Goal: Task Accomplishment & Management: Complete application form

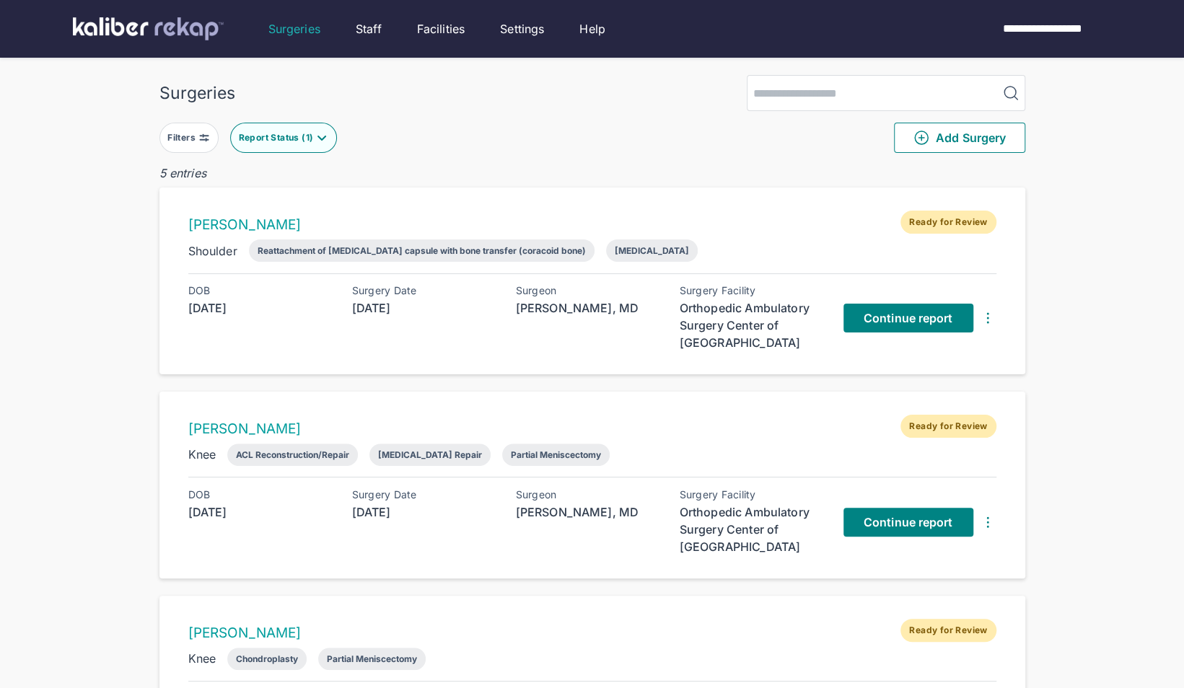
click at [318, 136] on img at bounding box center [322, 138] width 12 height 12
click at [561, 66] on div "Surgeries Filters Report Status ( 1 ) Add Surgery 5 entries [PERSON_NAME] Ready…" at bounding box center [592, 604] width 1184 height 1208
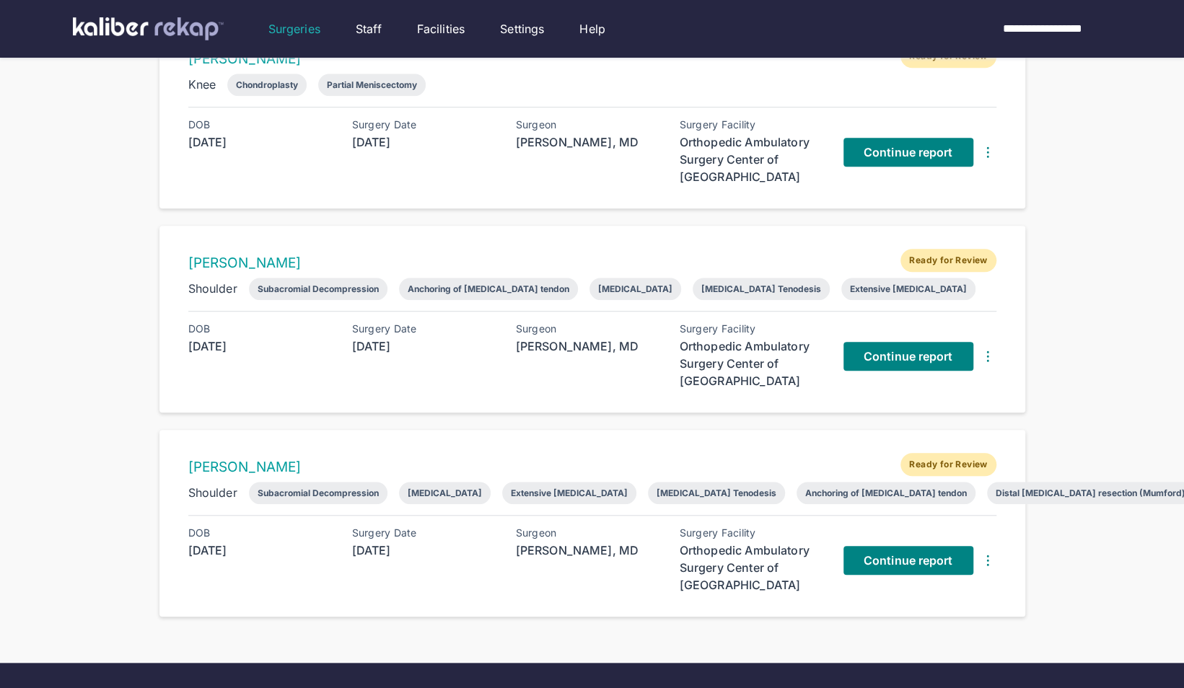
scroll to position [675, 0]
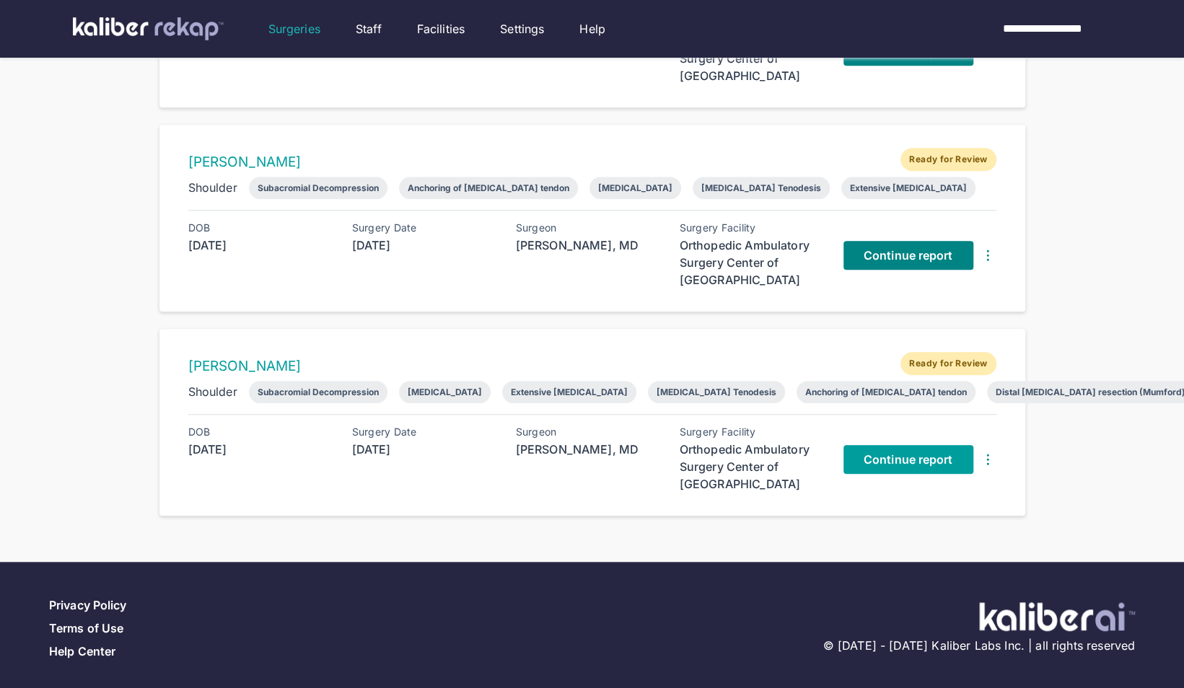
click at [879, 455] on span "Continue report" at bounding box center [908, 459] width 89 height 14
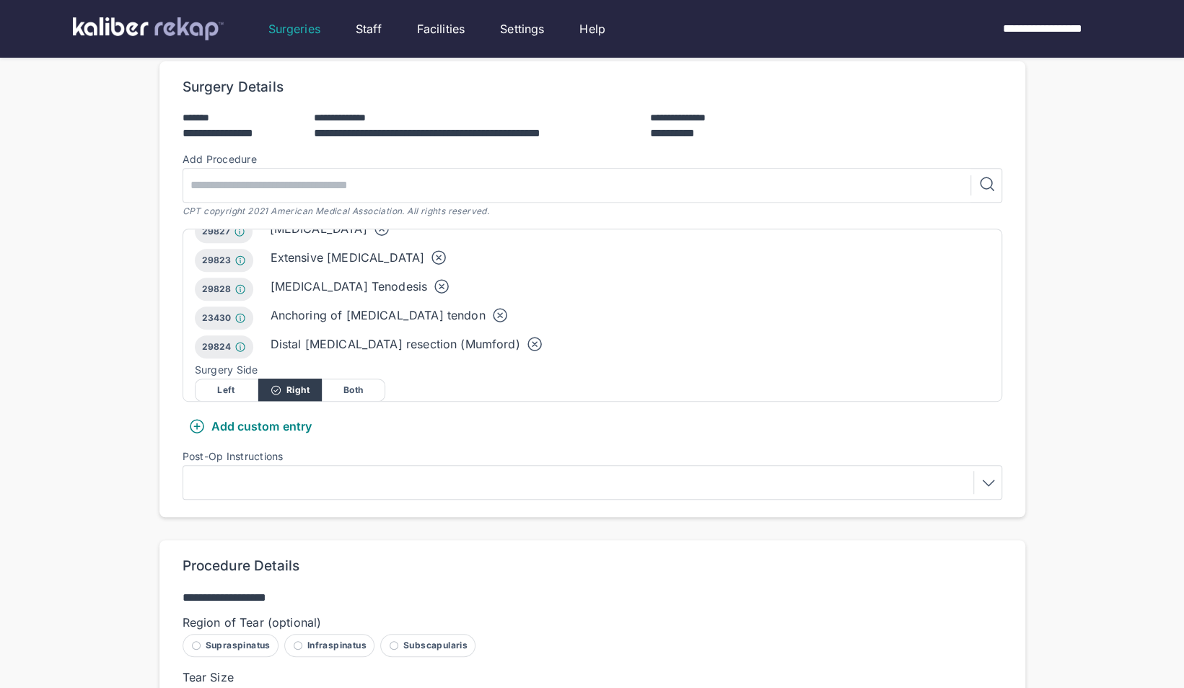
scroll to position [72, 0]
click at [491, 307] on icon at bounding box center [499, 315] width 17 height 17
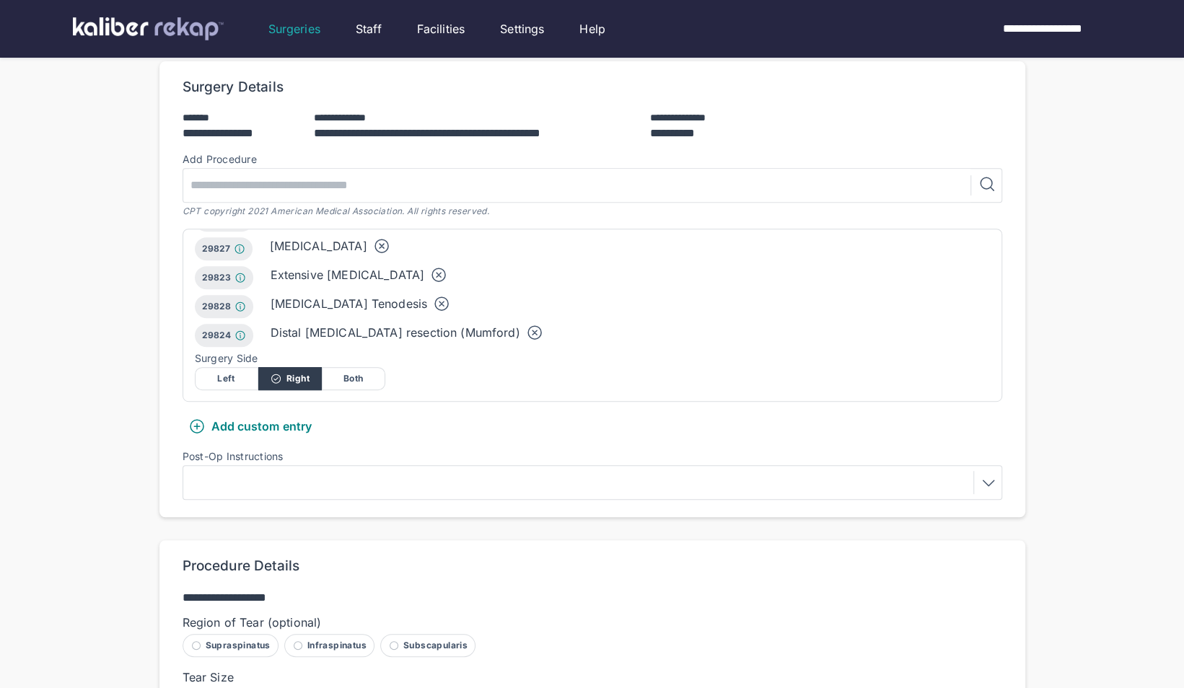
click at [433, 295] on icon at bounding box center [441, 303] width 17 height 17
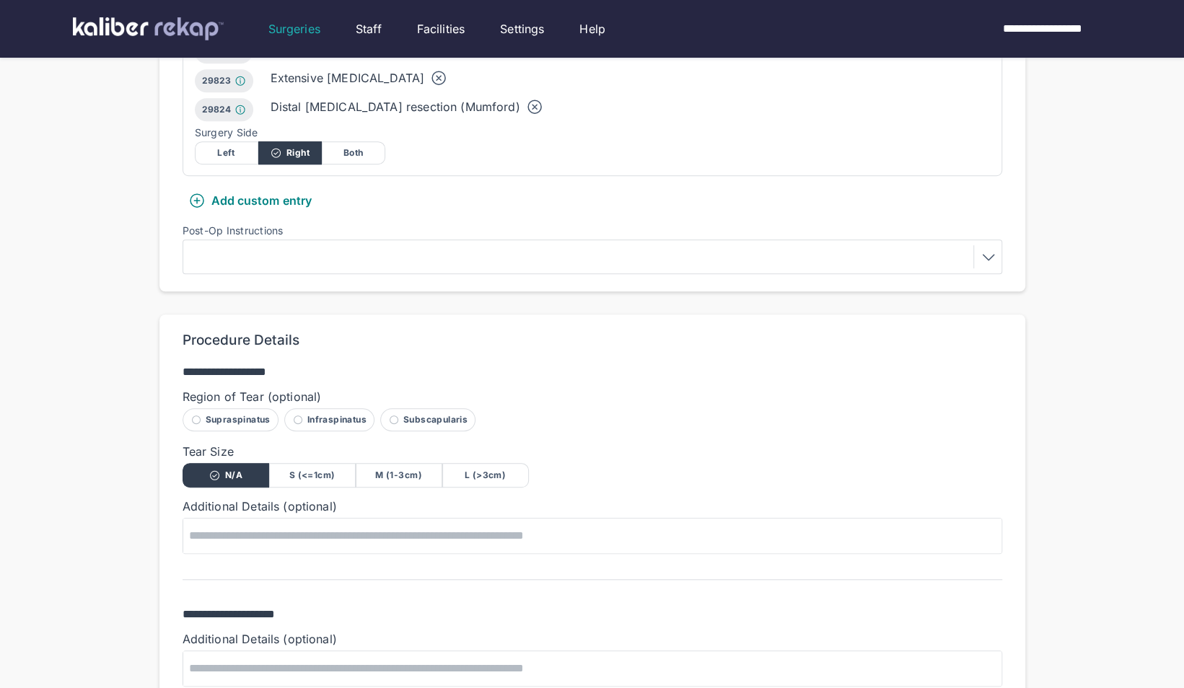
scroll to position [522, 0]
click at [328, 240] on div at bounding box center [593, 257] width 820 height 35
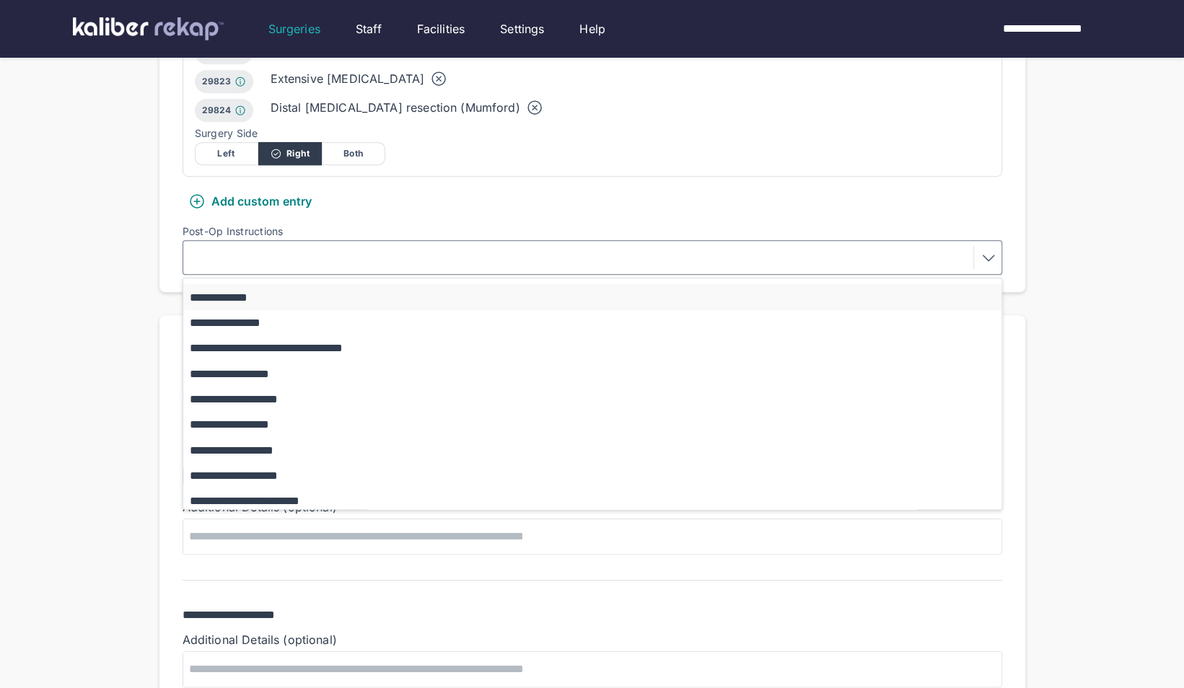
scroll to position [126, 0]
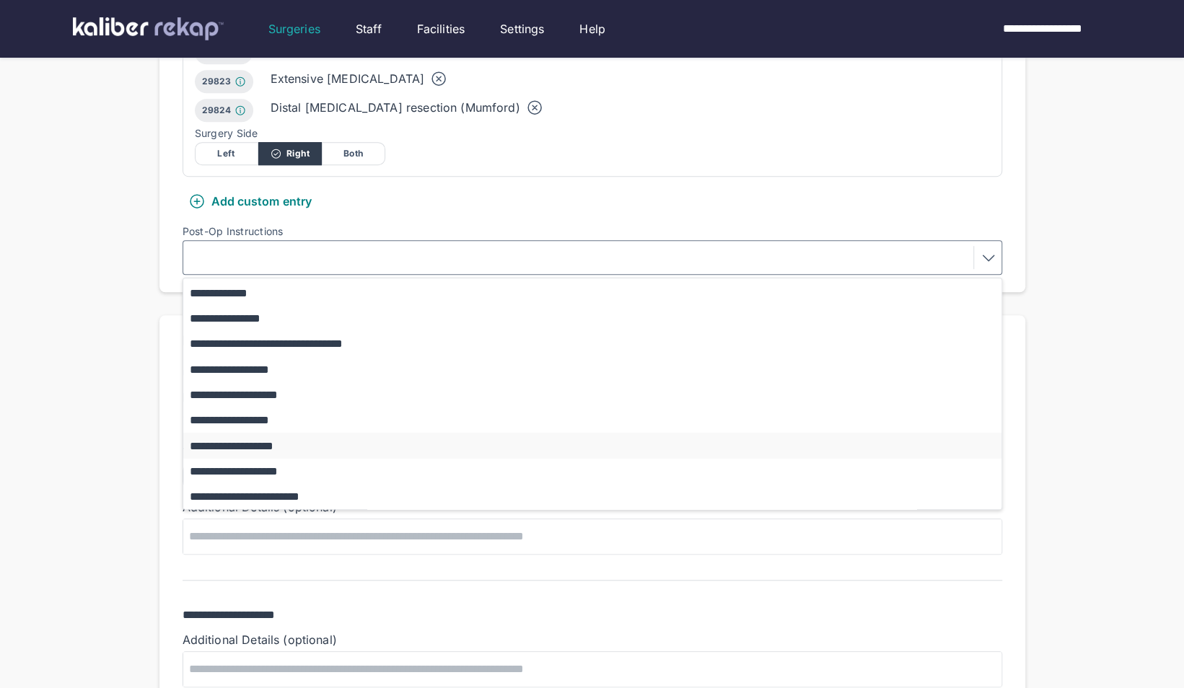
click at [263, 433] on button "**********" at bounding box center [599, 445] width 832 height 25
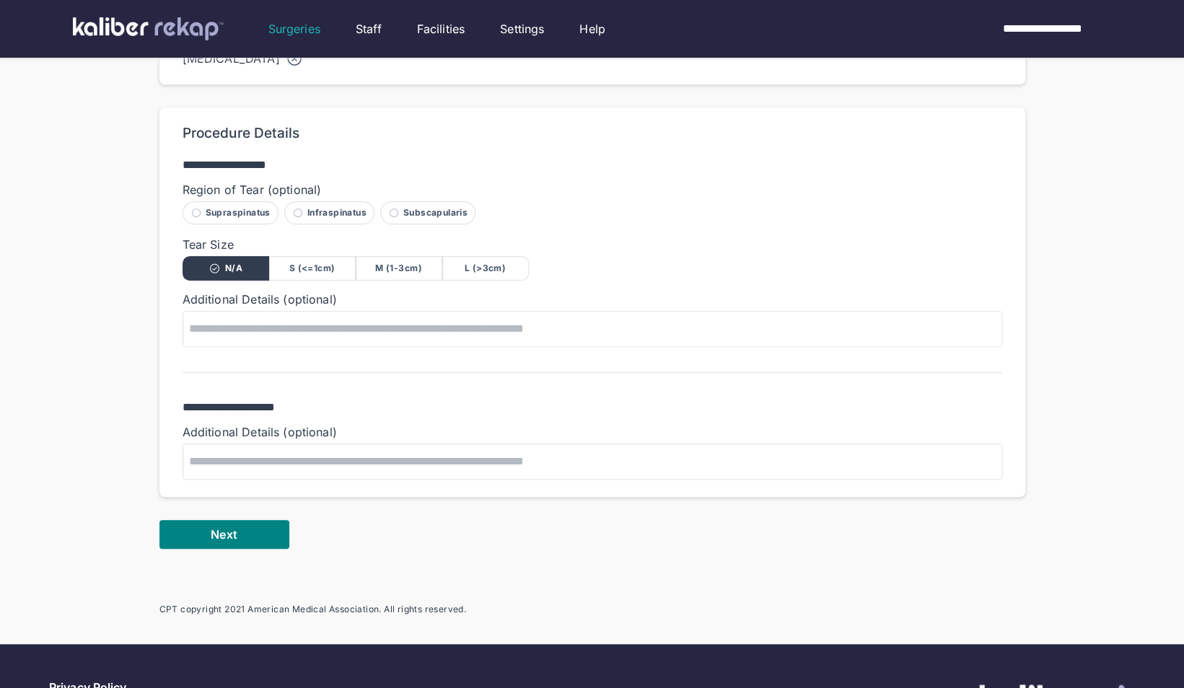
scroll to position [821, 0]
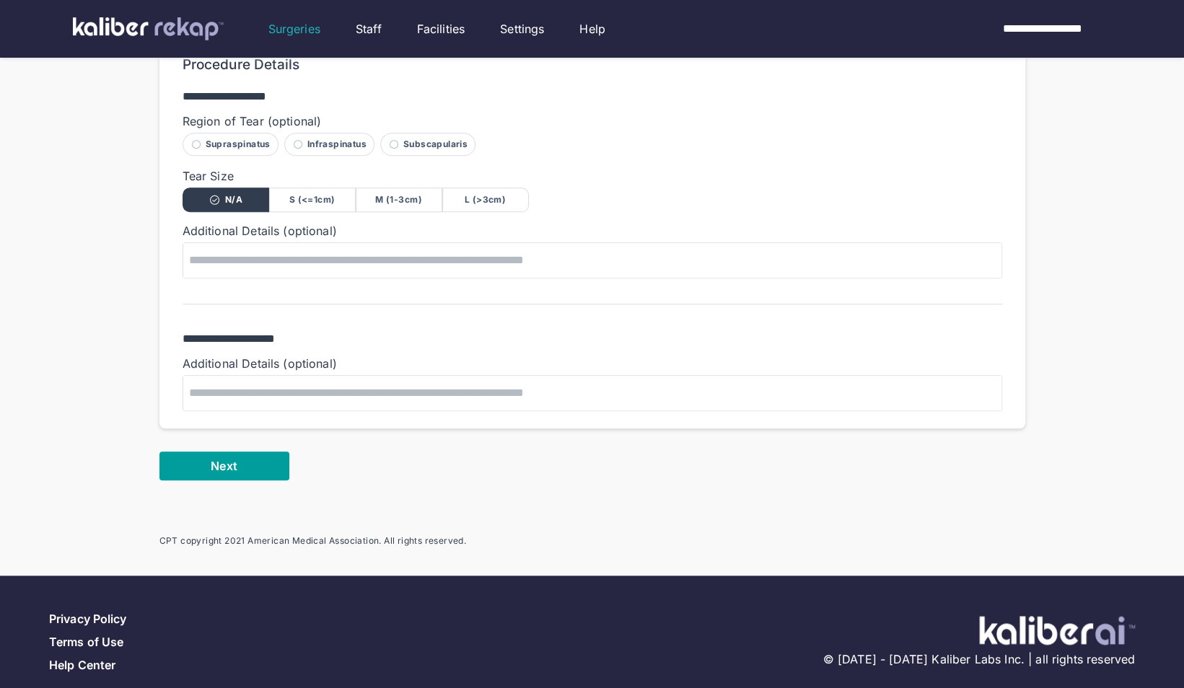
click at [198, 452] on button "Next" at bounding box center [224, 466] width 130 height 29
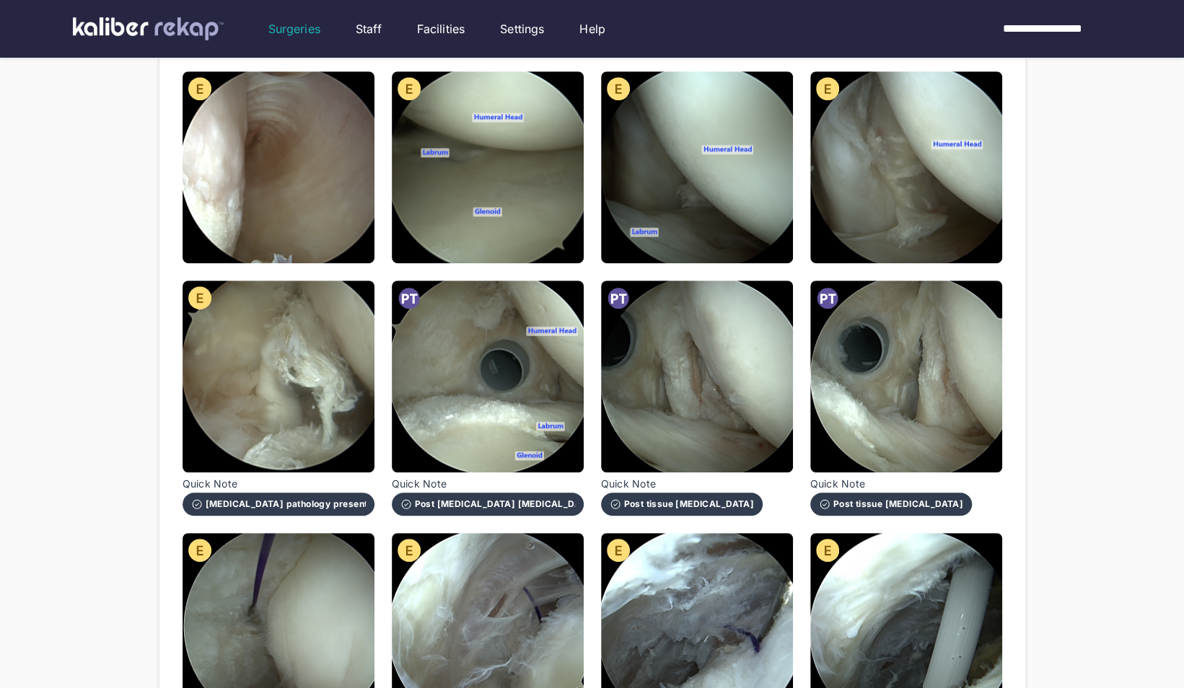
scroll to position [419, 0]
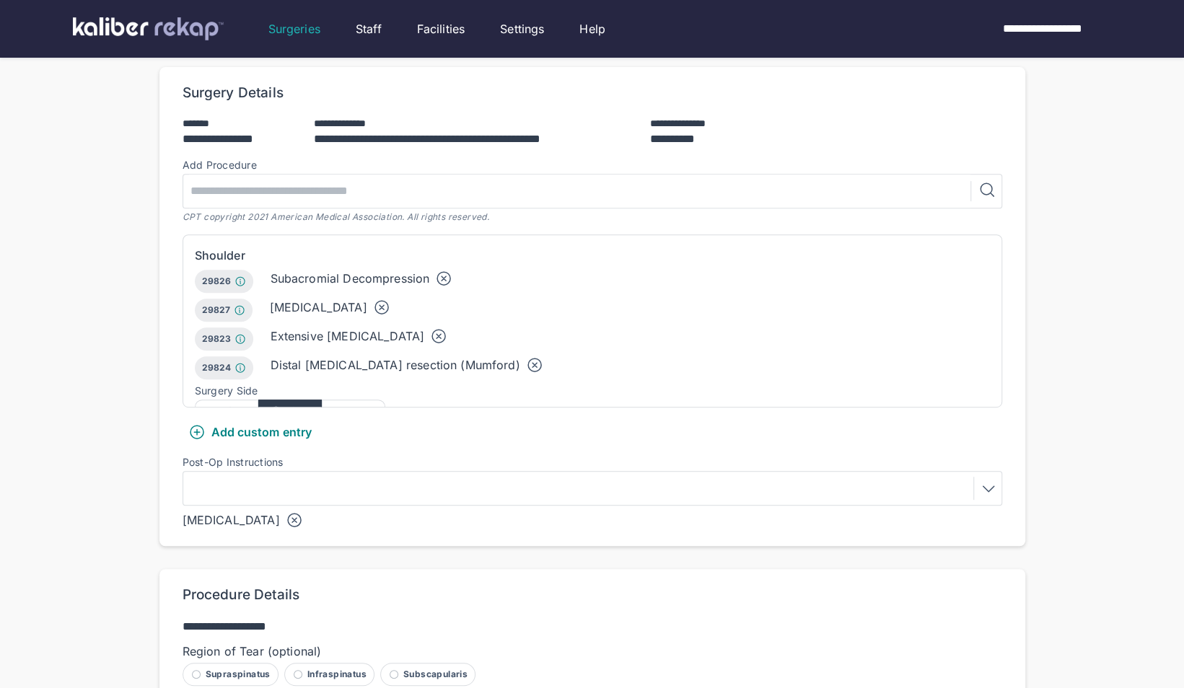
scroll to position [291, 0]
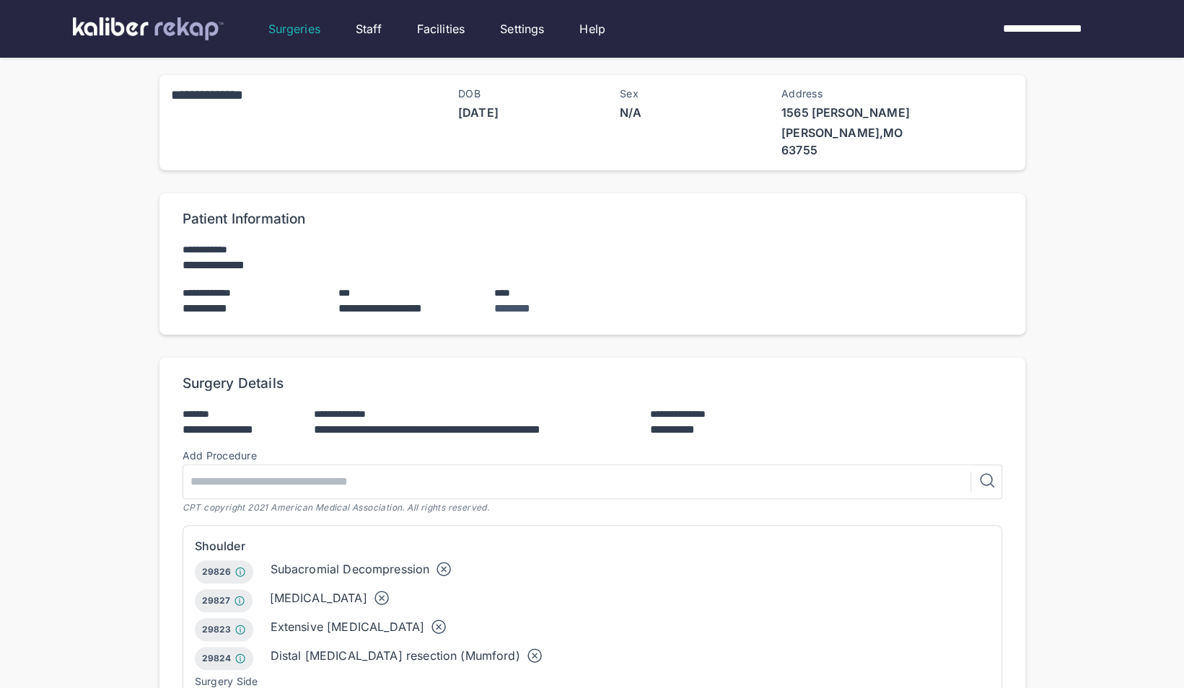
click at [201, 53] on div "**********" at bounding box center [592, 29] width 1039 height 58
click at [156, 36] on img at bounding box center [148, 28] width 151 height 23
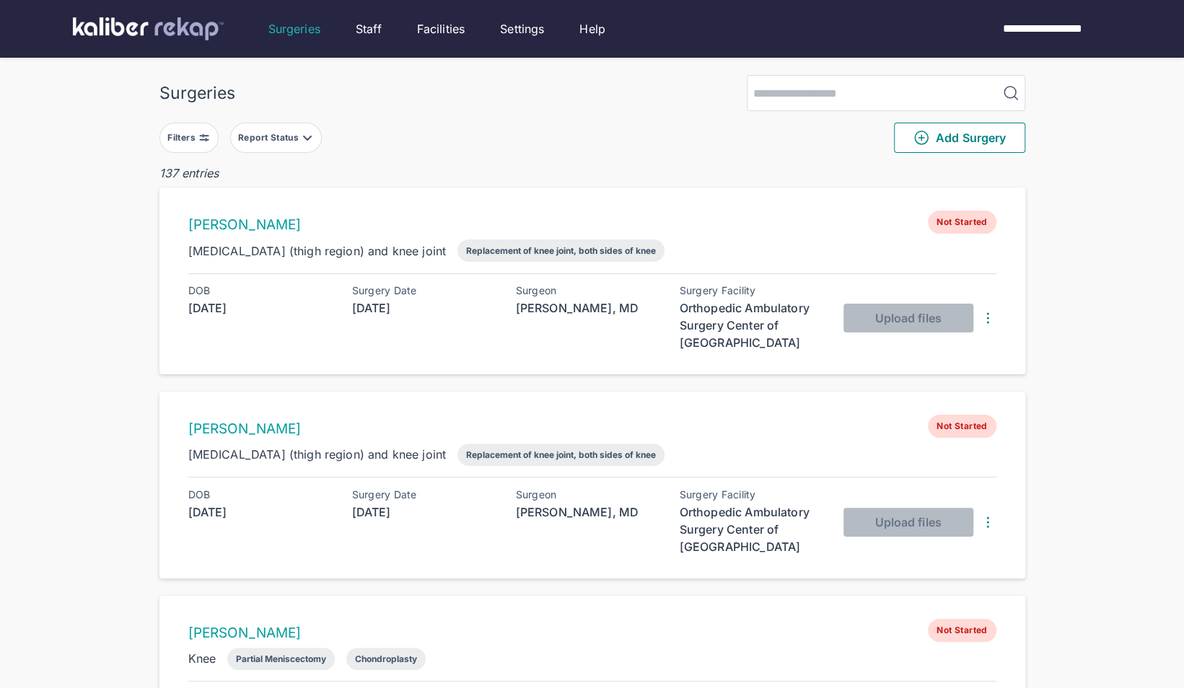
click at [295, 126] on button "Report Status" at bounding box center [276, 138] width 92 height 30
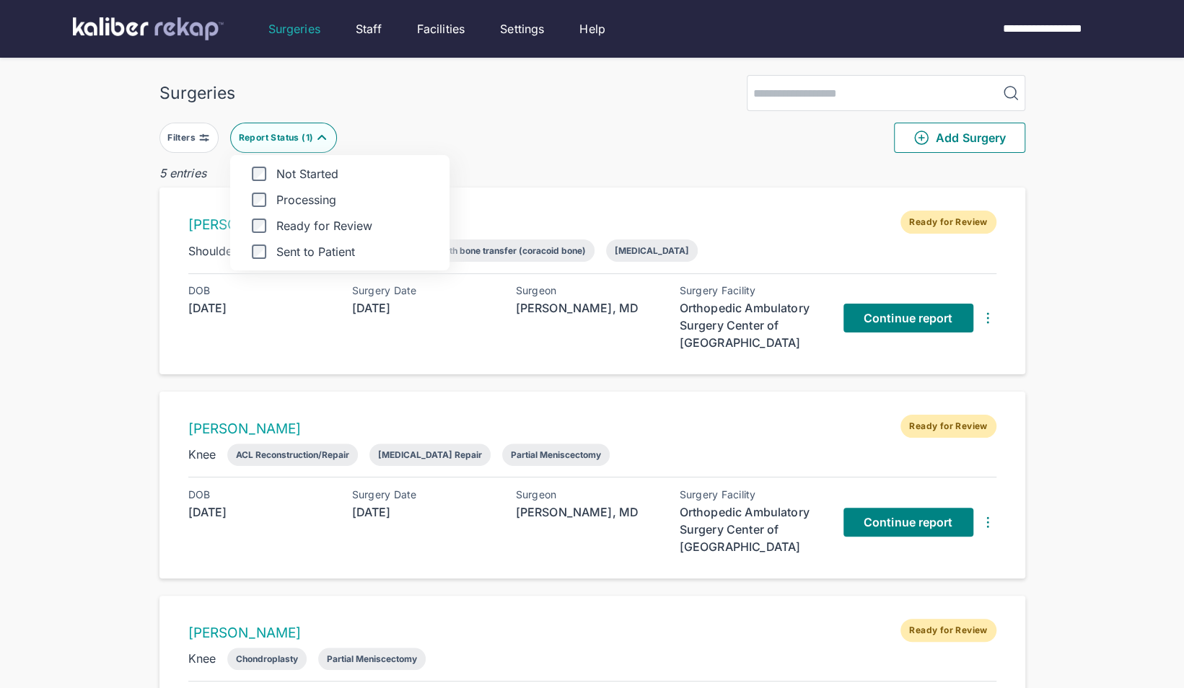
click at [102, 322] on div "Surgeries Filters Report Status ( 1 ) Not Started Processing Ready for Review S…" at bounding box center [592, 604] width 1184 height 1208
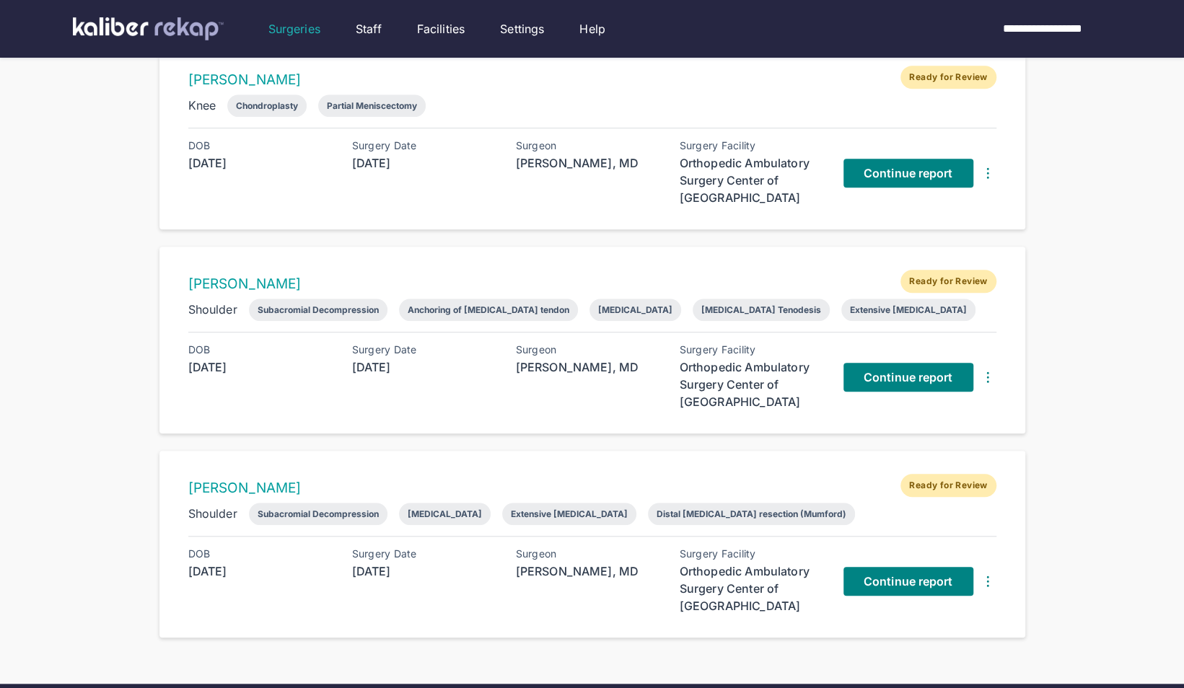
scroll to position [569, 0]
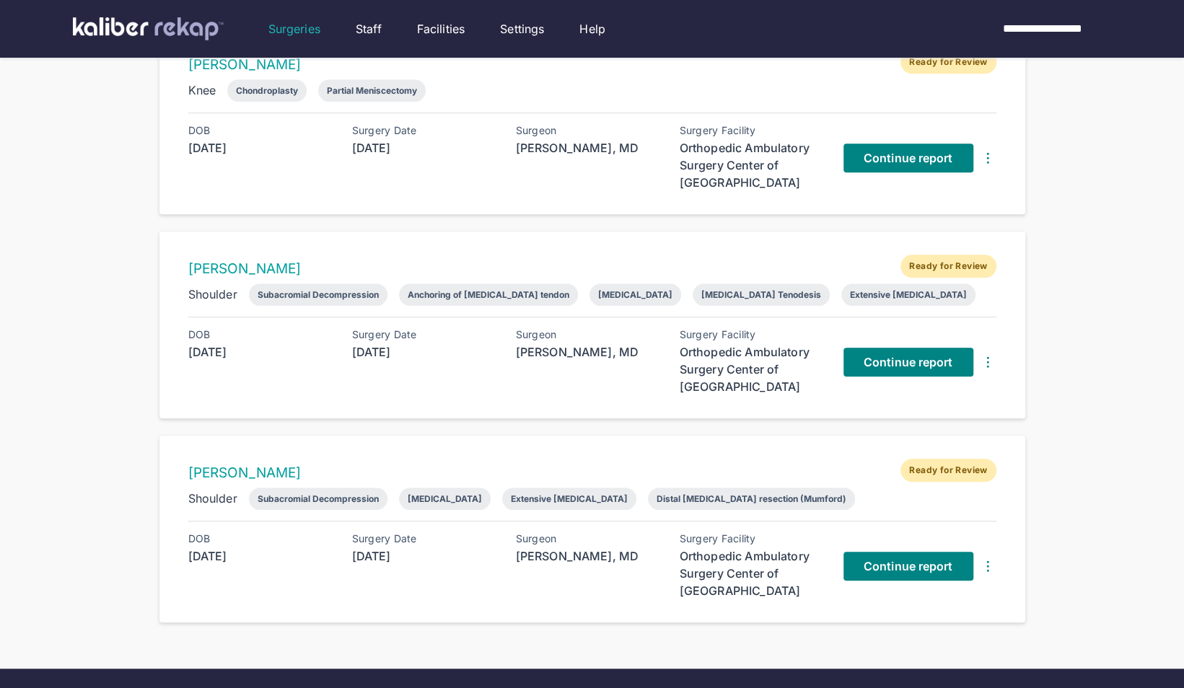
drag, startPoint x: 119, startPoint y: 343, endPoint x: 276, endPoint y: 319, distance: 159.2
click at [119, 343] on div "Surgeries Filters Report Status ( 1 ) Add Surgery 5 entries [PERSON_NAME] Ready…" at bounding box center [592, 35] width 1184 height 1208
click at [912, 576] on div "Continue report" at bounding box center [919, 566] width 153 height 66
click at [891, 569] on link "Continue report" at bounding box center [908, 566] width 130 height 29
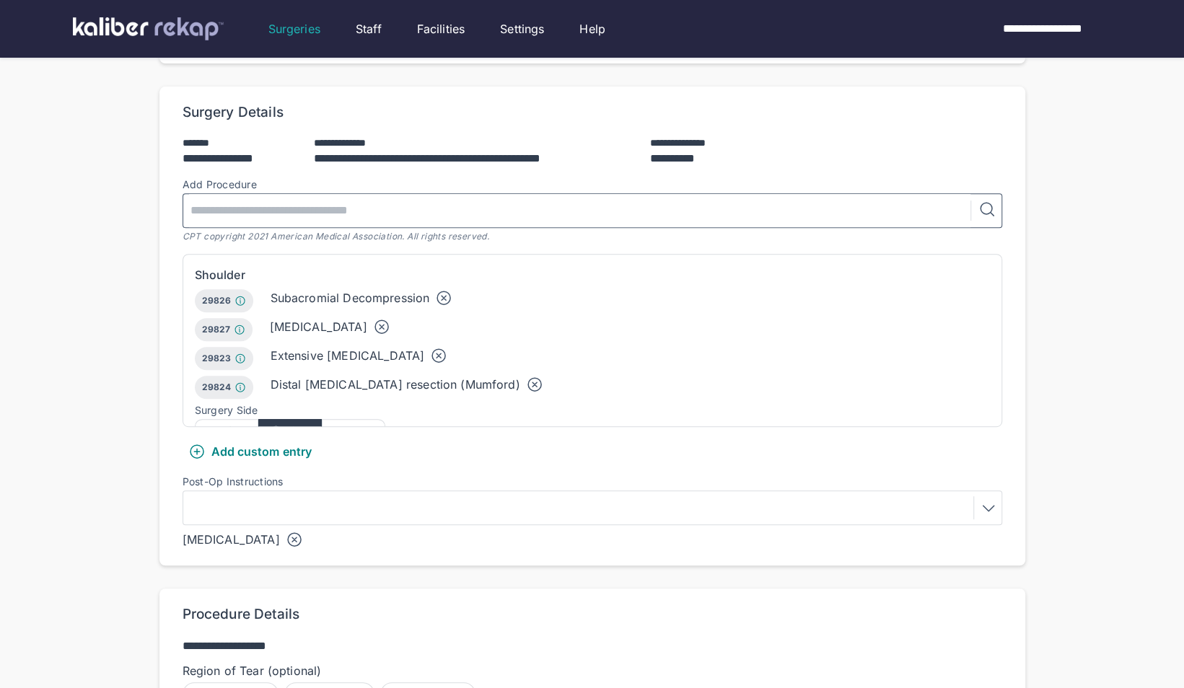
click at [346, 200] on input "text" at bounding box center [579, 210] width 781 height 33
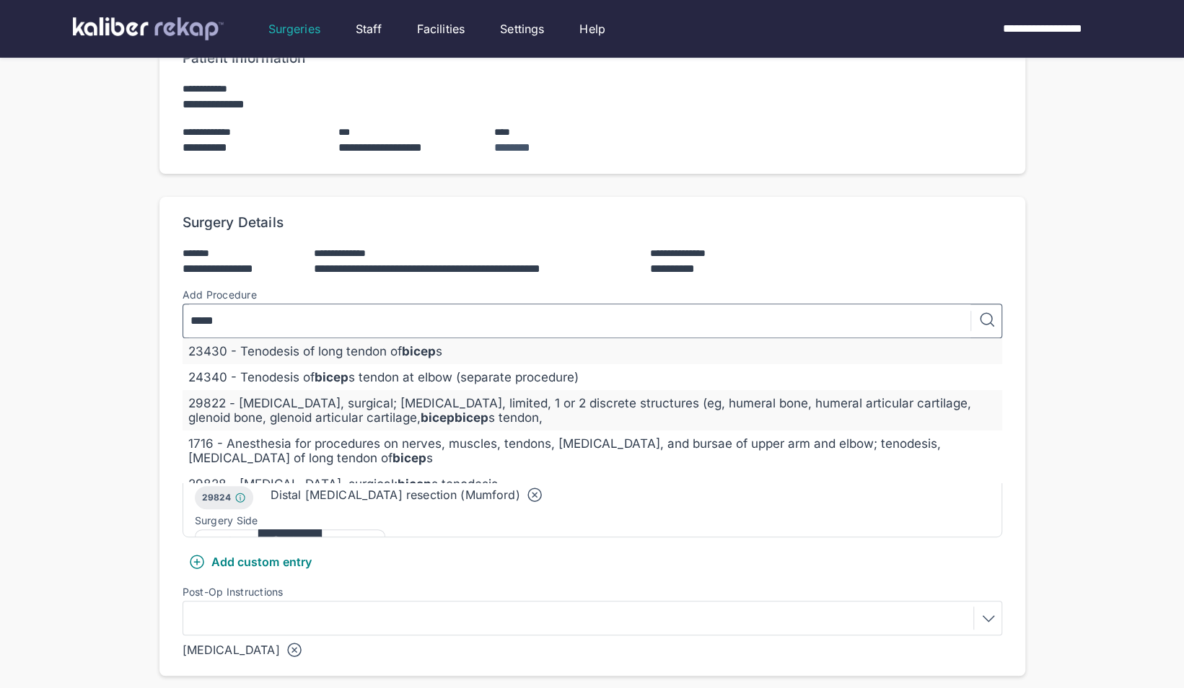
scroll to position [159, 0]
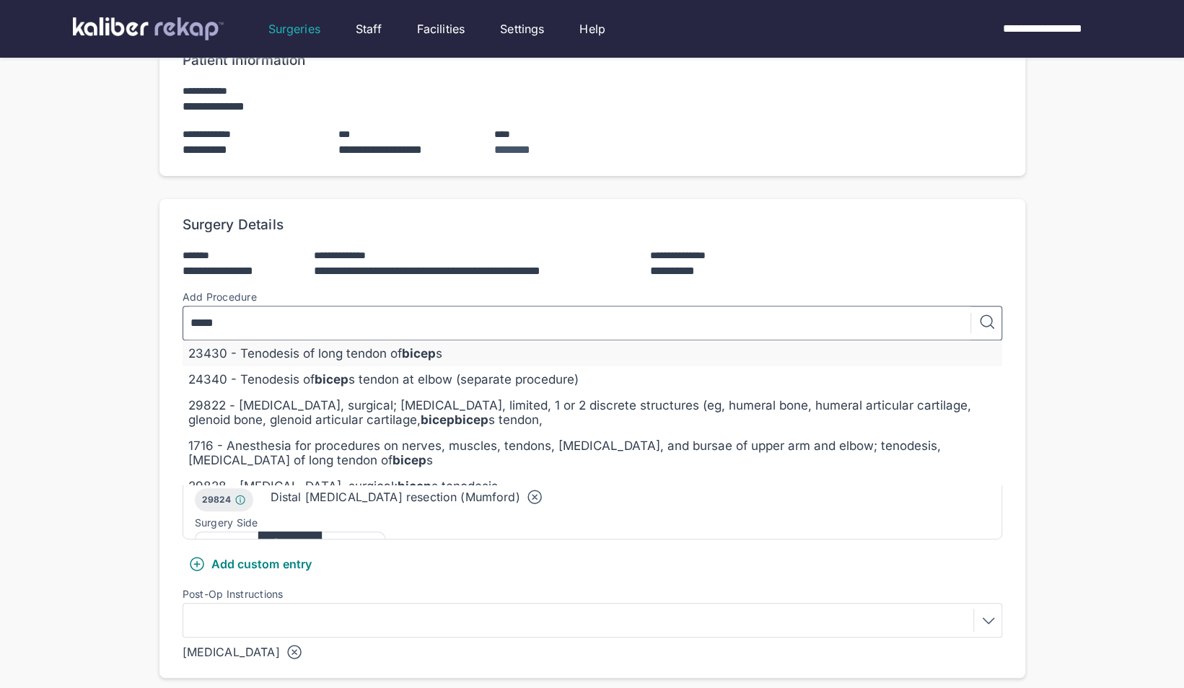
type input "*****"
click at [365, 346] on div "23430 - Tenodesis of long tendon of bicep s" at bounding box center [592, 353] width 808 height 14
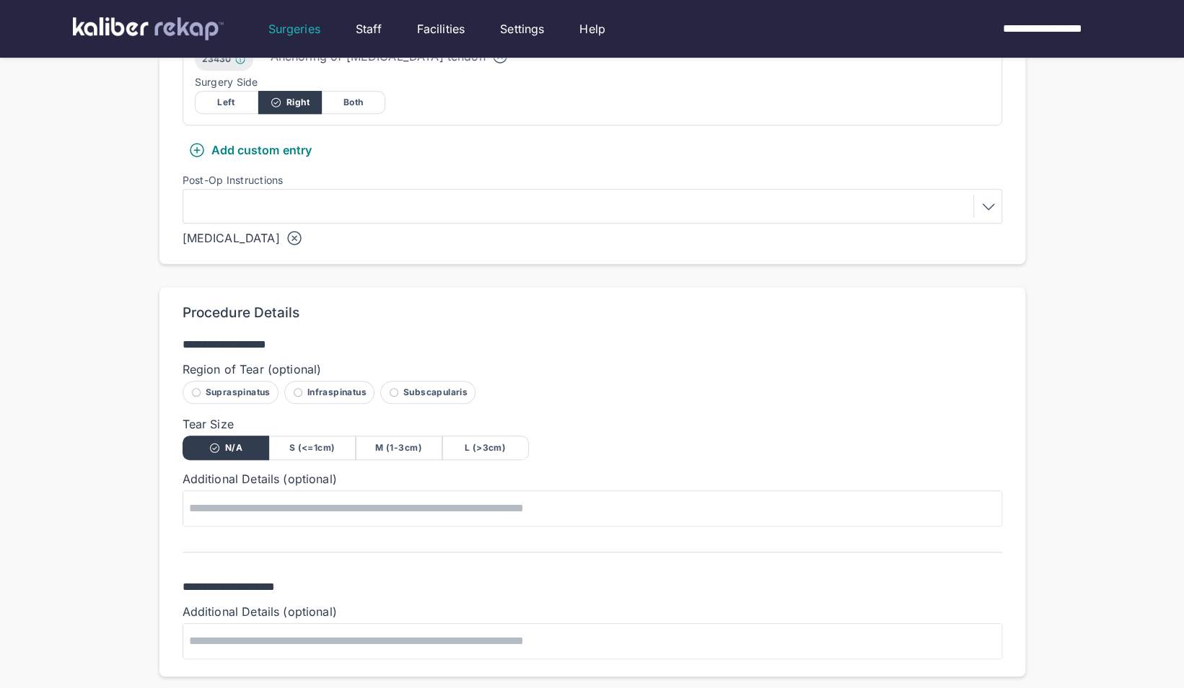
scroll to position [821, 0]
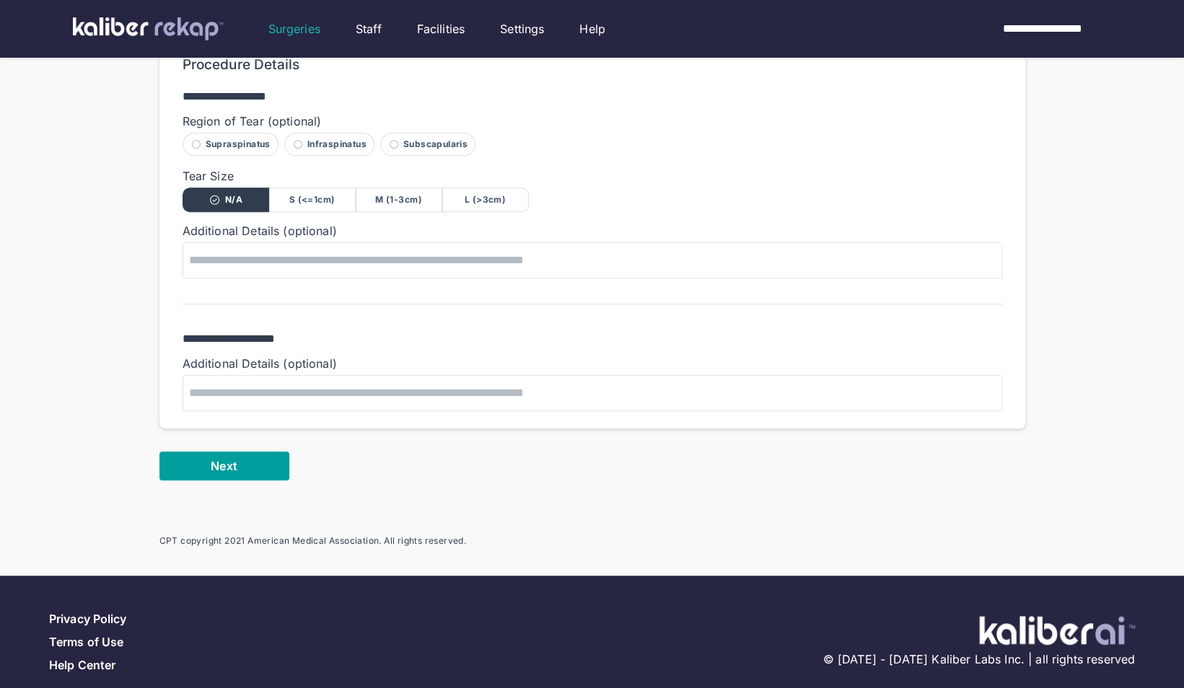
click at [224, 459] on span "Next" at bounding box center [224, 466] width 26 height 14
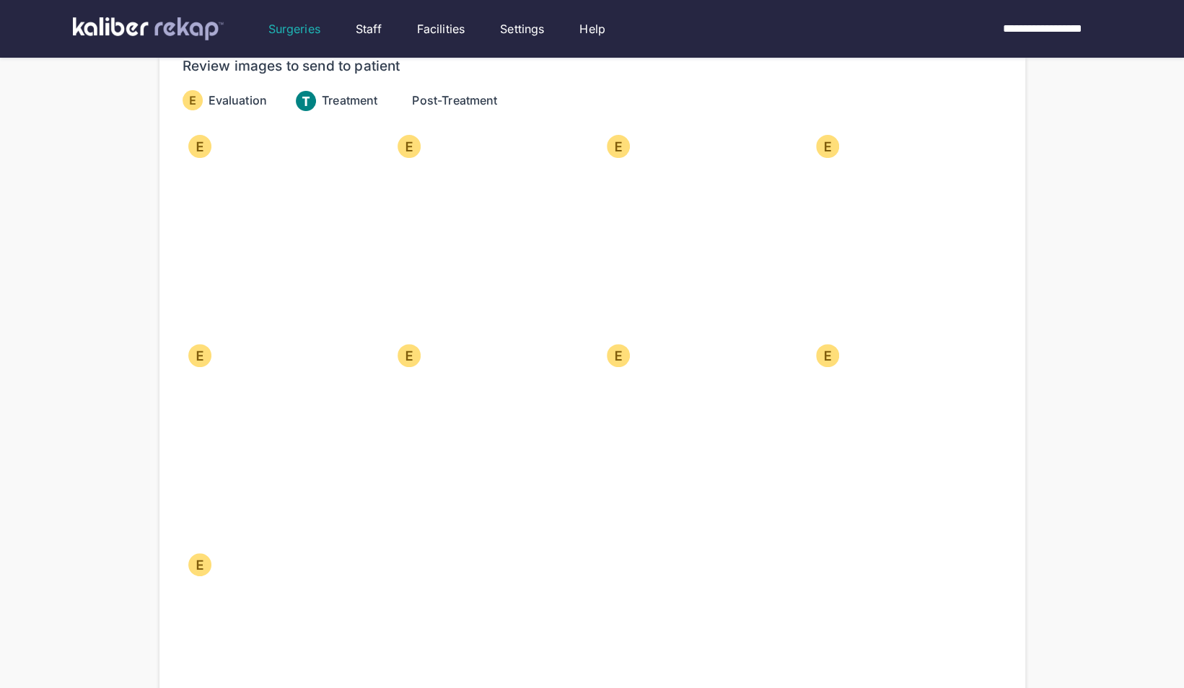
scroll to position [152, 0]
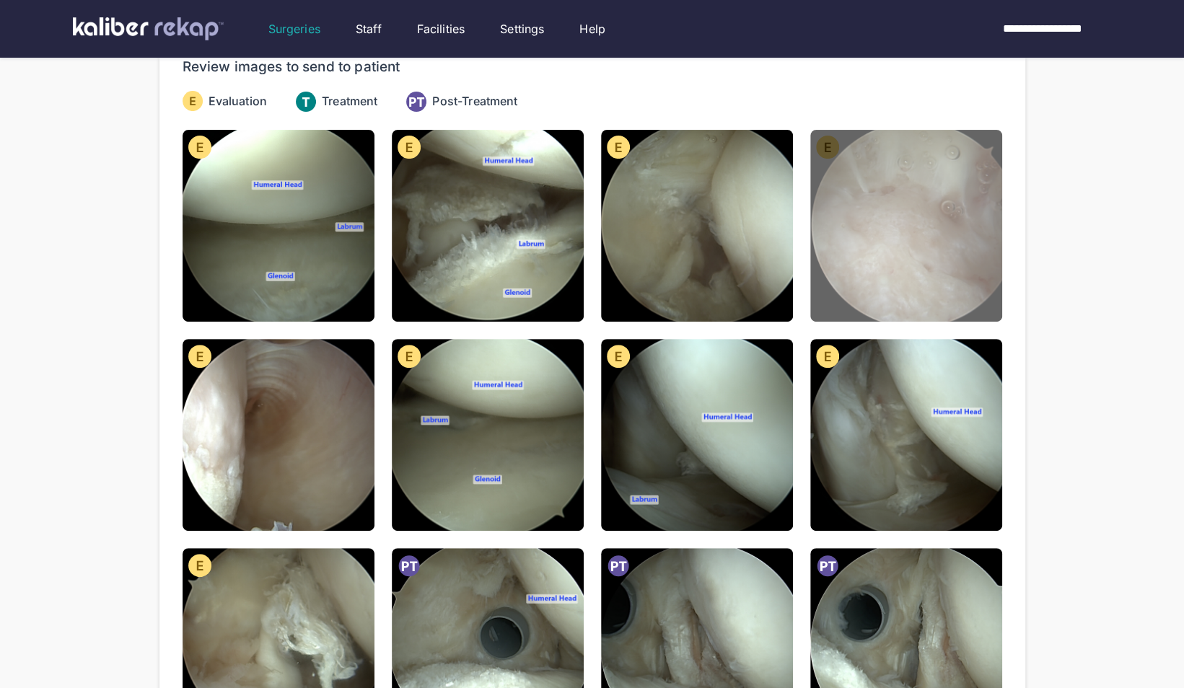
click at [928, 199] on img at bounding box center [906, 226] width 192 height 192
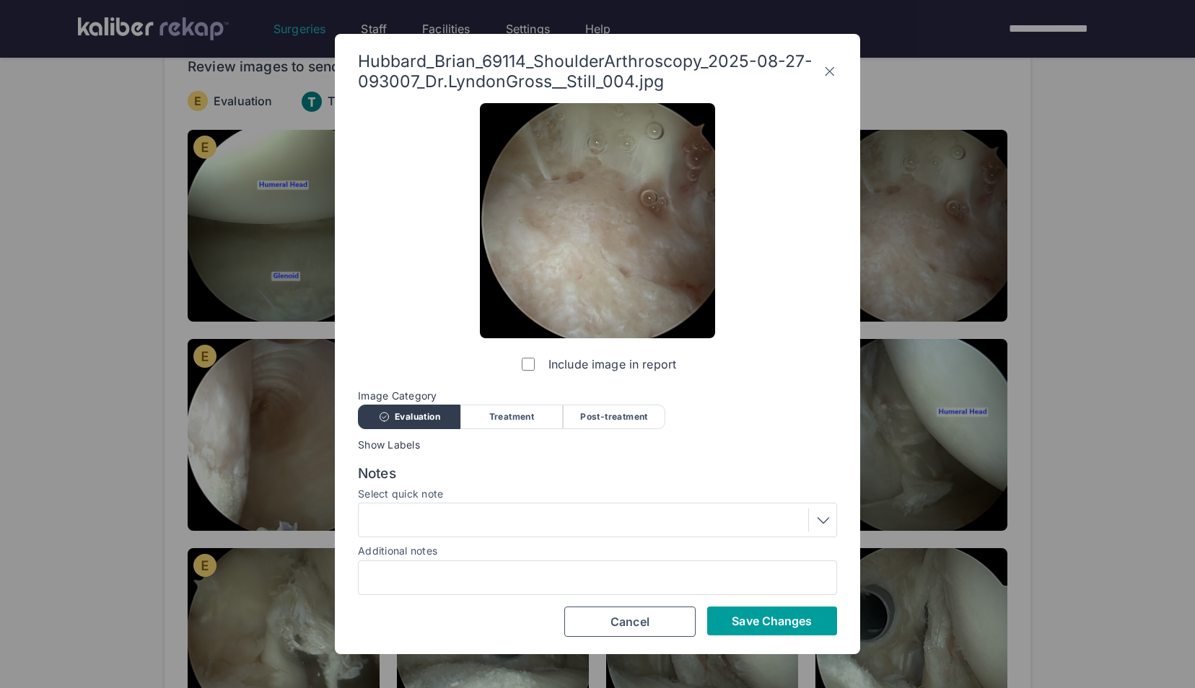
click at [776, 620] on span "Save Changes" at bounding box center [772, 621] width 80 height 14
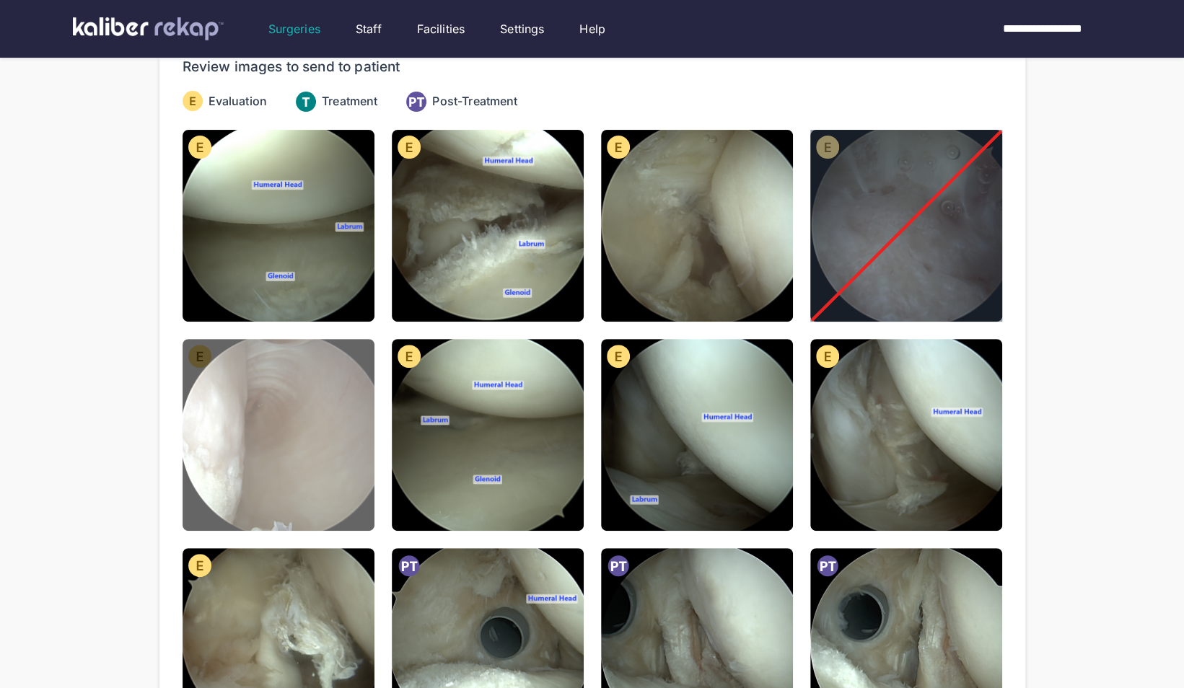
click at [320, 460] on img at bounding box center [279, 435] width 192 height 192
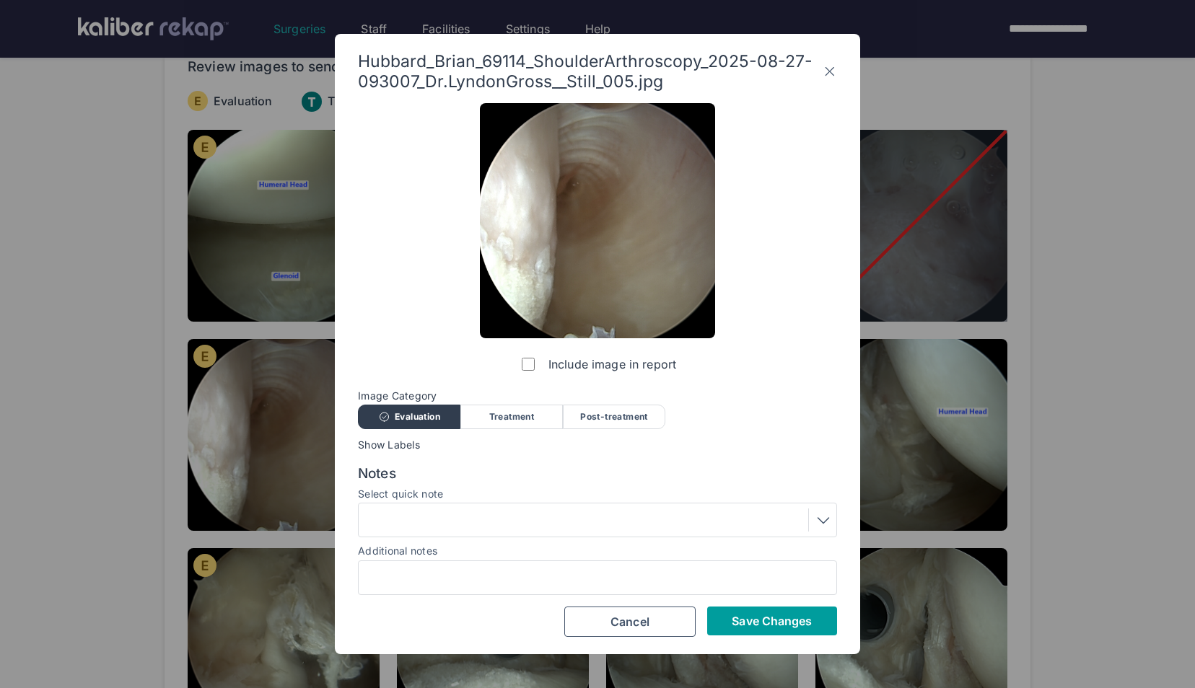
click at [760, 610] on button "Save Changes" at bounding box center [772, 621] width 130 height 29
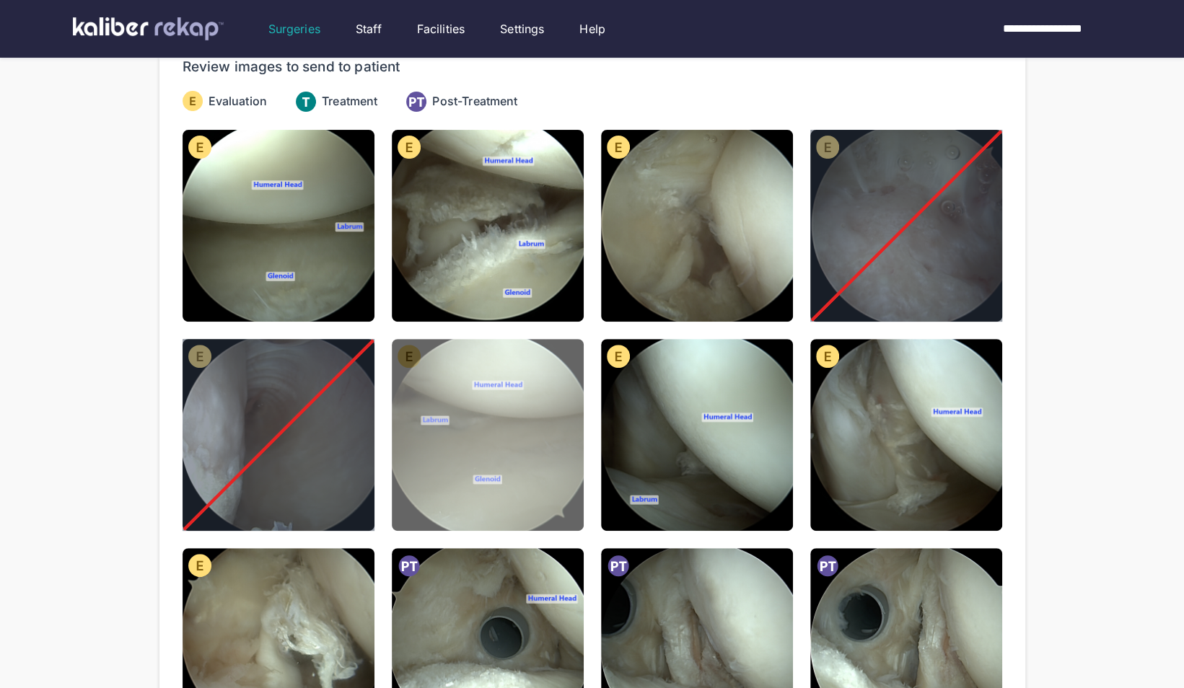
click at [537, 470] on img at bounding box center [488, 435] width 192 height 192
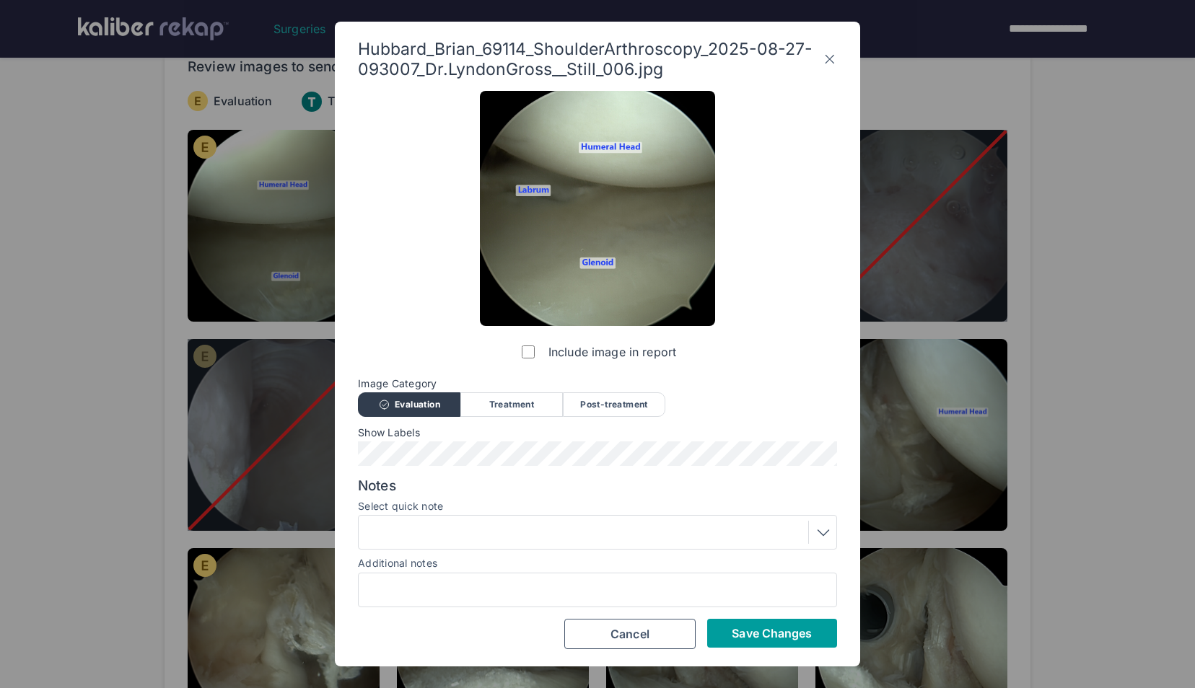
click at [766, 636] on span "Save Changes" at bounding box center [772, 633] width 80 height 14
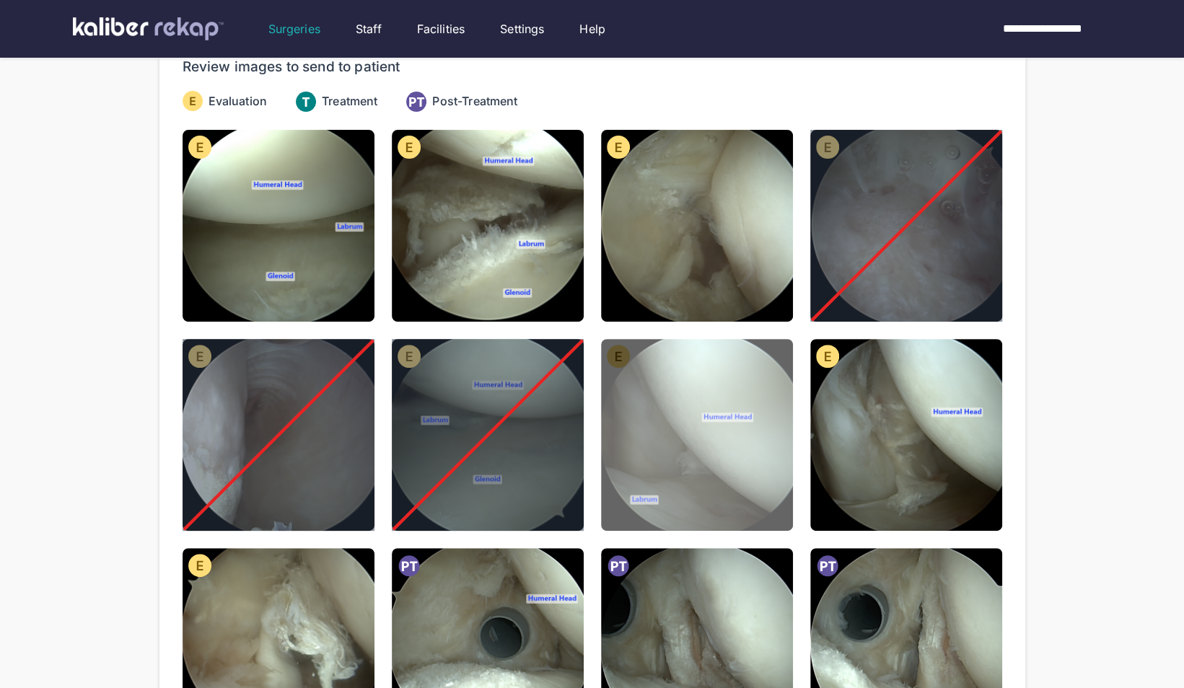
click at [714, 457] on img at bounding box center [697, 435] width 192 height 192
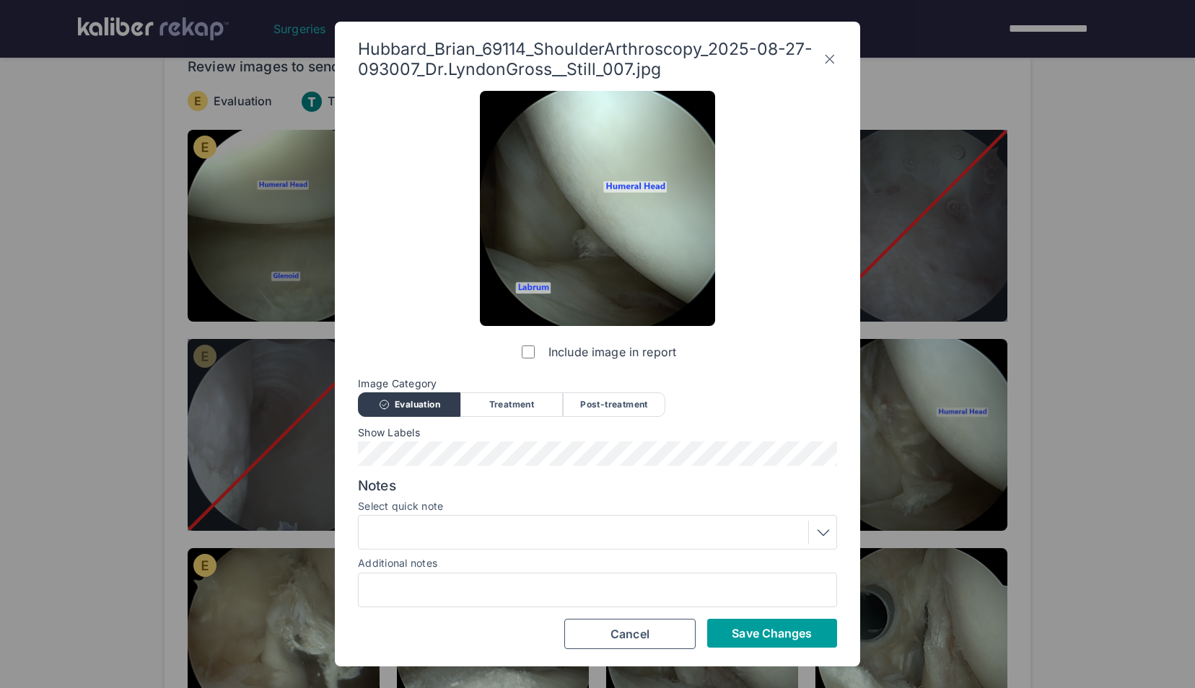
click at [766, 639] on span "Save Changes" at bounding box center [772, 633] width 80 height 14
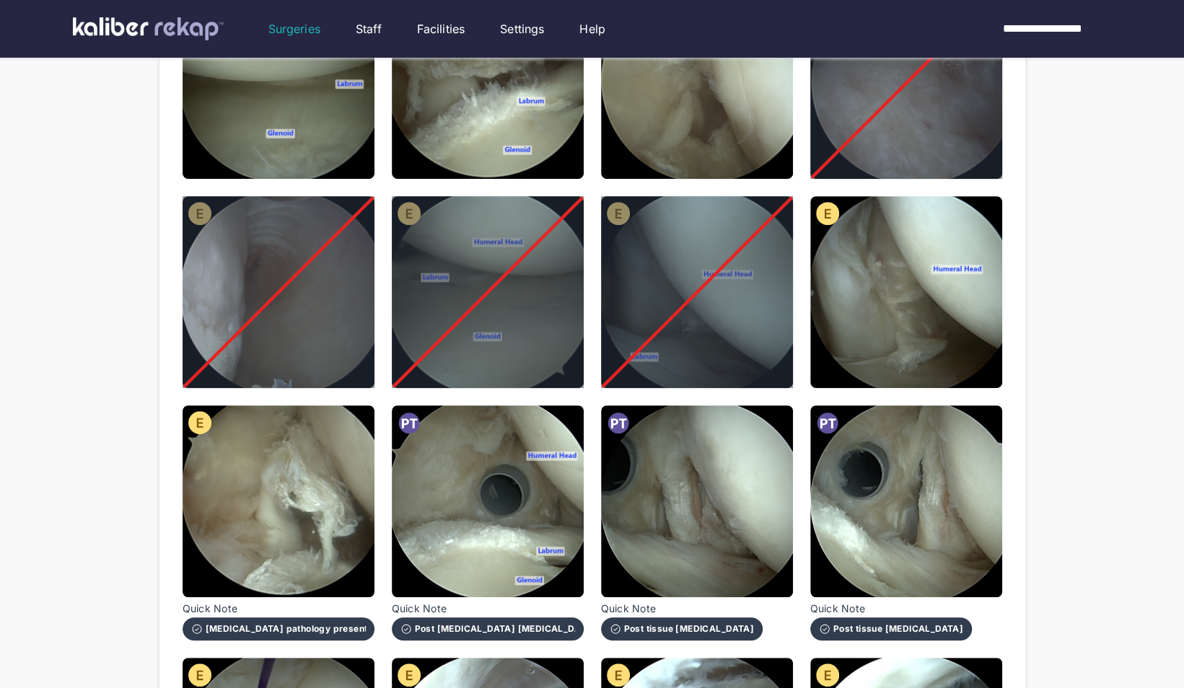
scroll to position [297, 0]
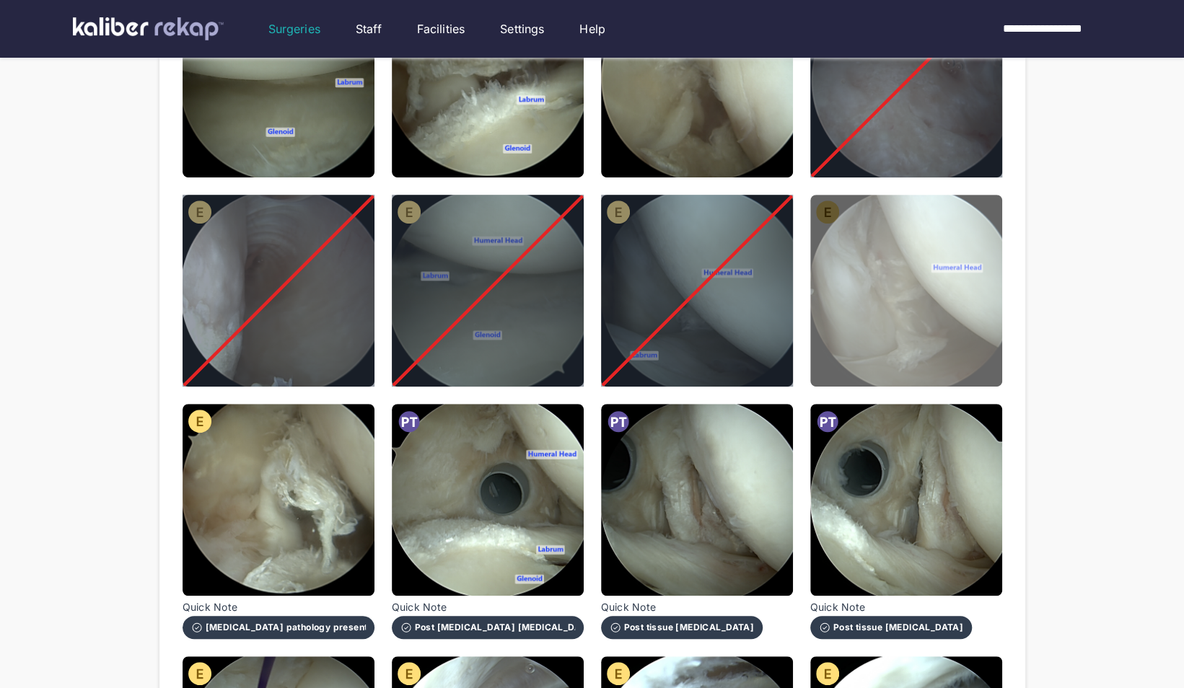
click at [892, 332] on img at bounding box center [906, 291] width 192 height 192
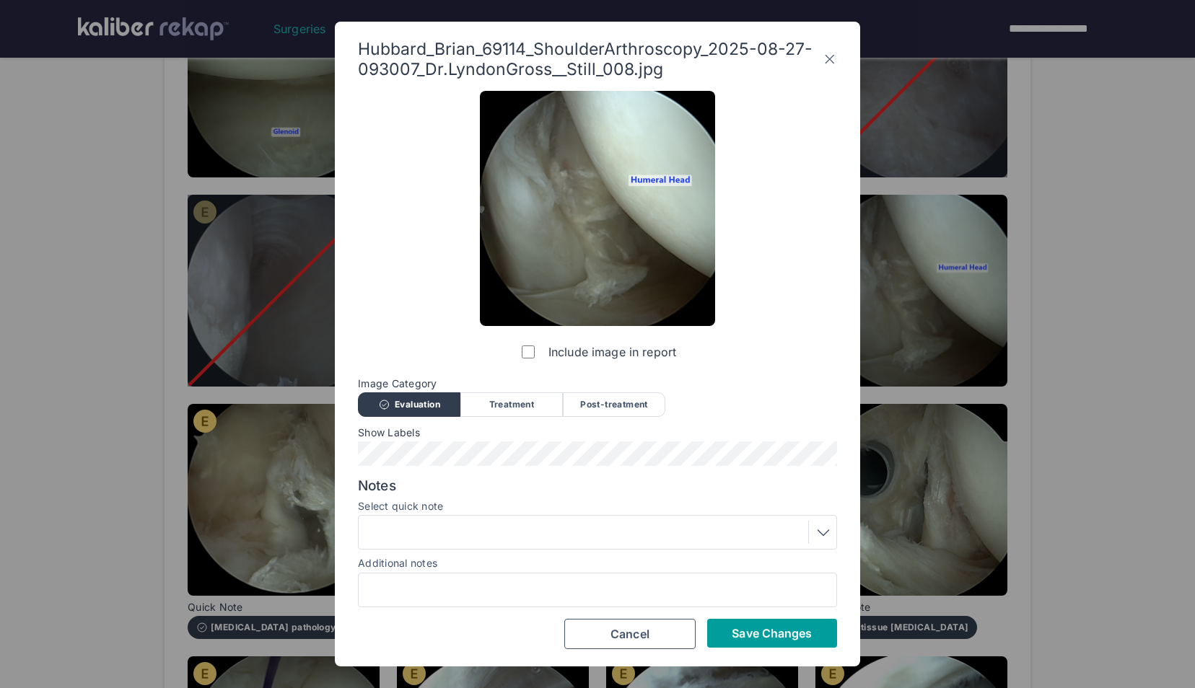
click at [773, 635] on span "Save Changes" at bounding box center [772, 633] width 80 height 14
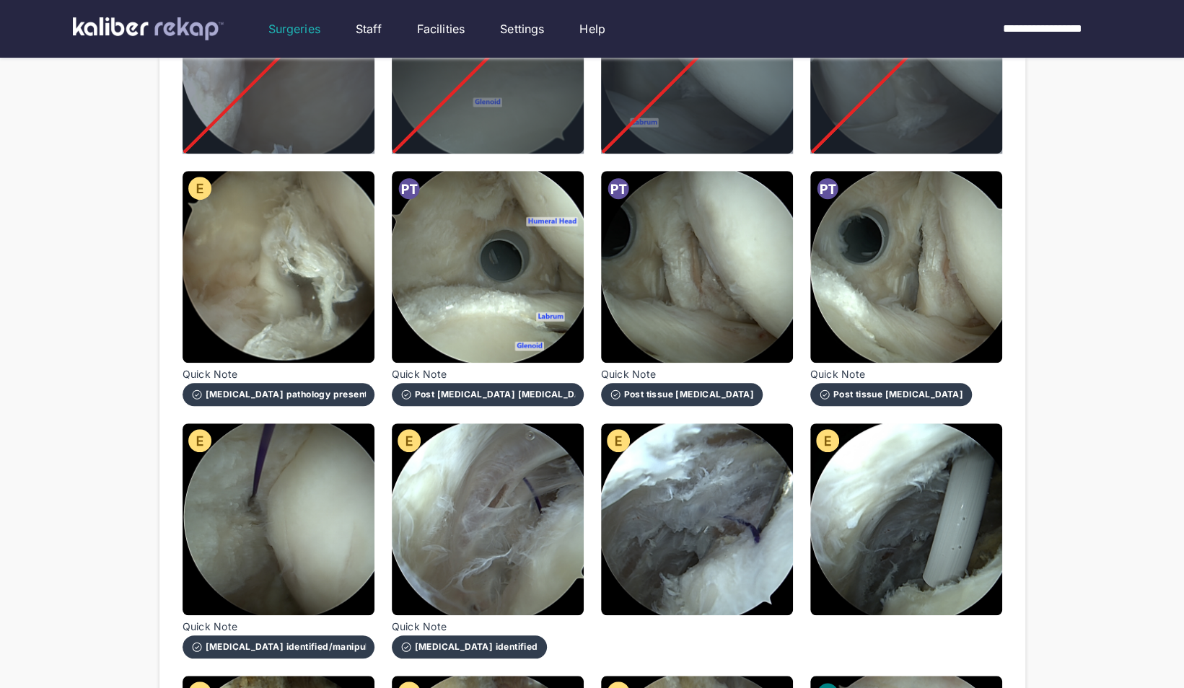
scroll to position [529, 0]
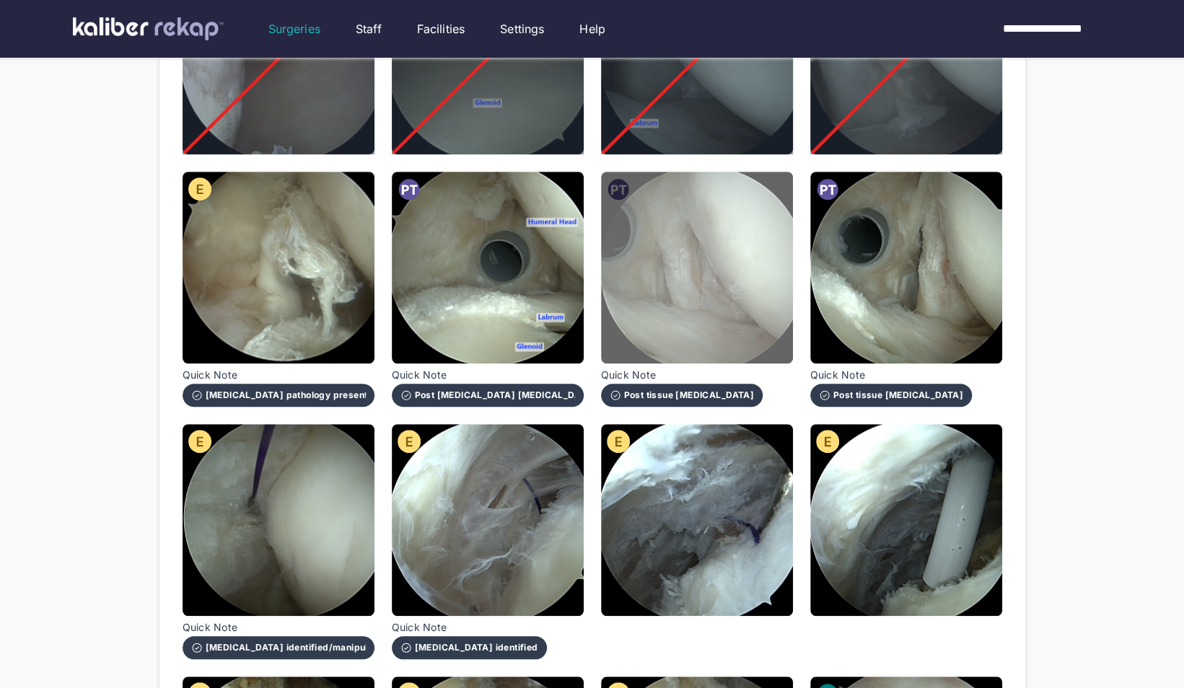
click at [635, 264] on img at bounding box center [697, 268] width 192 height 192
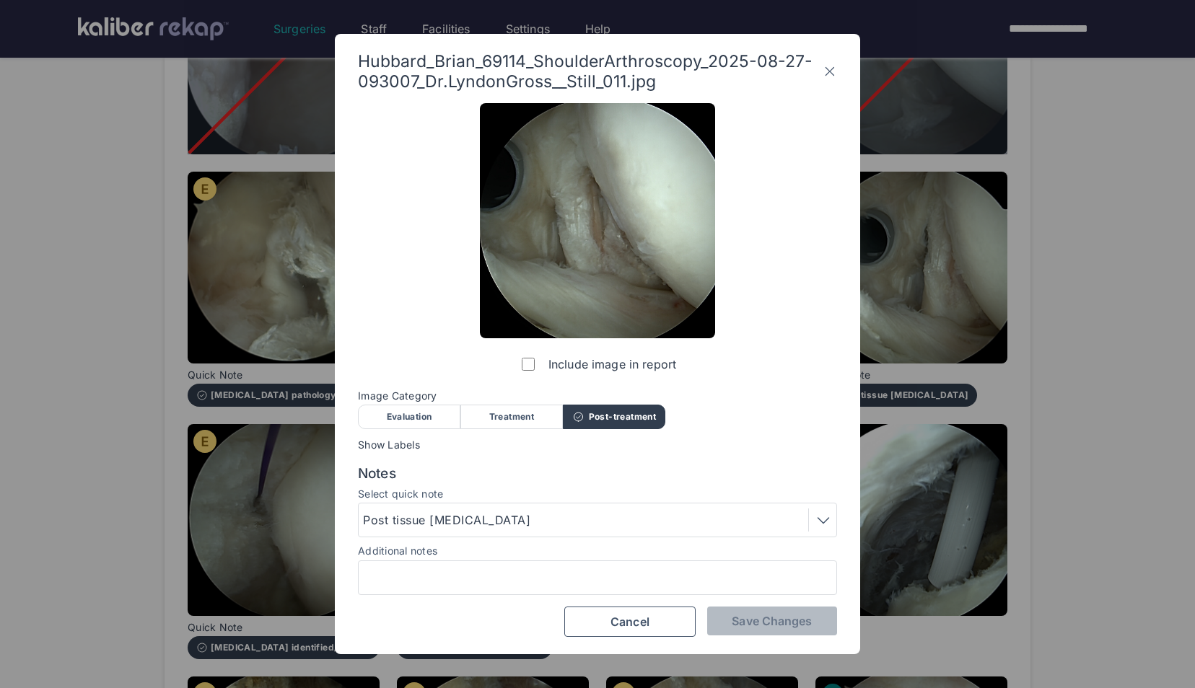
click at [529, 356] on label "Include image in report" at bounding box center [597, 364] width 157 height 29
click at [779, 614] on span "Save Changes" at bounding box center [772, 621] width 80 height 14
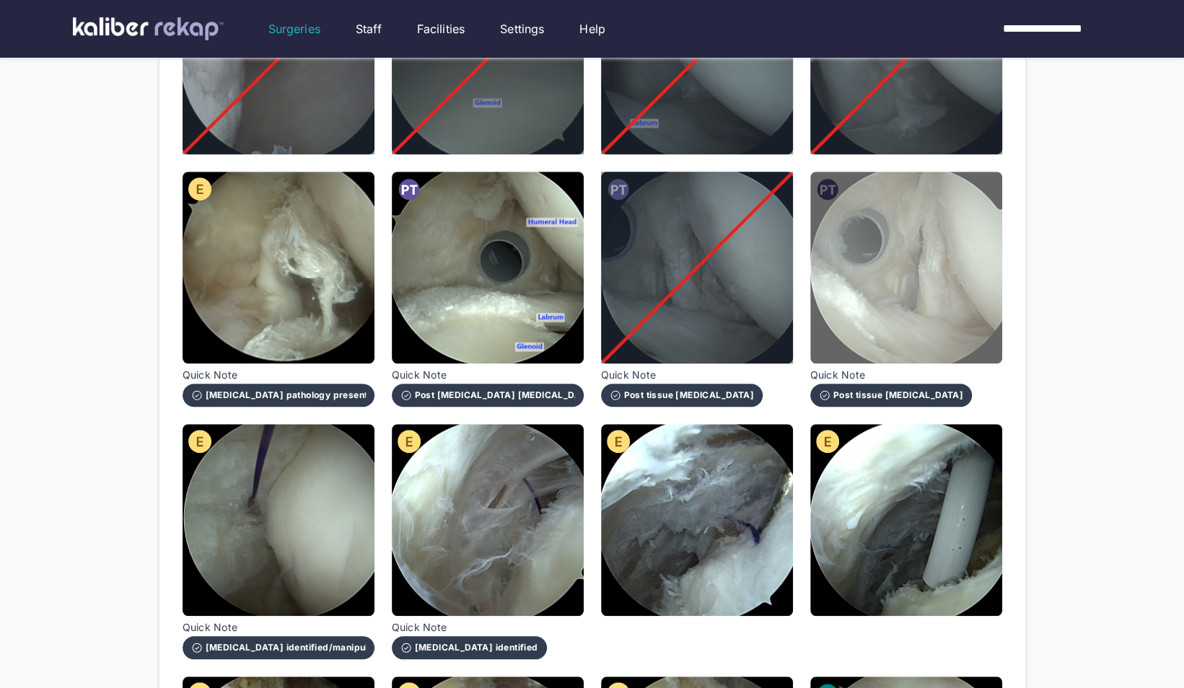
click at [934, 276] on img at bounding box center [906, 268] width 192 height 192
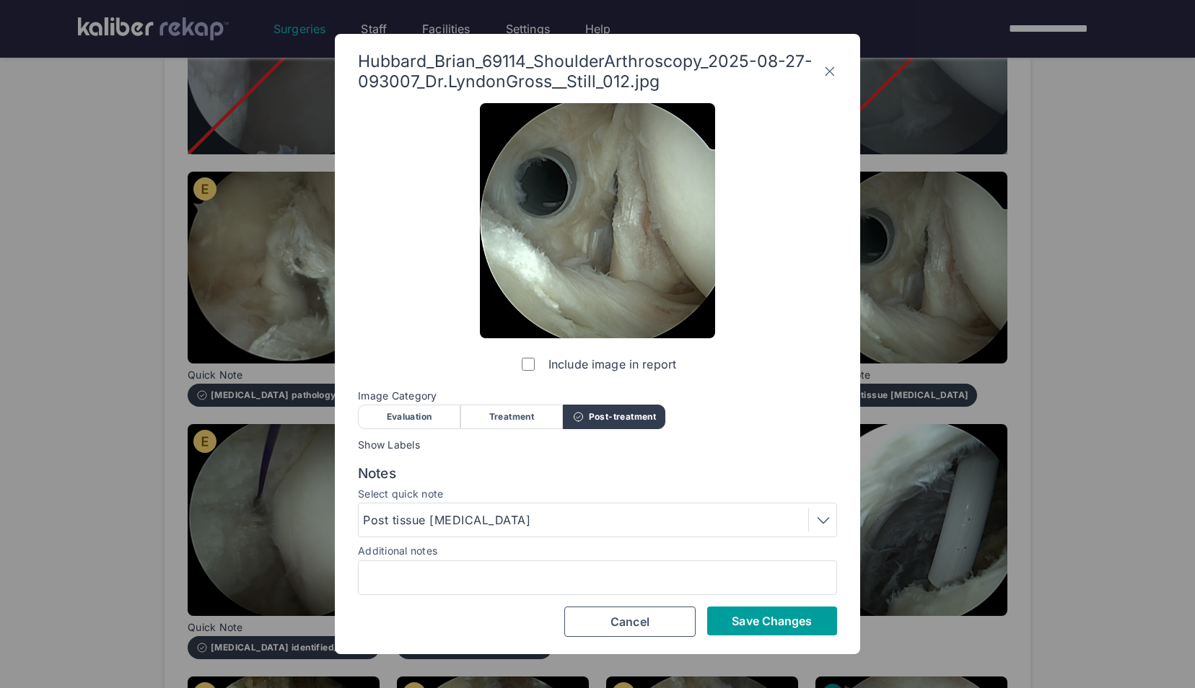
click at [804, 626] on span "Save Changes" at bounding box center [772, 621] width 80 height 14
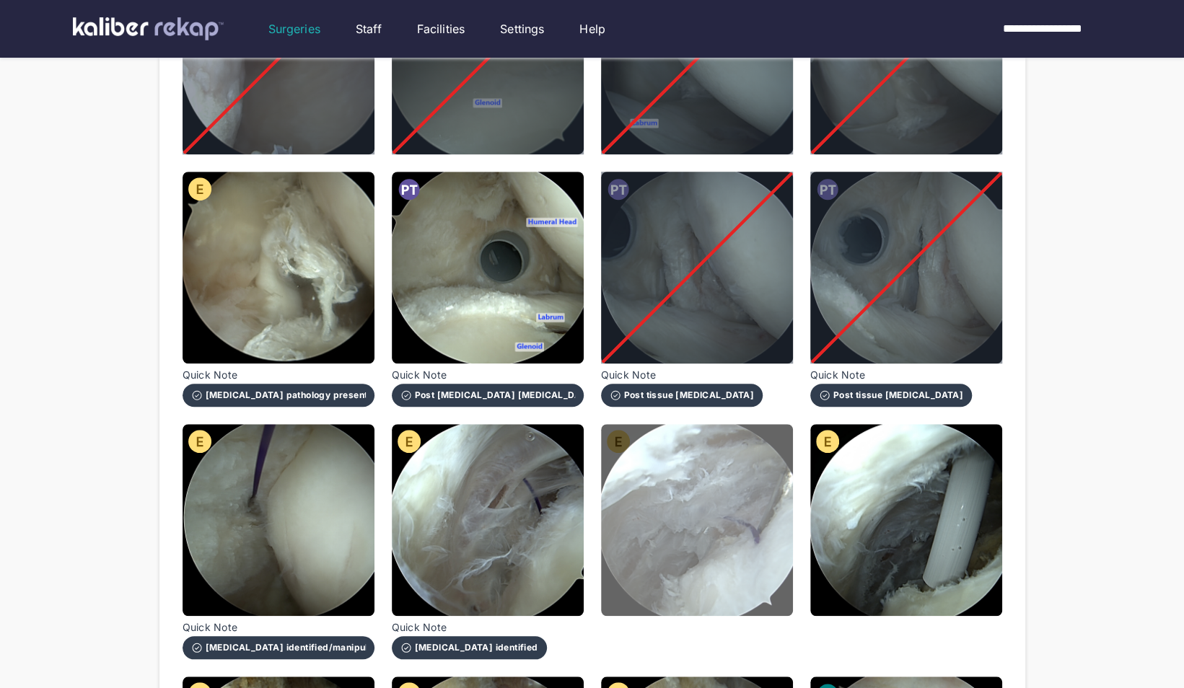
scroll to position [770, 0]
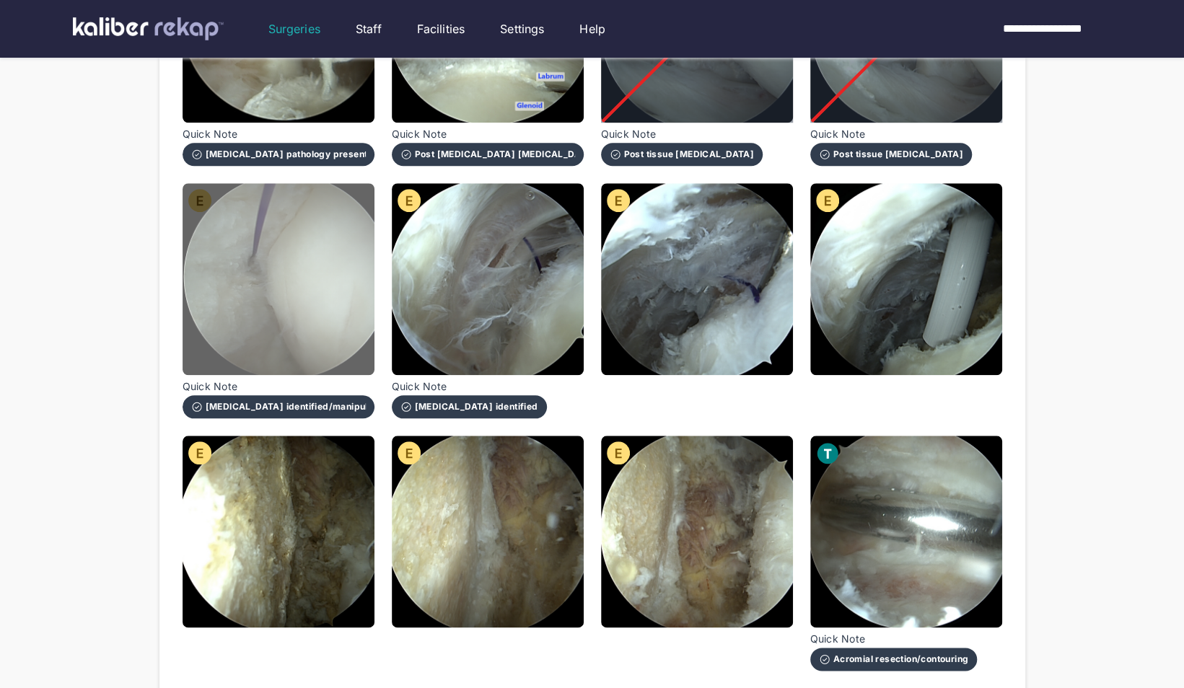
click at [249, 255] on img at bounding box center [279, 279] width 192 height 192
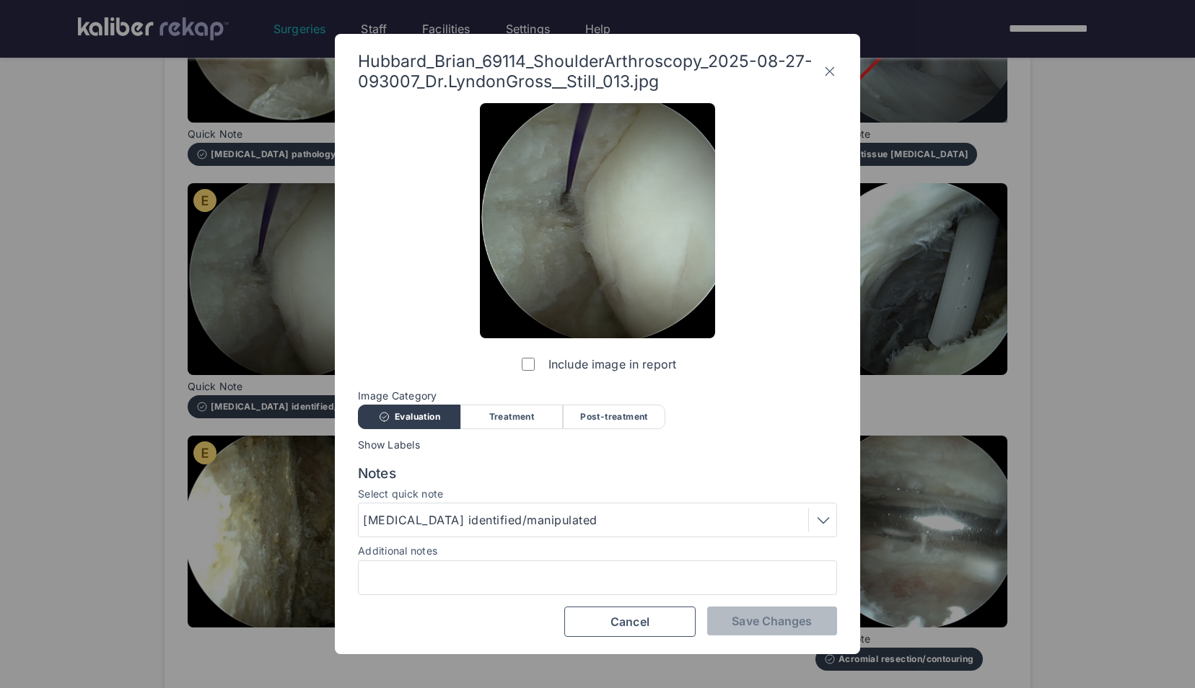
click at [527, 372] on label "Include image in report" at bounding box center [597, 364] width 157 height 29
click at [763, 631] on button "Save Changes" at bounding box center [772, 621] width 130 height 29
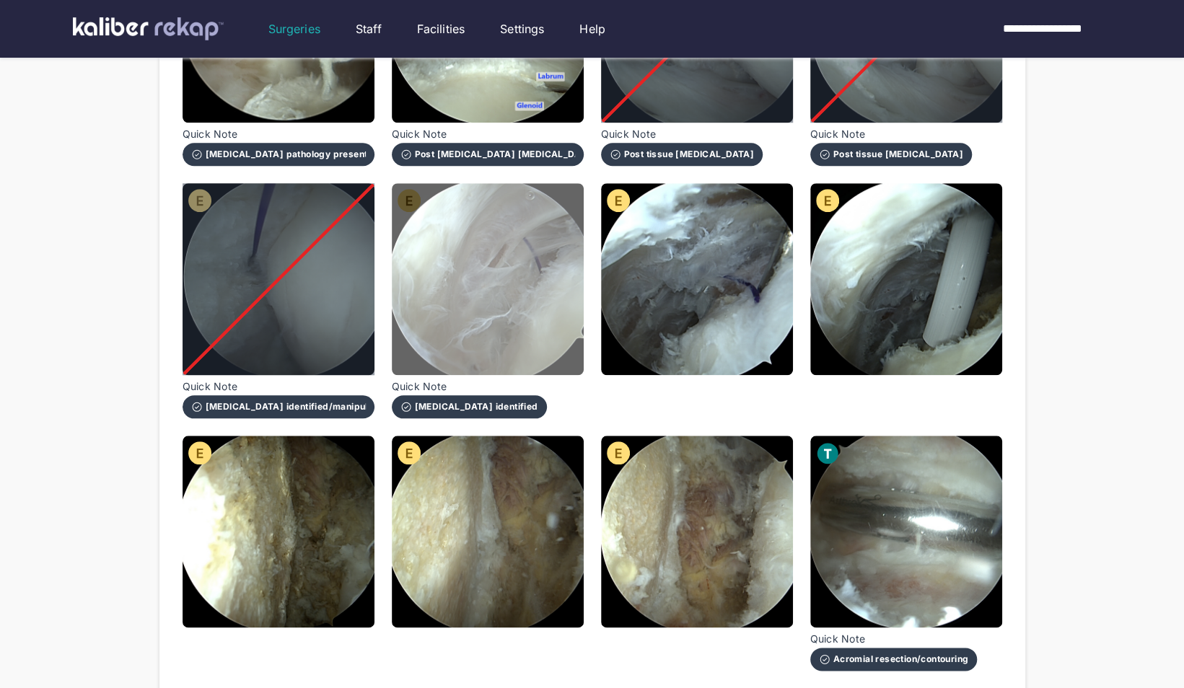
click at [526, 319] on img at bounding box center [488, 279] width 192 height 192
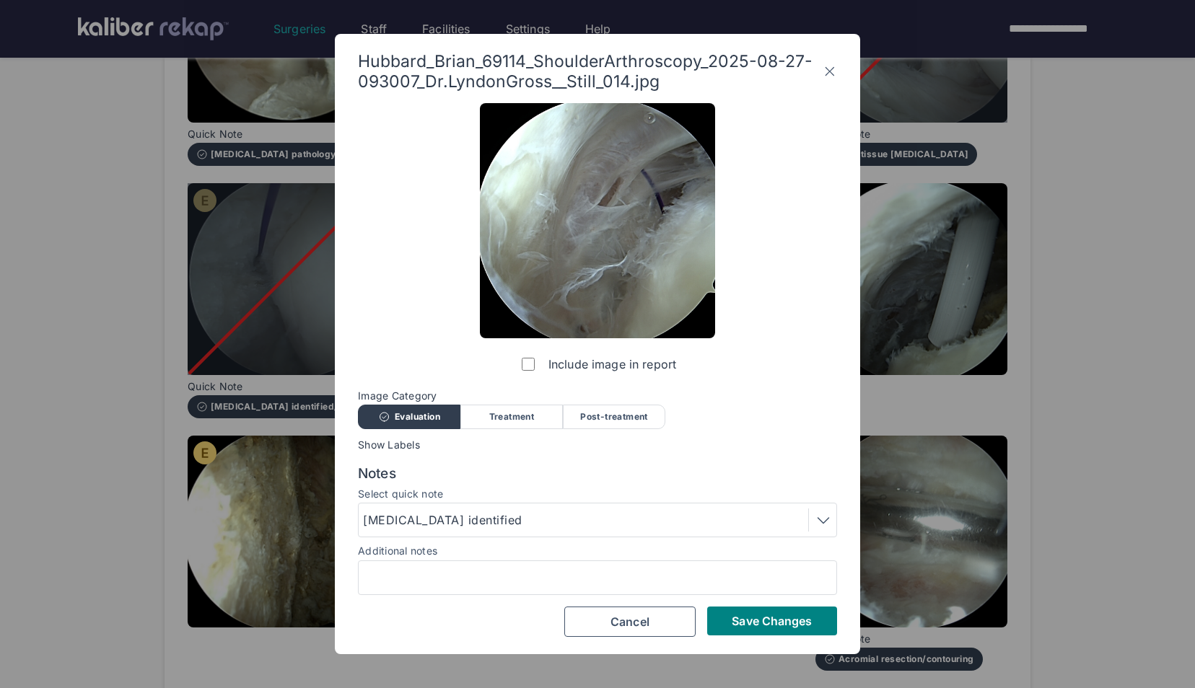
click at [758, 604] on div "Include image in report Image Category Evaluation Treatment Post-treatment Eval…" at bounding box center [597, 370] width 479 height 534
click at [754, 616] on span "Save Changes" at bounding box center [772, 621] width 80 height 14
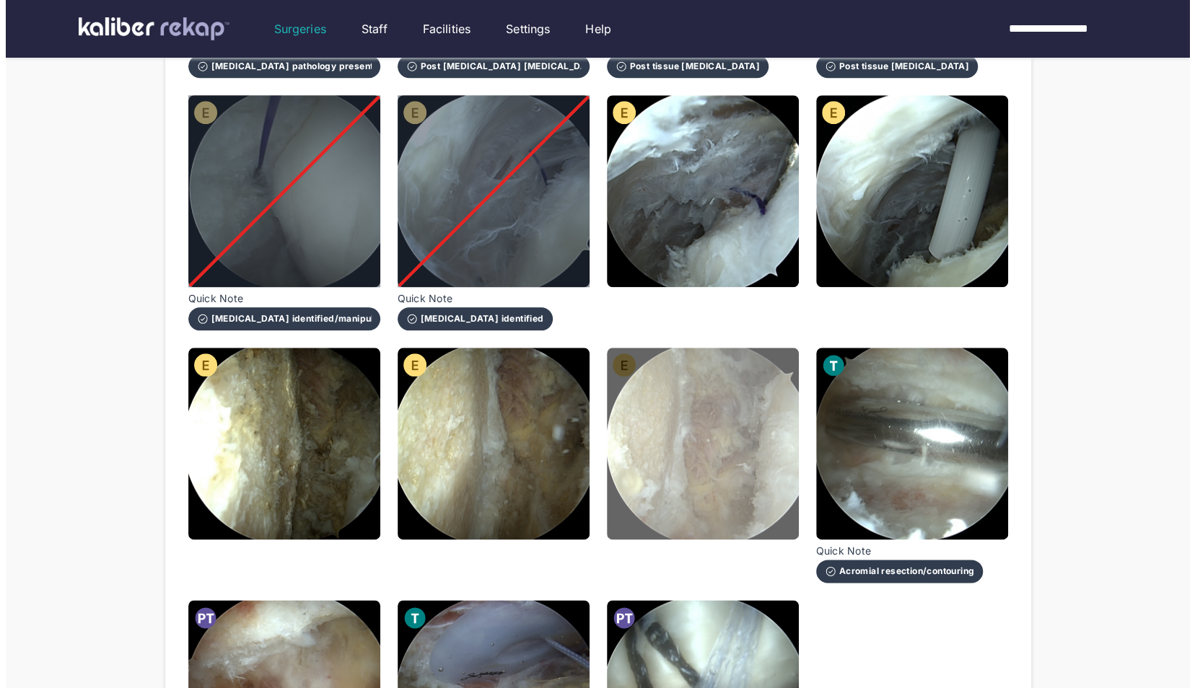
scroll to position [865, 0]
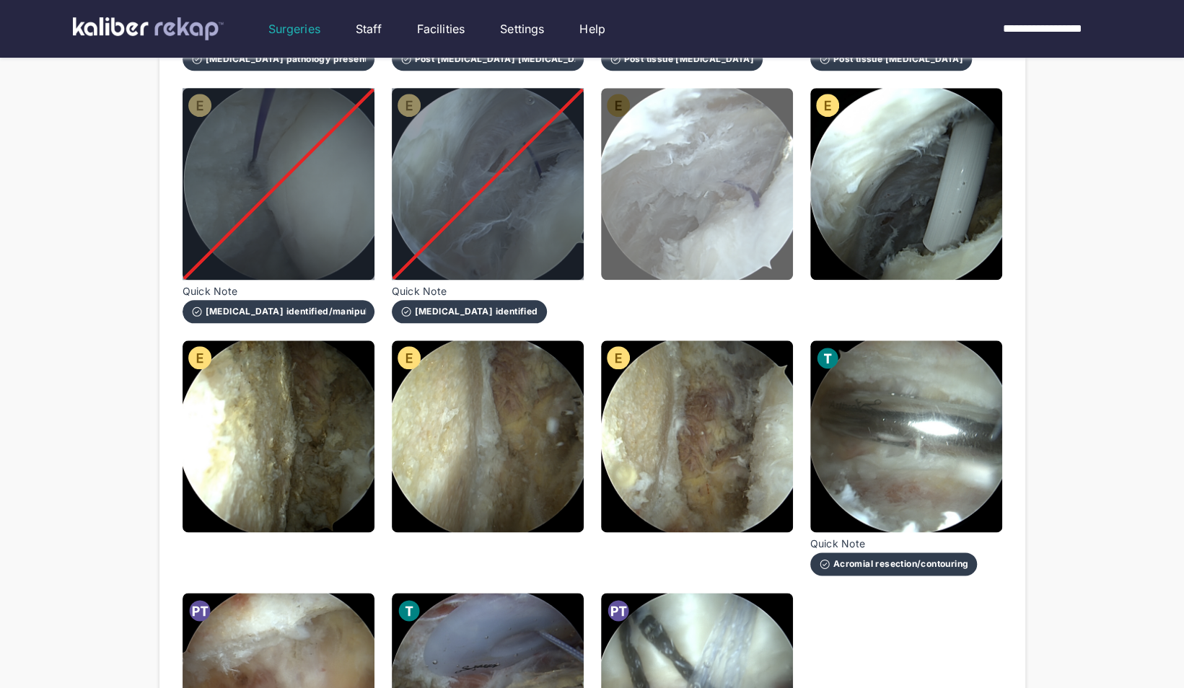
click at [707, 189] on img at bounding box center [697, 184] width 192 height 192
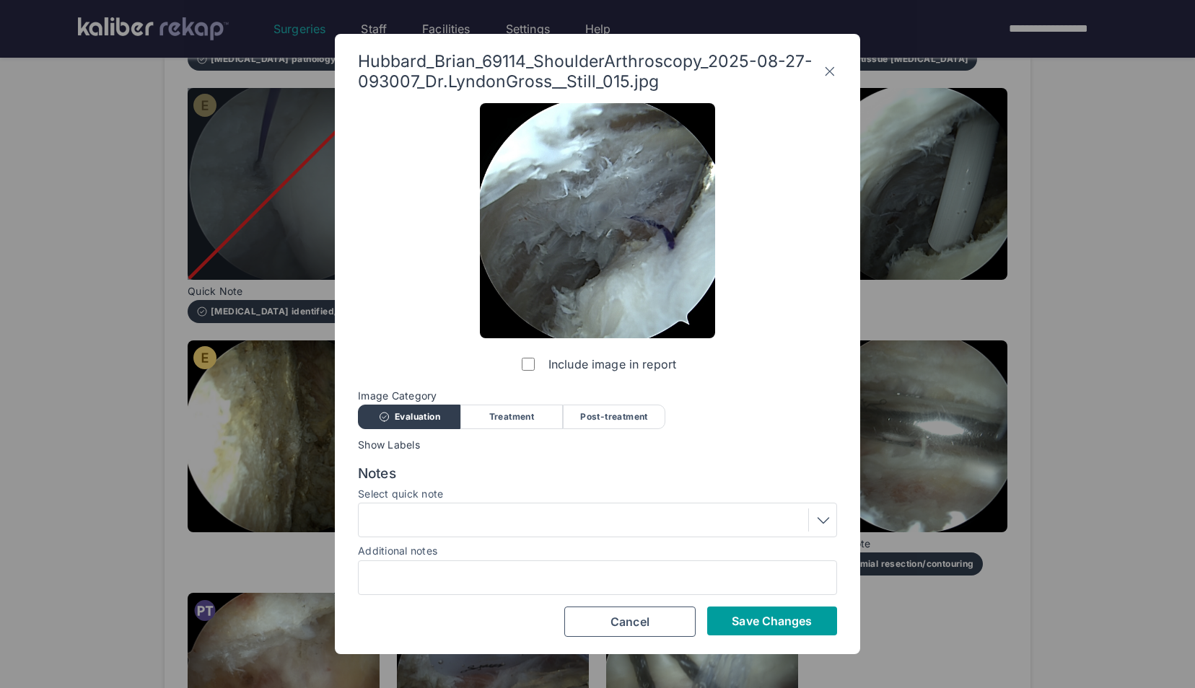
click at [737, 614] on span "Save Changes" at bounding box center [772, 621] width 80 height 14
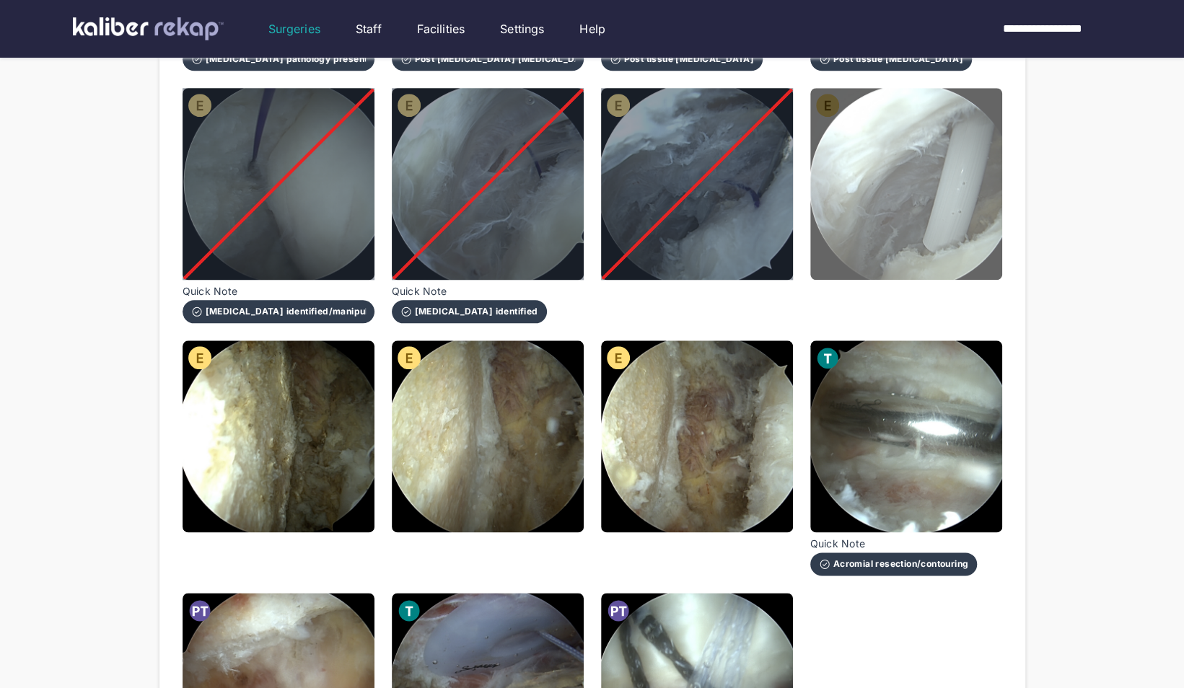
click at [885, 227] on img at bounding box center [906, 184] width 192 height 192
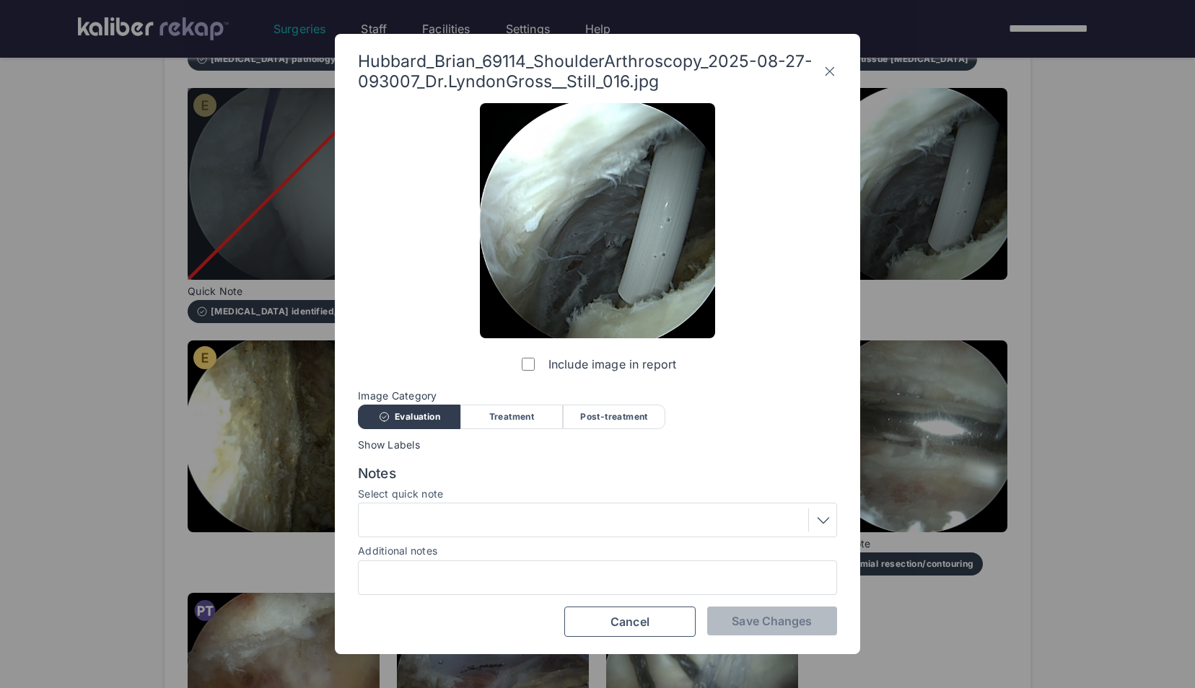
click at [526, 505] on div at bounding box center [597, 520] width 479 height 35
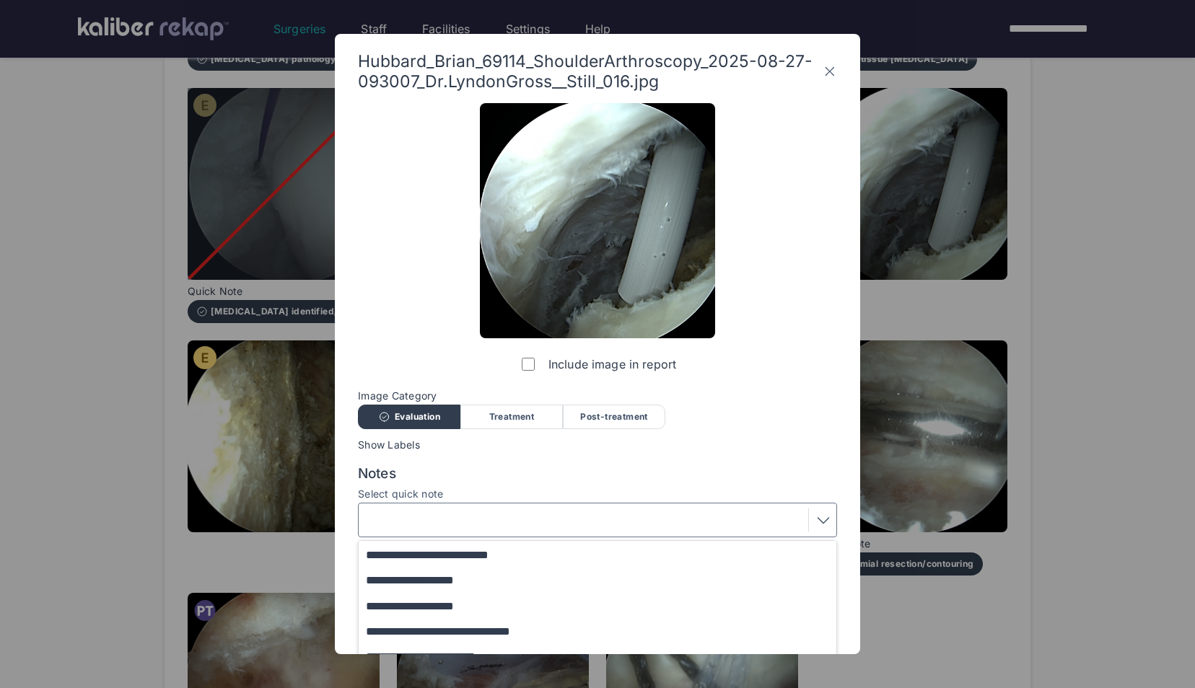
scroll to position [118, 0]
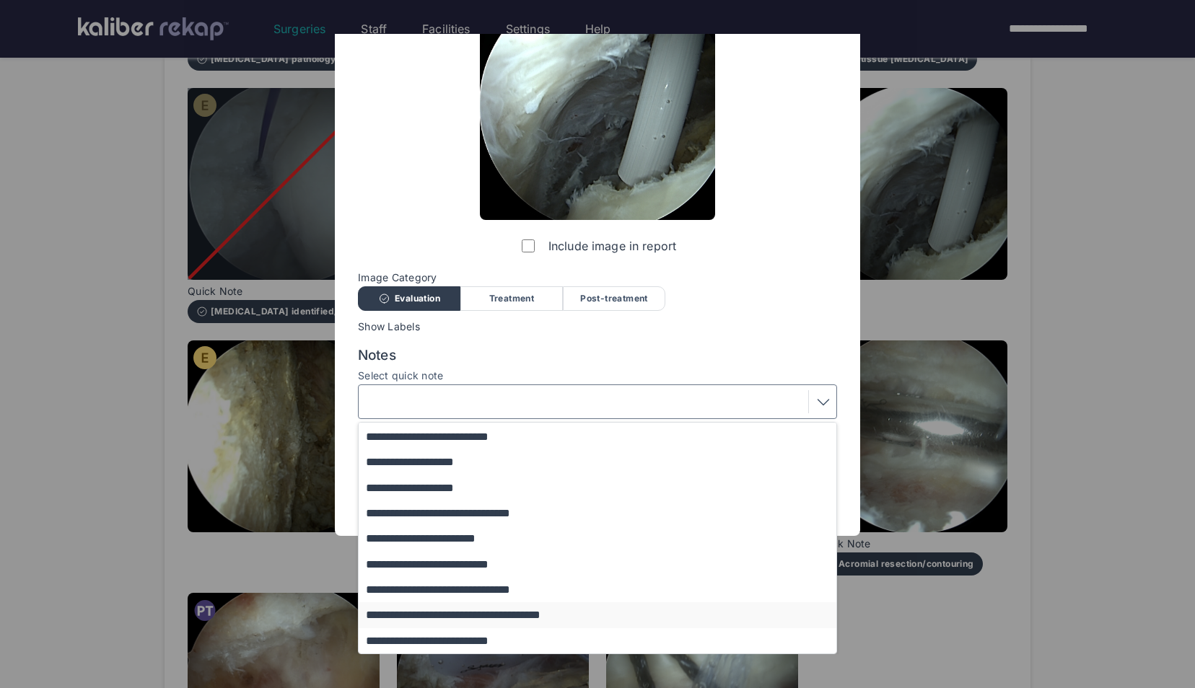
click at [449, 619] on button "**********" at bounding box center [604, 614] width 491 height 25
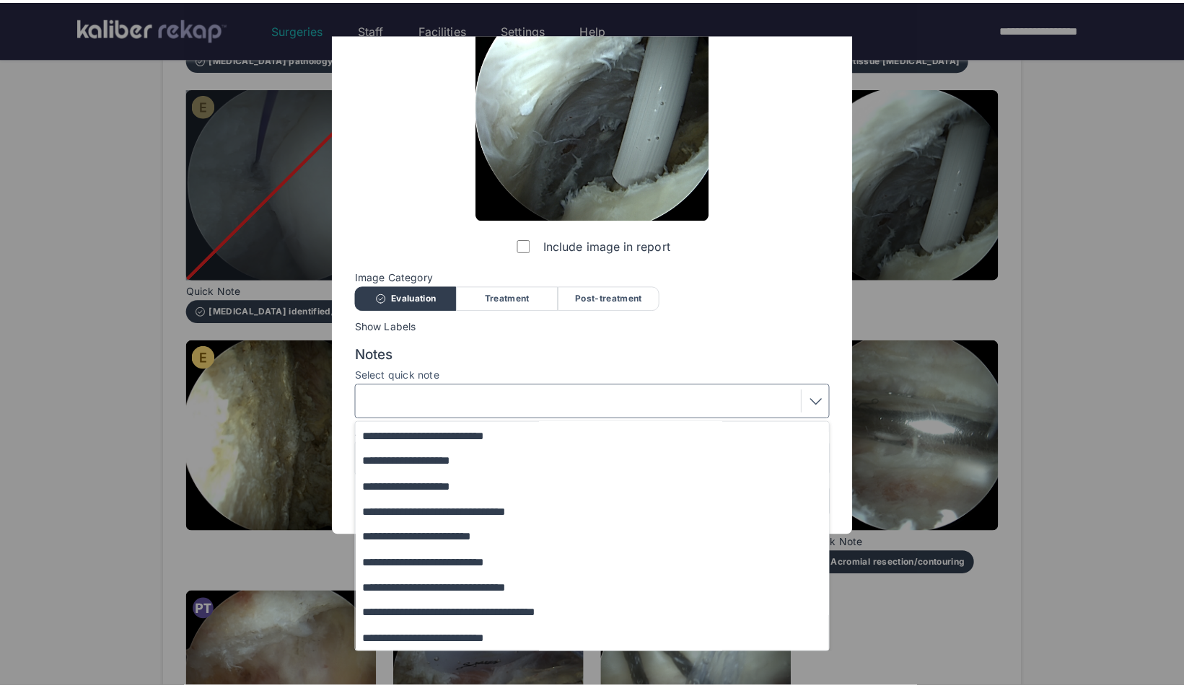
scroll to position [0, 0]
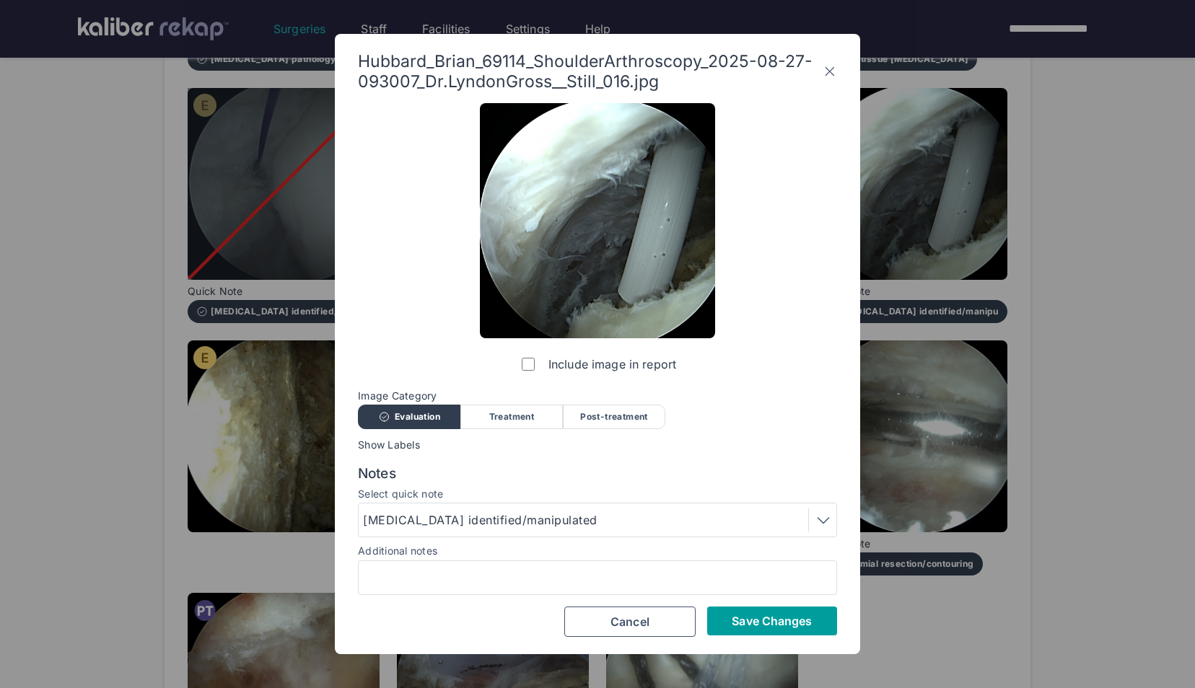
click at [770, 610] on button "Save Changes" at bounding box center [772, 621] width 130 height 29
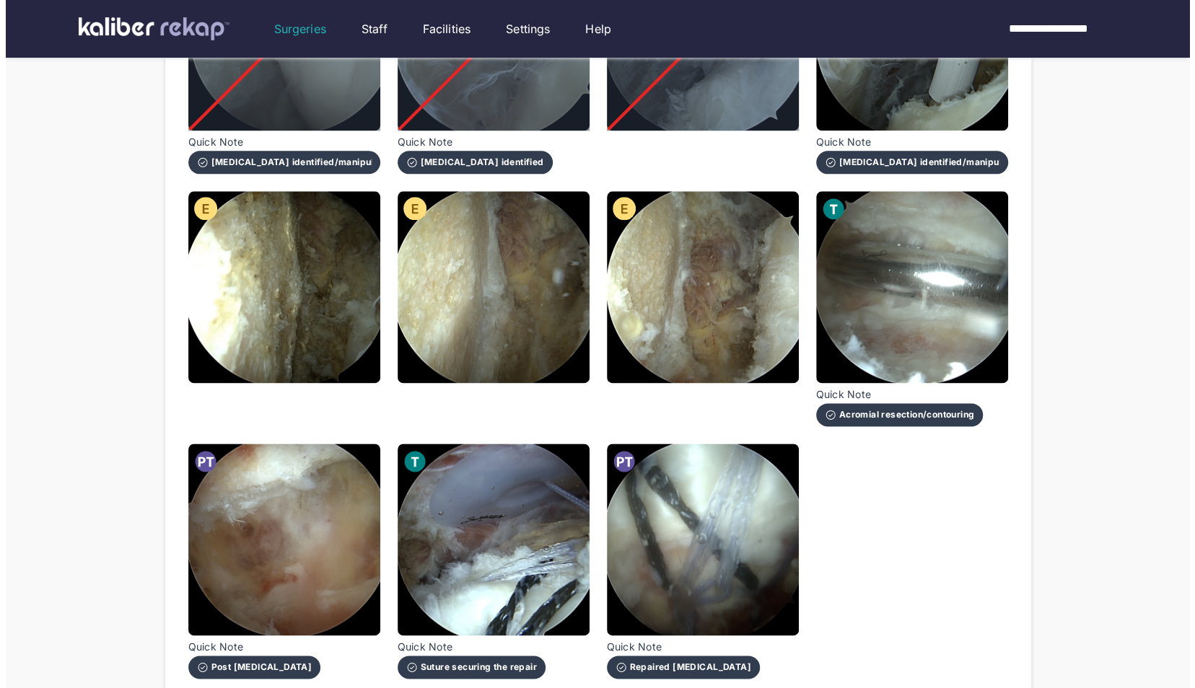
scroll to position [1017, 0]
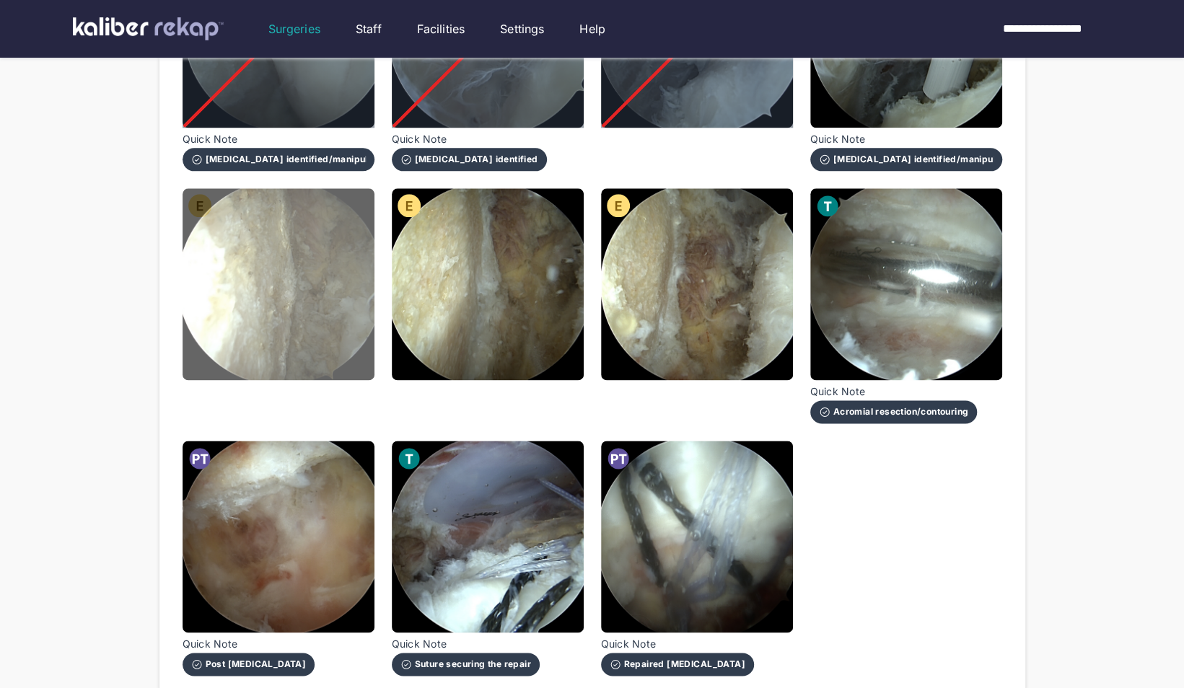
click at [257, 343] on img at bounding box center [279, 284] width 192 height 192
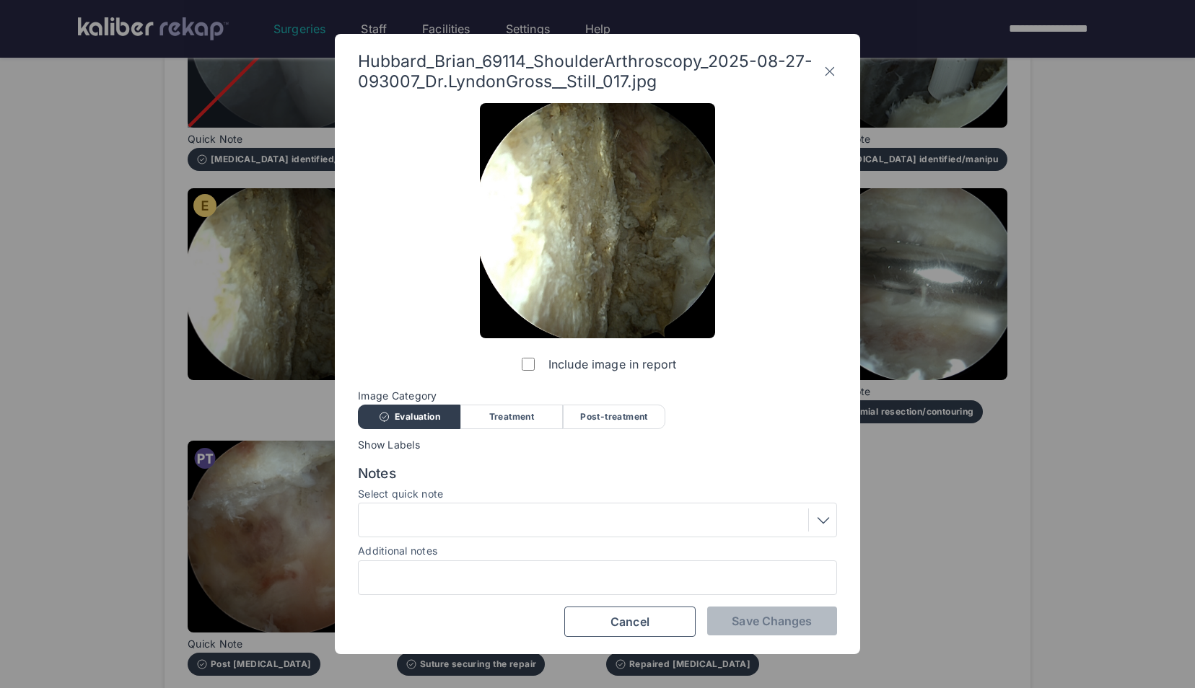
click at [504, 525] on div at bounding box center [597, 520] width 469 height 23
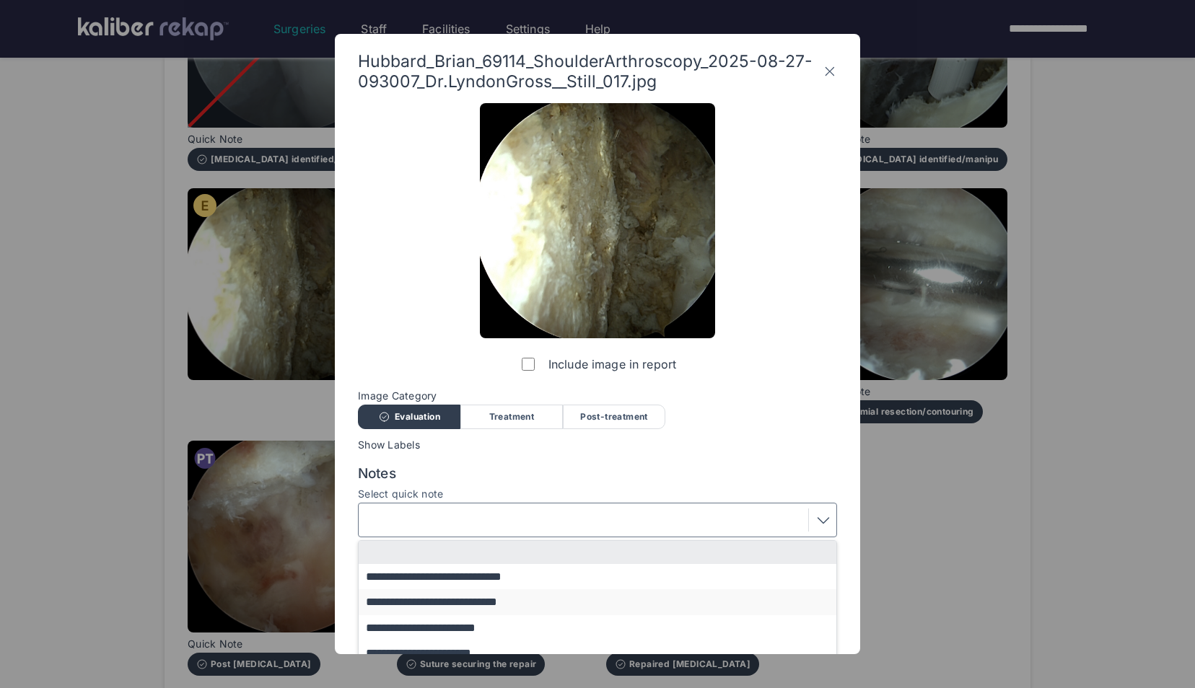
click at [483, 600] on button "**********" at bounding box center [604, 601] width 491 height 25
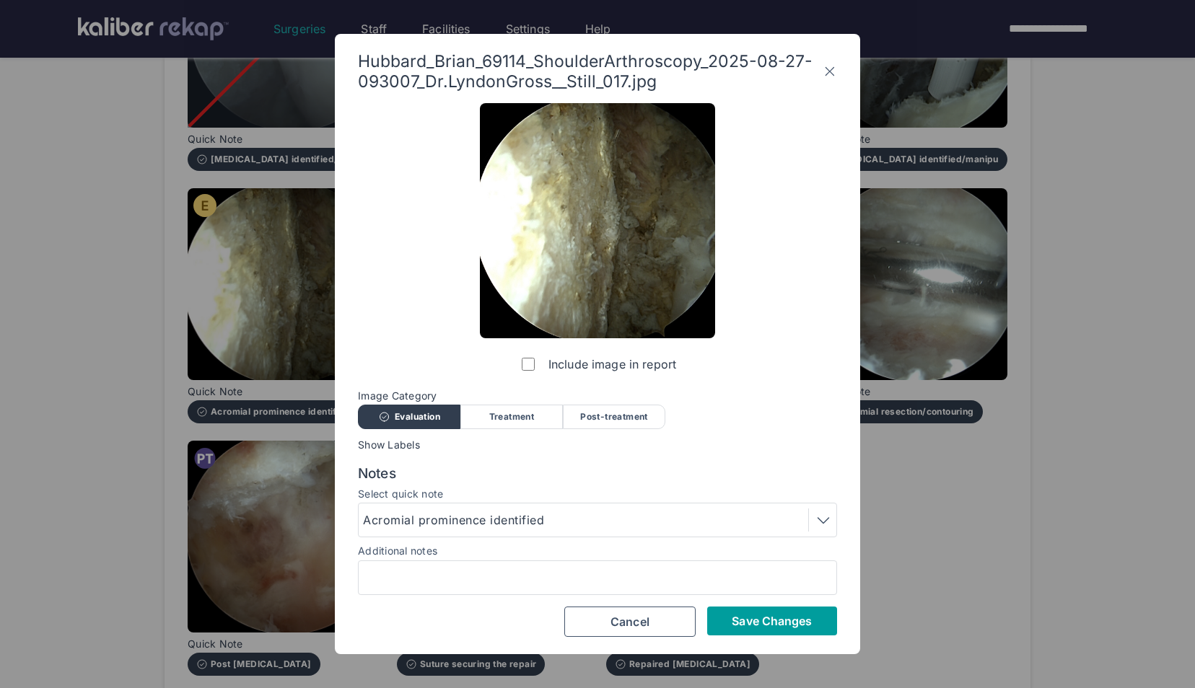
click at [739, 623] on span "Save Changes" at bounding box center [772, 621] width 80 height 14
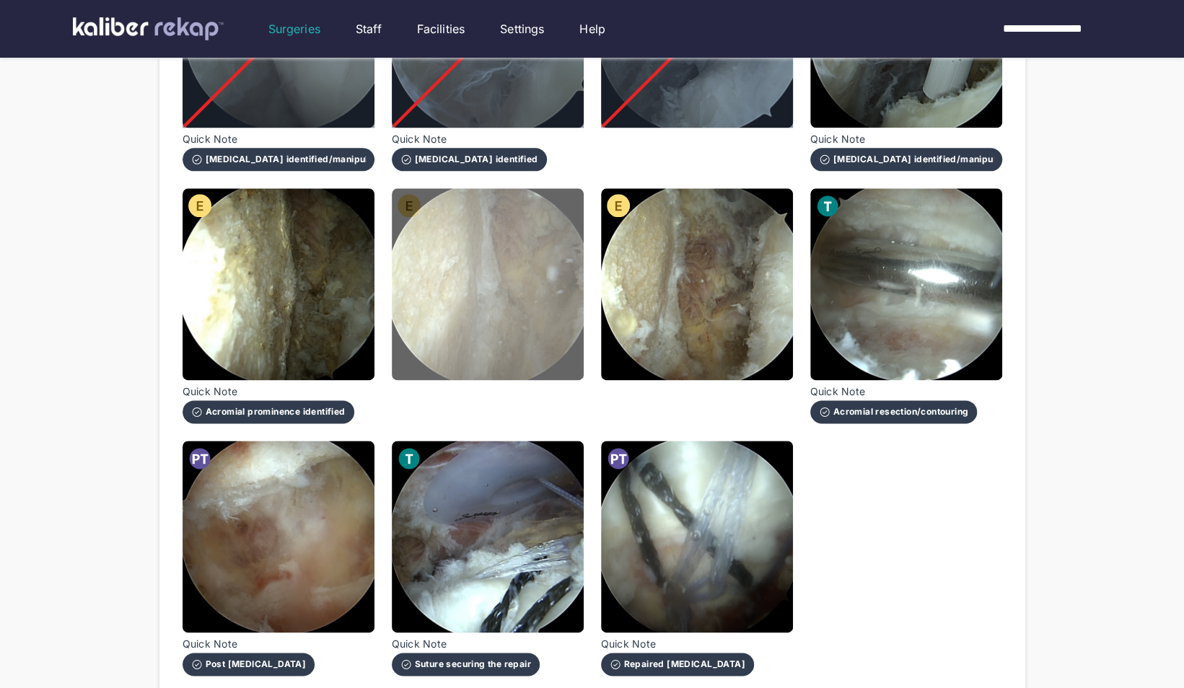
click at [488, 322] on img at bounding box center [488, 284] width 192 height 192
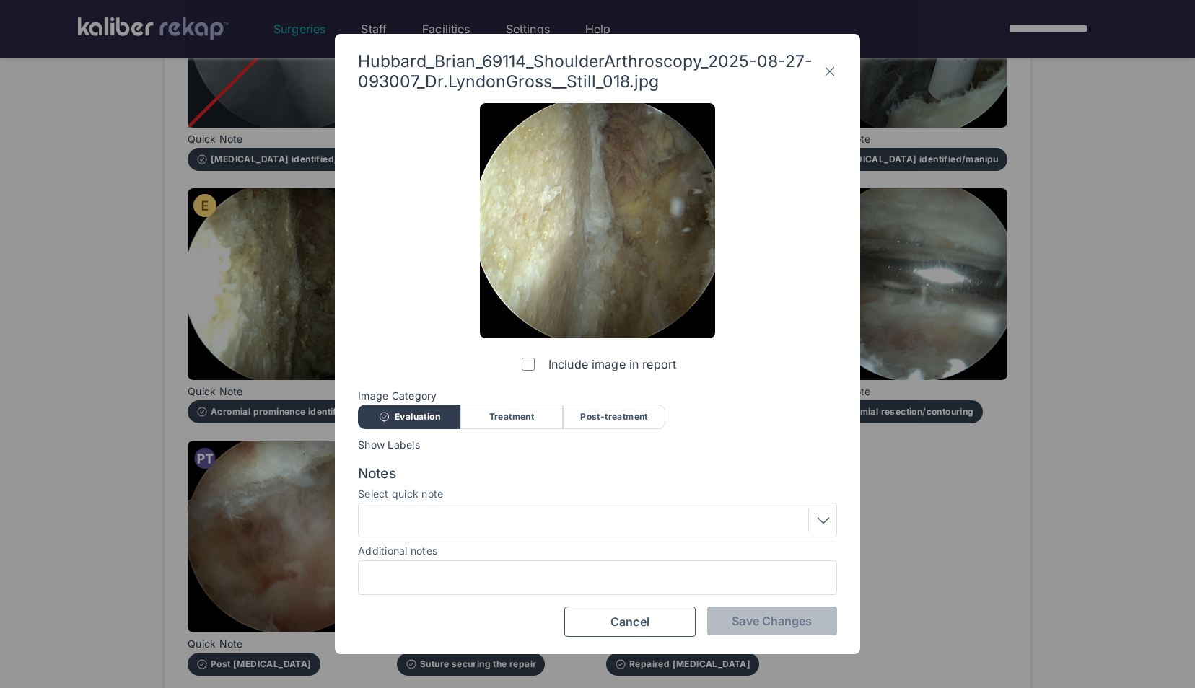
click at [420, 523] on div at bounding box center [597, 520] width 469 height 23
click at [615, 428] on div "Post-treatment" at bounding box center [614, 417] width 102 height 25
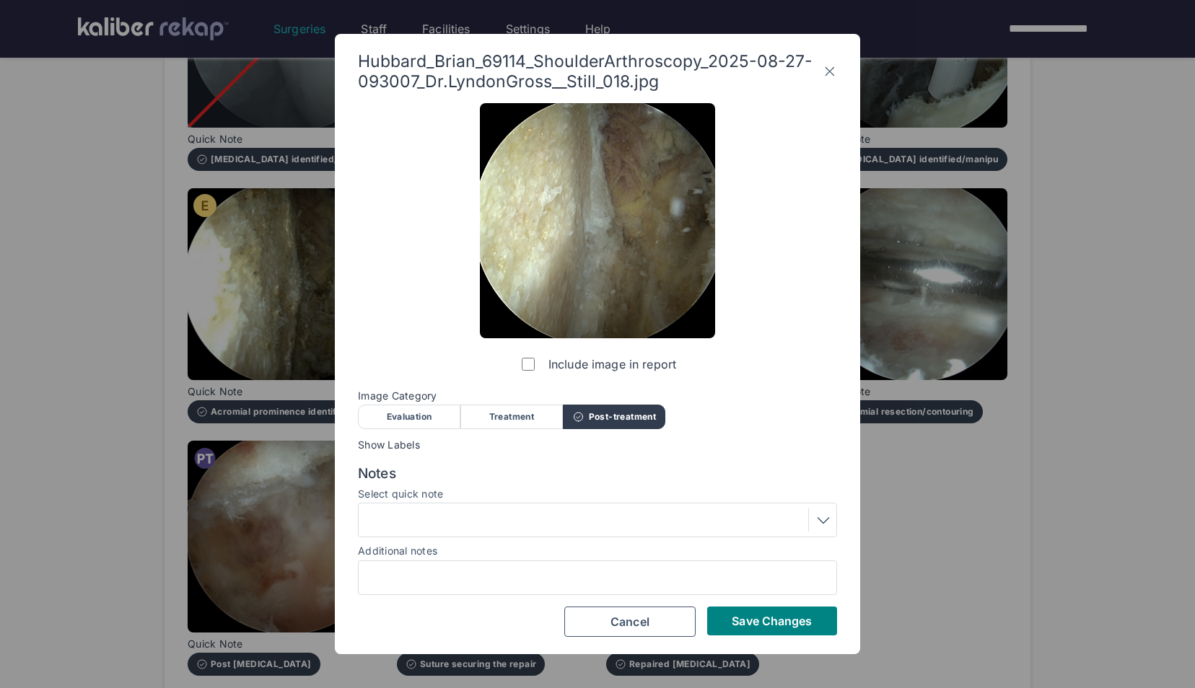
click at [449, 532] on div at bounding box center [597, 520] width 479 height 35
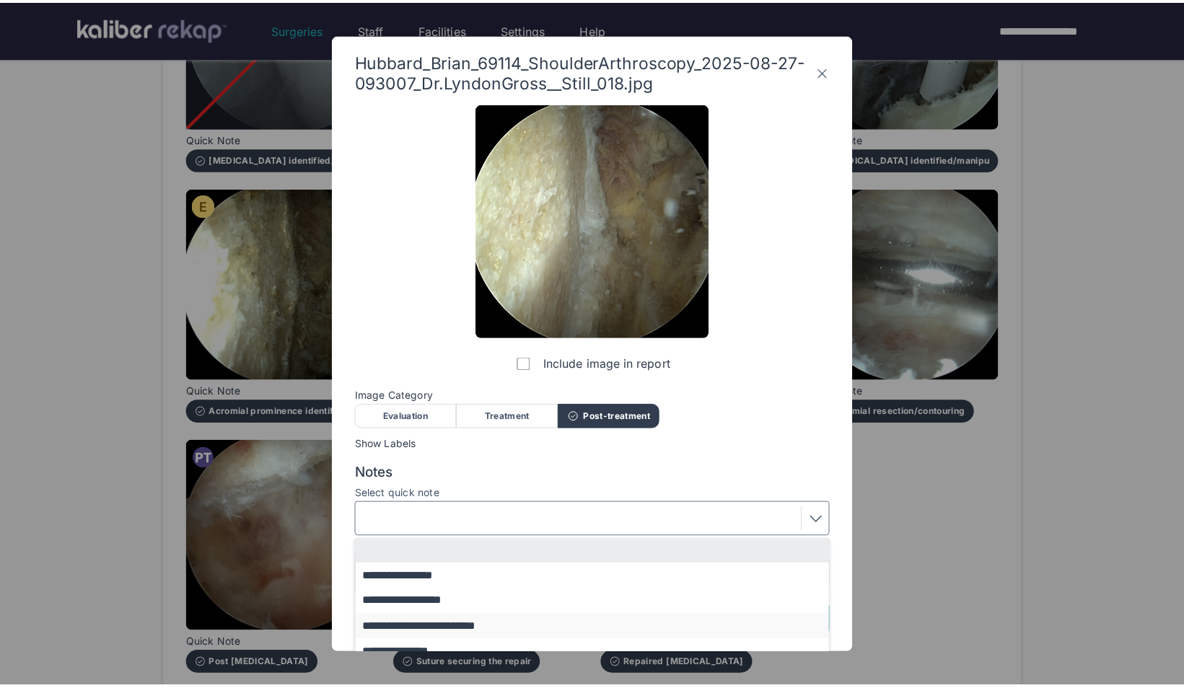
scroll to position [32, 0]
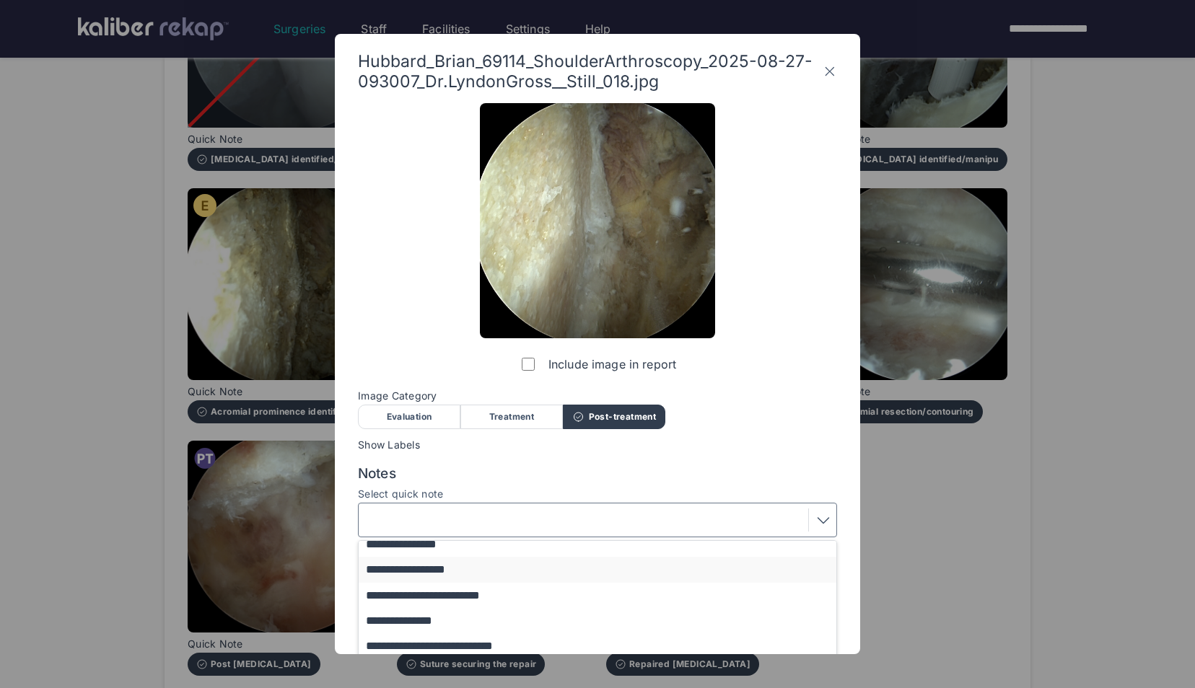
click at [449, 581] on button "**********" at bounding box center [604, 569] width 491 height 25
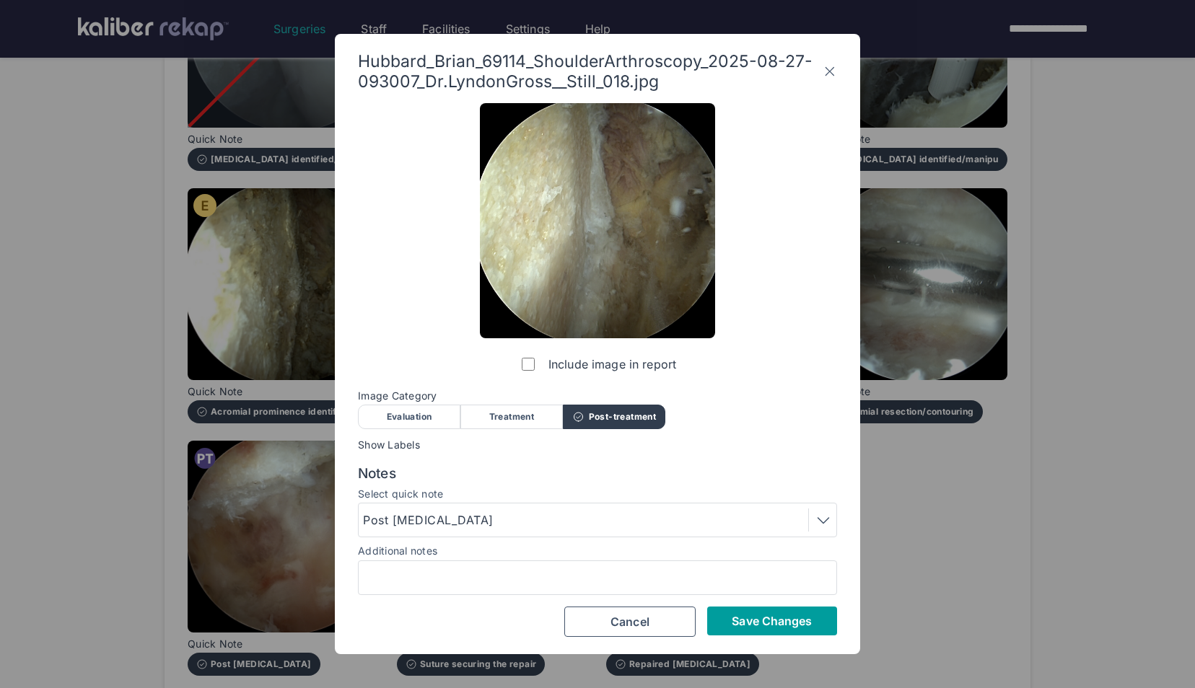
click at [724, 618] on button "Save Changes" at bounding box center [772, 621] width 130 height 29
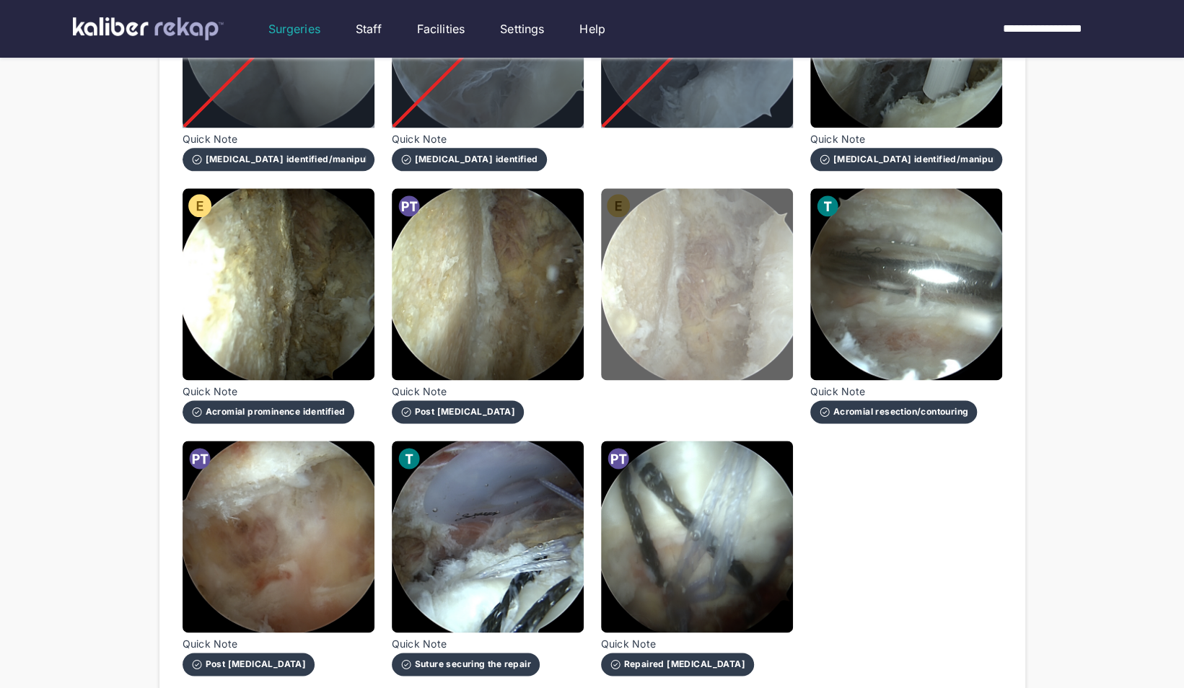
click at [739, 312] on img at bounding box center [697, 284] width 192 height 192
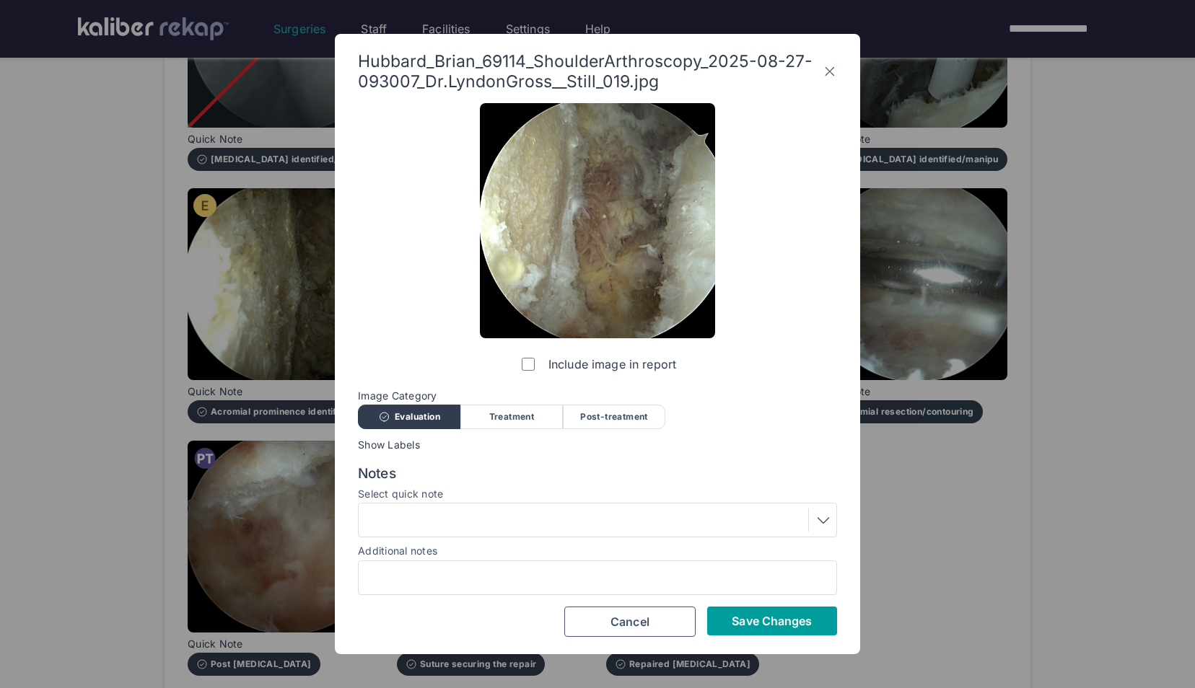
click at [737, 623] on span "Save Changes" at bounding box center [772, 621] width 80 height 14
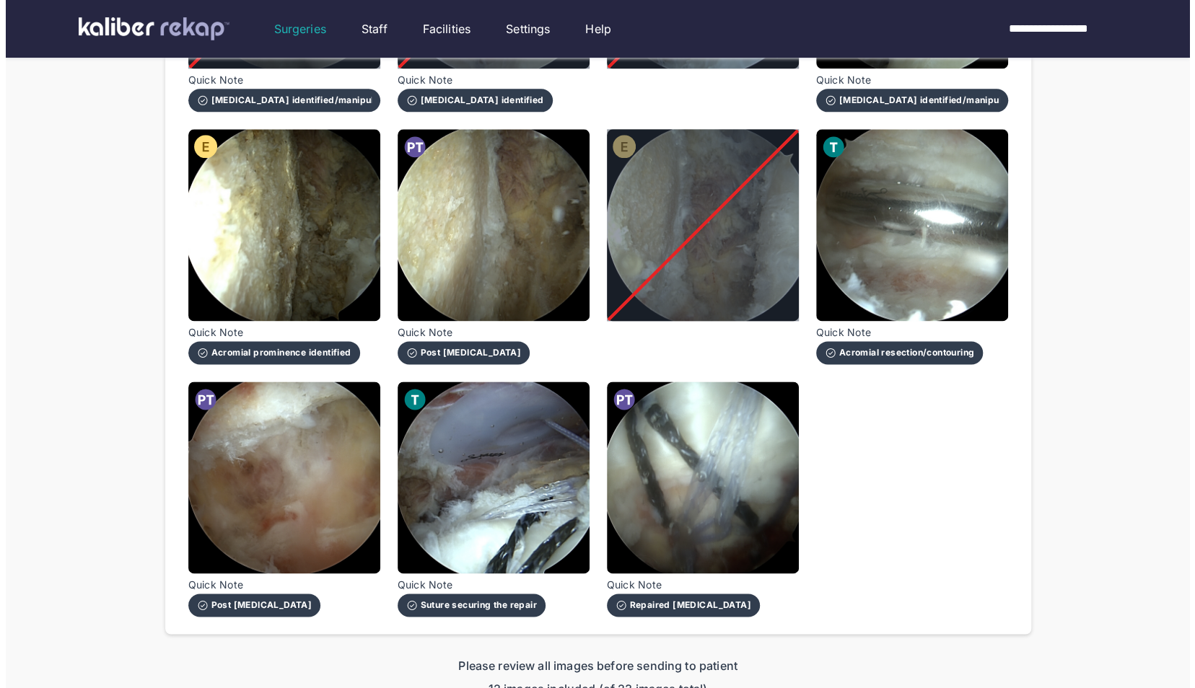
scroll to position [1081, 0]
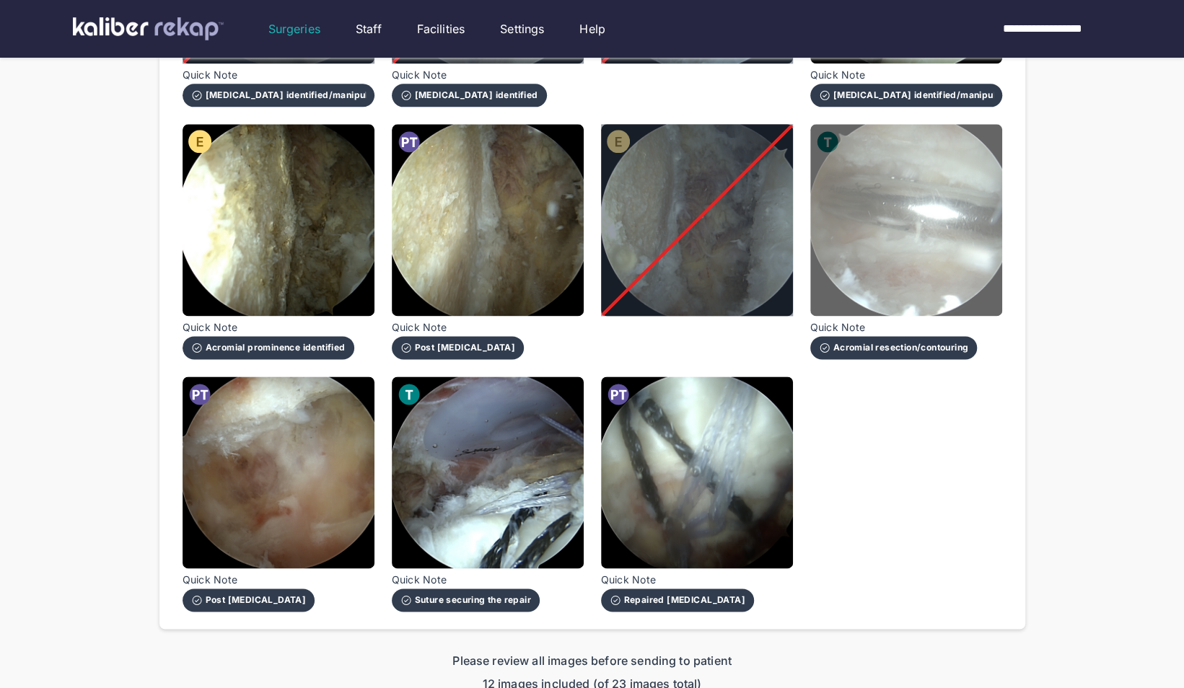
click at [921, 283] on img at bounding box center [906, 220] width 192 height 192
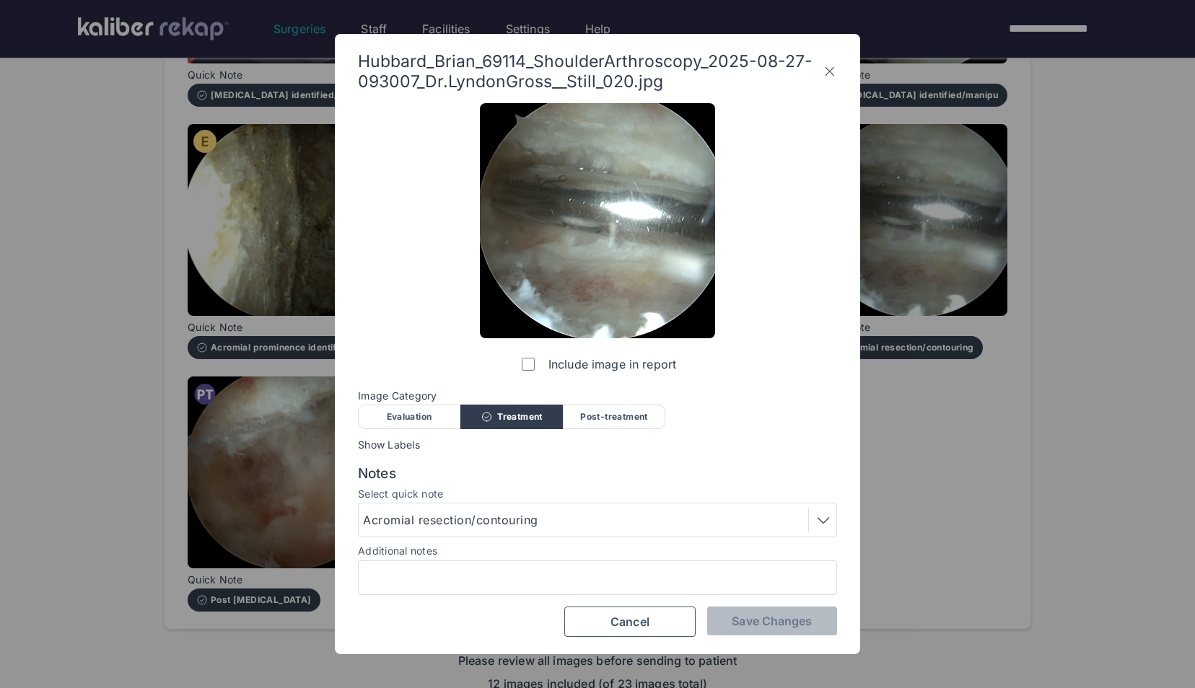
click at [439, 519] on div "Acromial resection/contouring" at bounding box center [453, 520] width 180 height 17
click at [606, 307] on div "Include image in report Image Category Evaluation Treatment Post-treatment Eval…" at bounding box center [597, 370] width 479 height 534
click at [535, 508] on div "Acromial resection/contouring" at bounding box center [597, 520] width 479 height 35
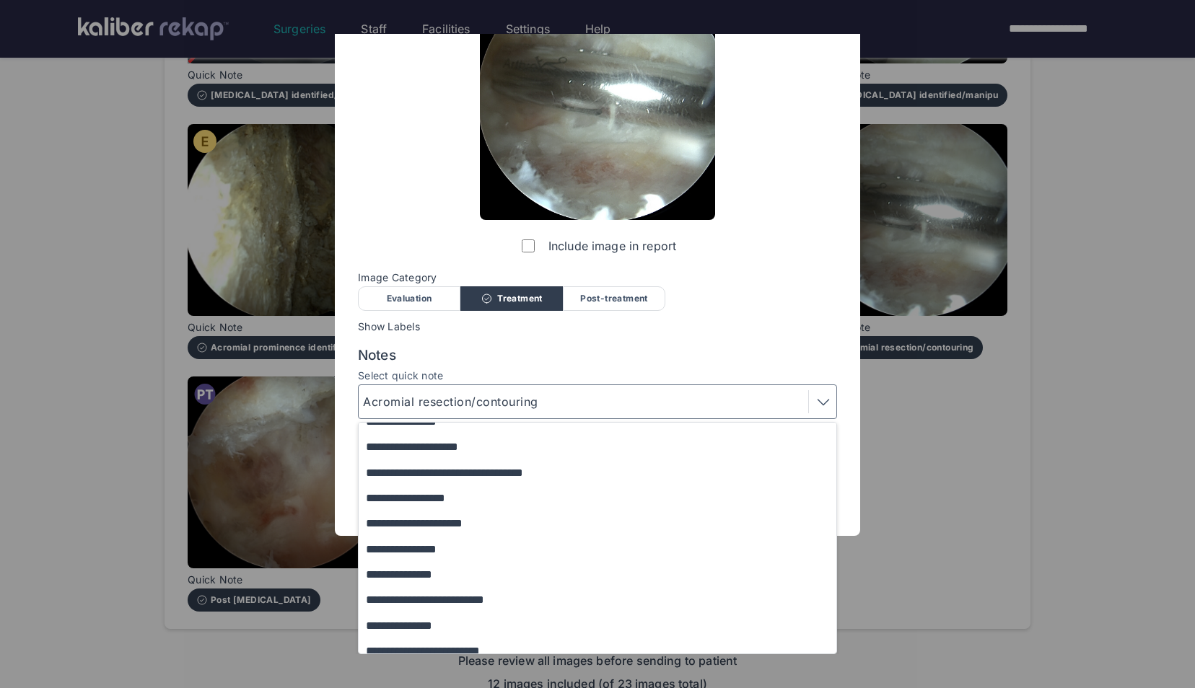
scroll to position [113, 0]
click at [463, 479] on button "**********" at bounding box center [604, 473] width 491 height 25
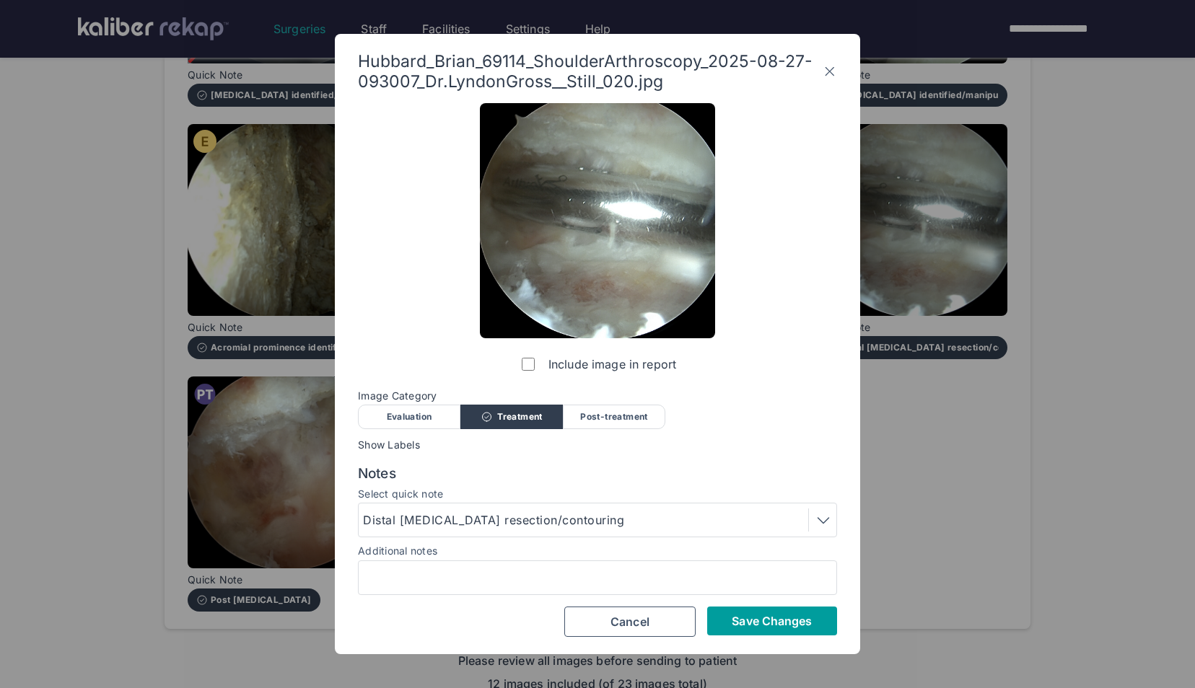
click at [749, 623] on span "Save Changes" at bounding box center [772, 621] width 80 height 14
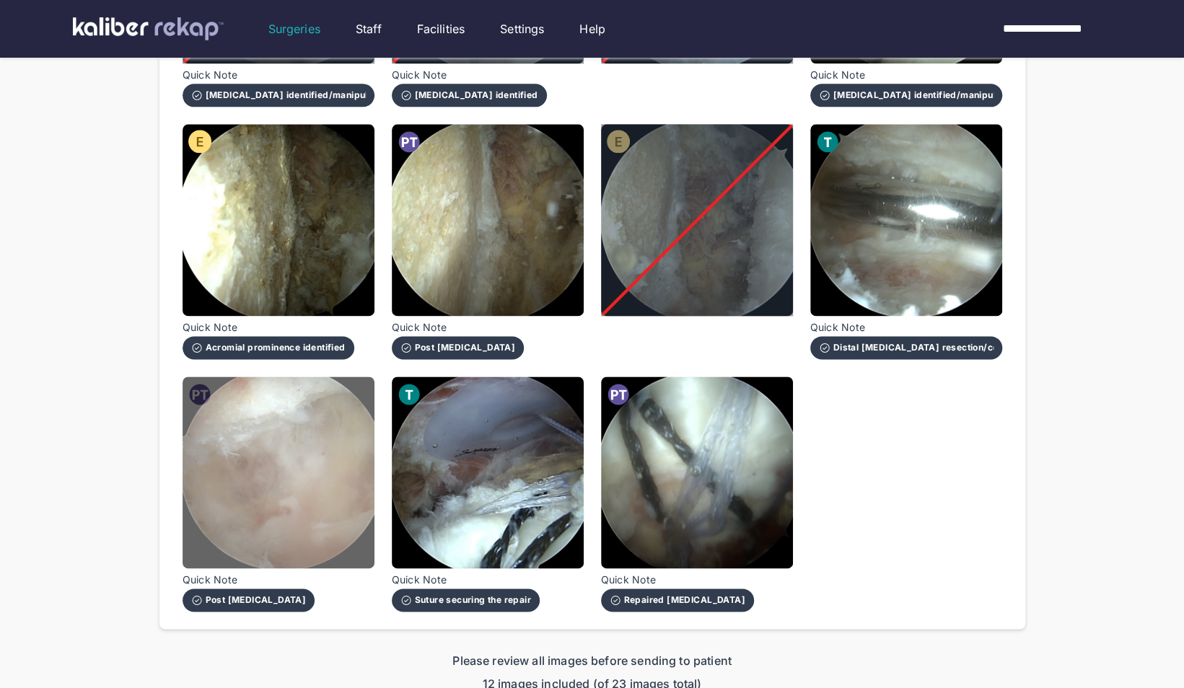
click at [319, 460] on img at bounding box center [279, 473] width 192 height 192
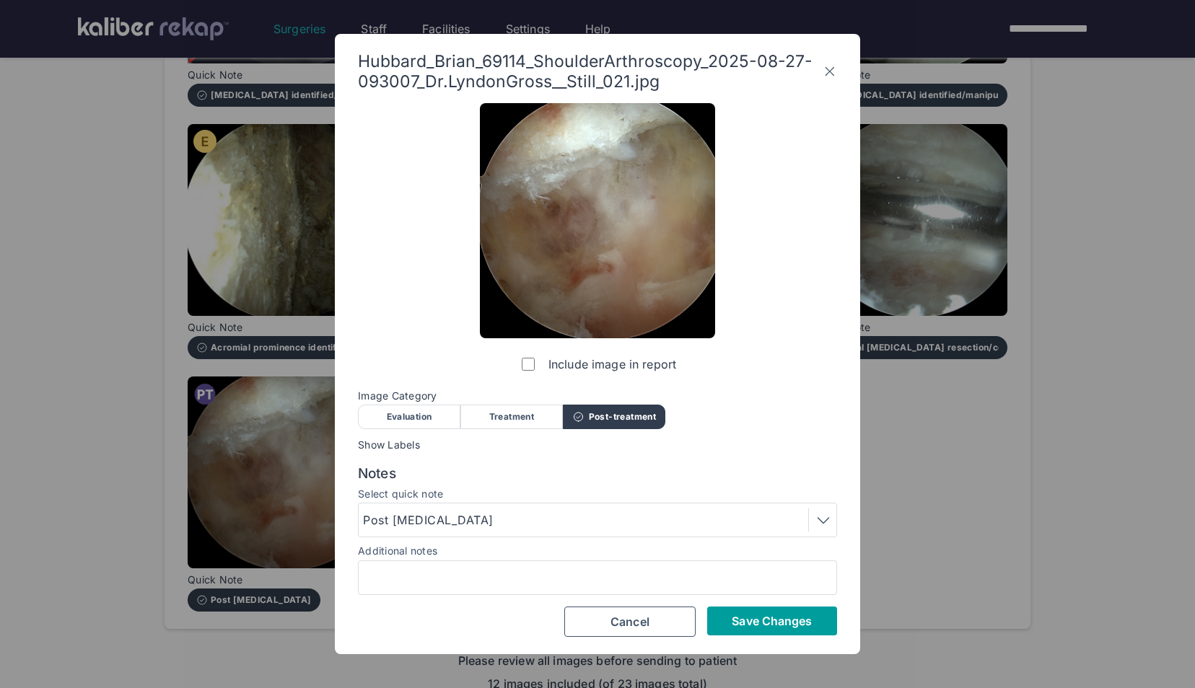
click at [747, 622] on span "Save Changes" at bounding box center [772, 621] width 80 height 14
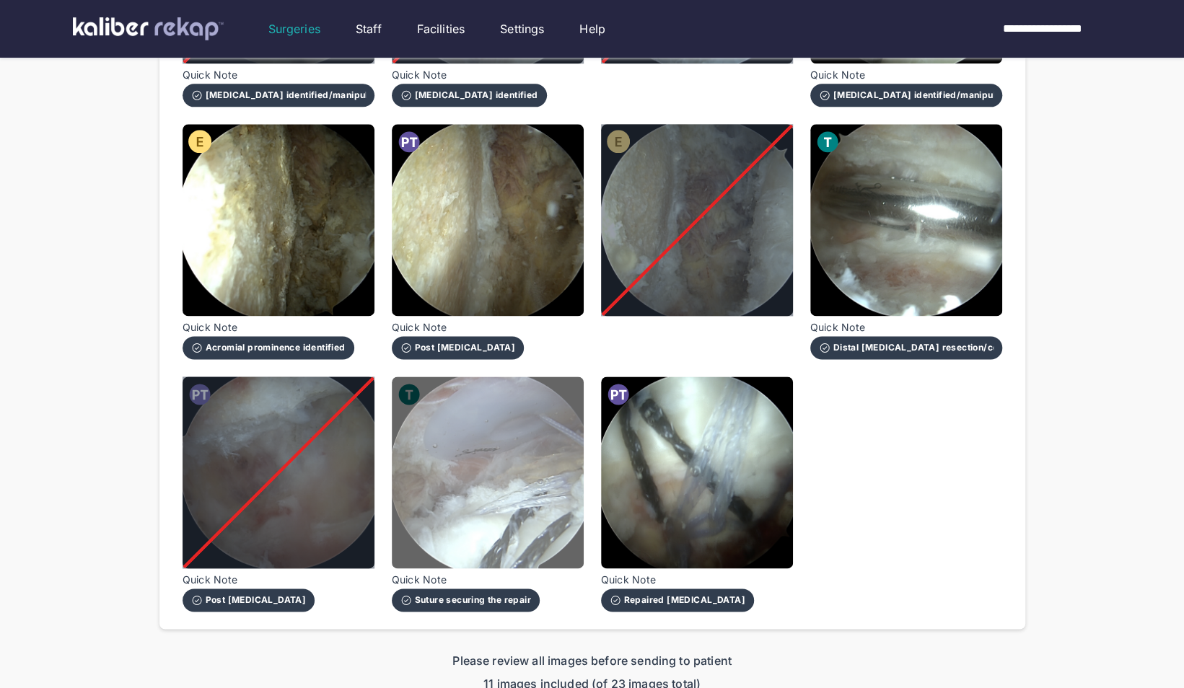
click at [566, 501] on img at bounding box center [488, 473] width 192 height 192
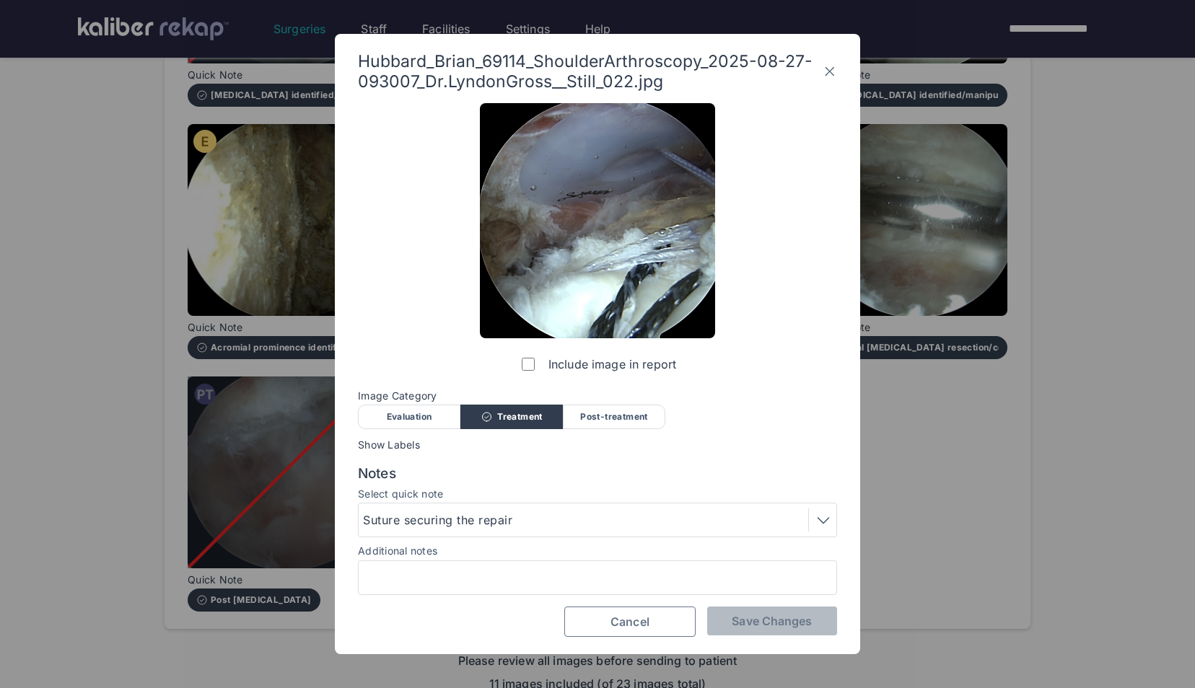
click at [633, 618] on span "Cancel" at bounding box center [629, 622] width 39 height 14
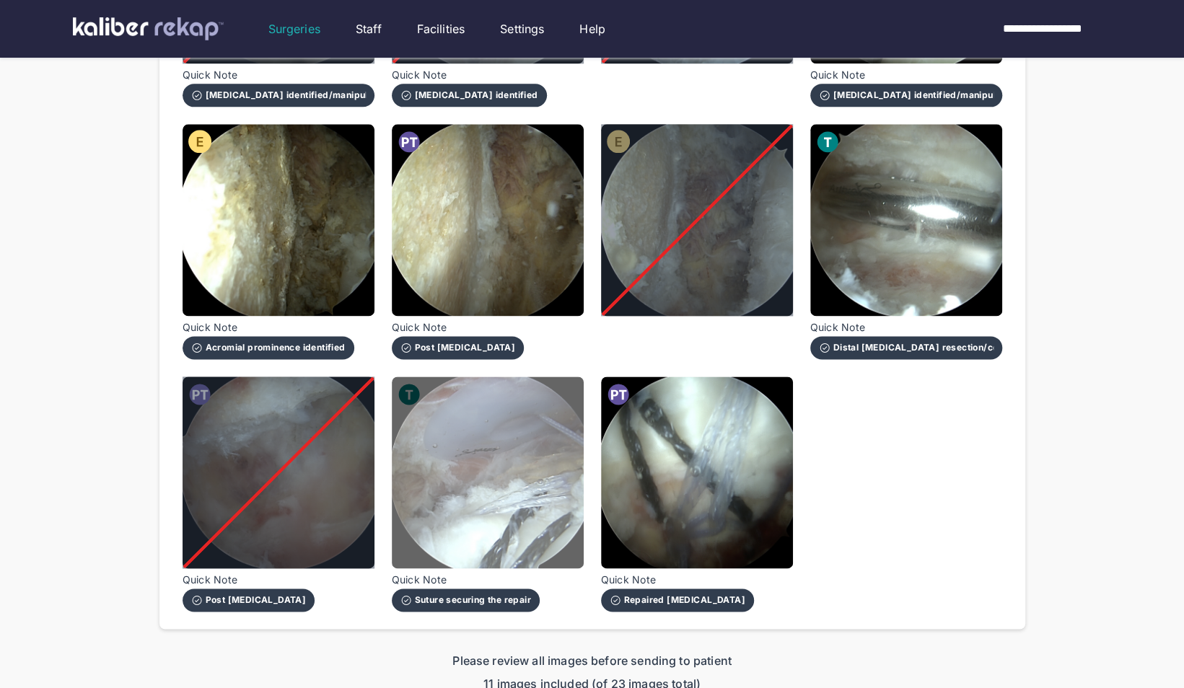
click at [509, 516] on img at bounding box center [488, 473] width 192 height 192
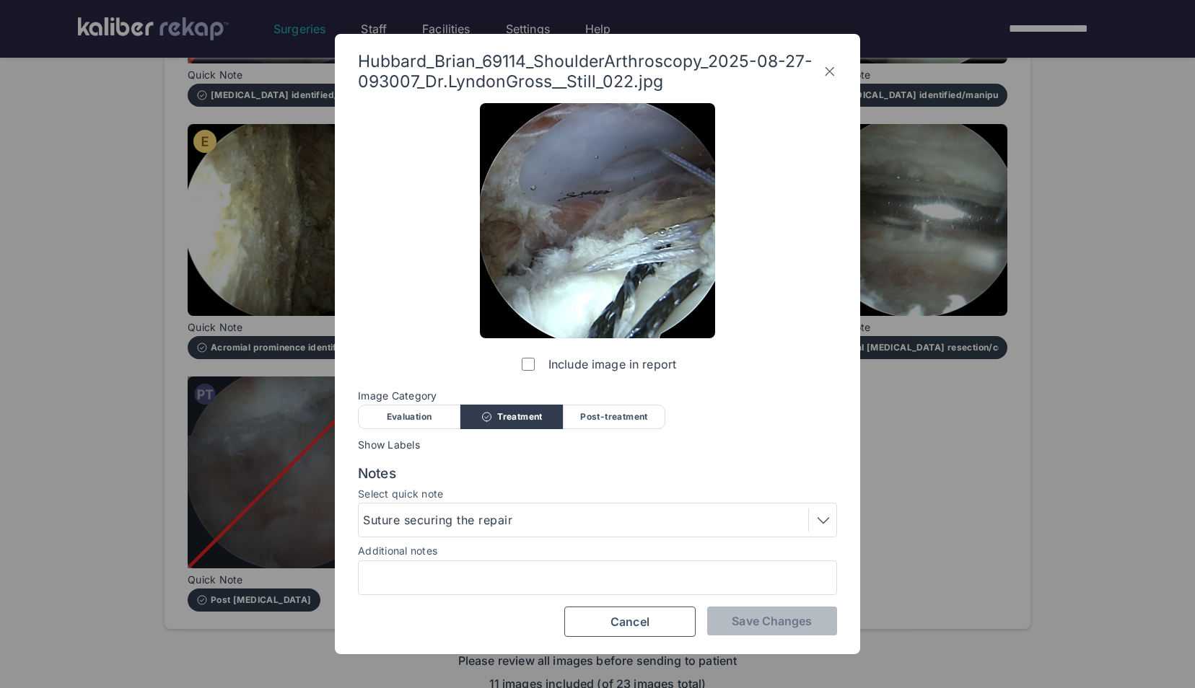
click at [592, 420] on div "Post-treatment" at bounding box center [614, 417] width 102 height 25
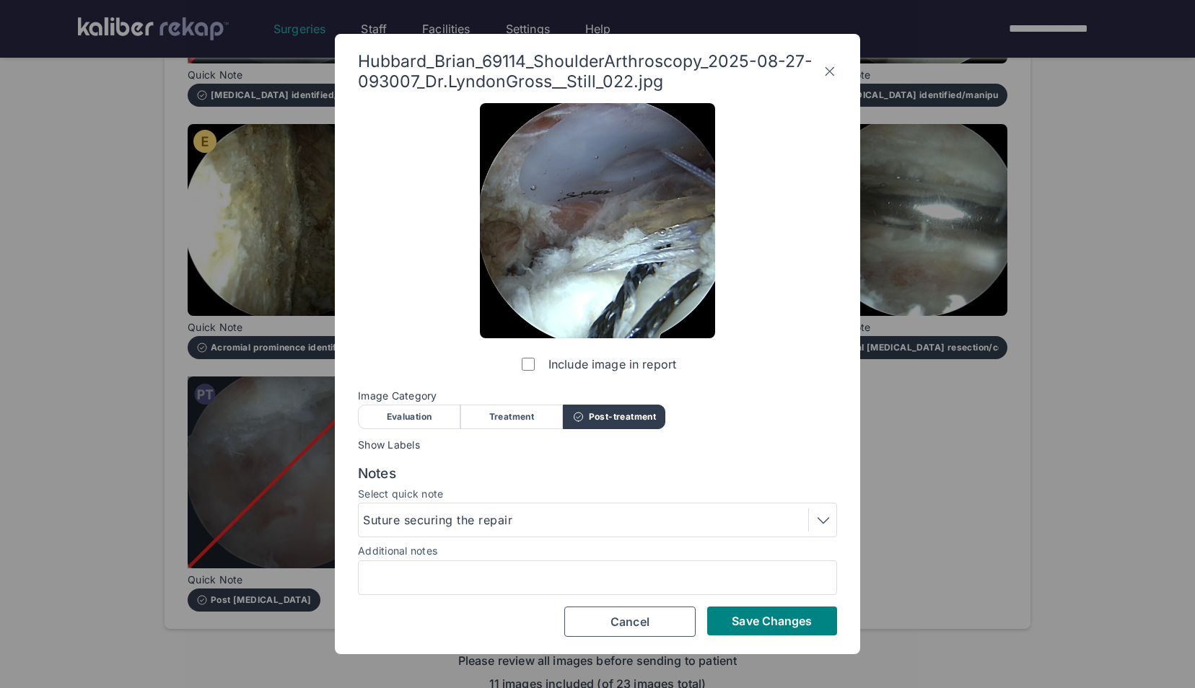
click at [556, 507] on div "Suture securing the repair" at bounding box center [597, 520] width 479 height 35
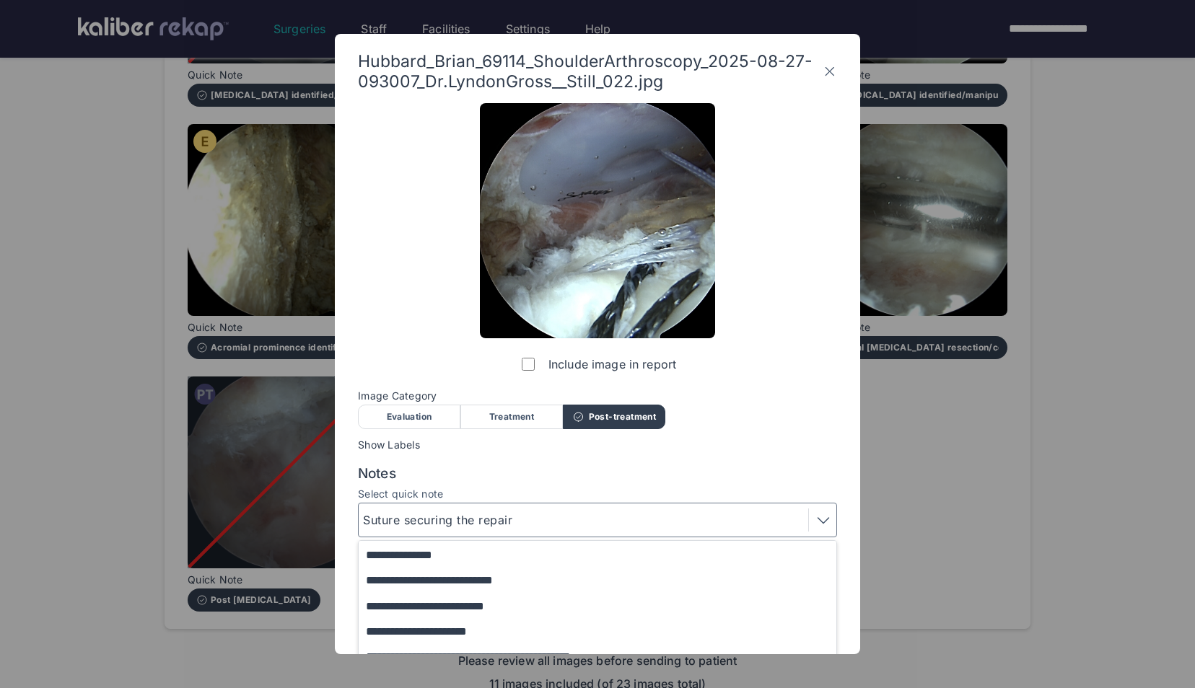
scroll to position [118, 0]
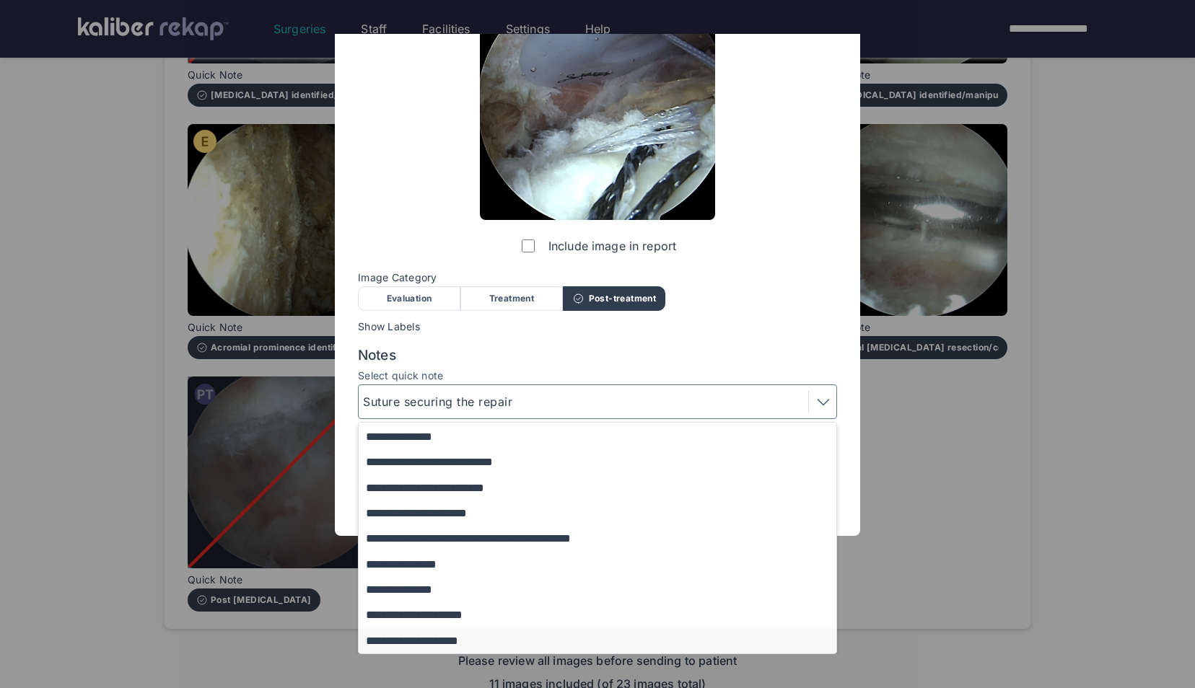
click at [475, 639] on button "**********" at bounding box center [604, 640] width 491 height 25
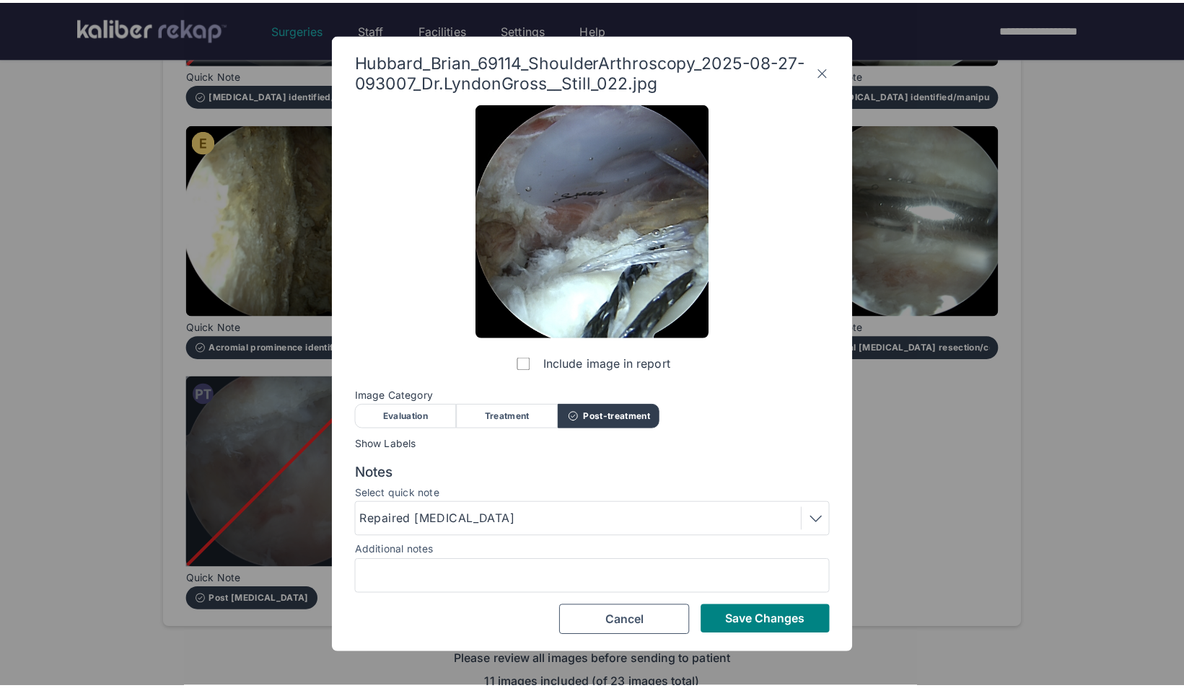
scroll to position [0, 0]
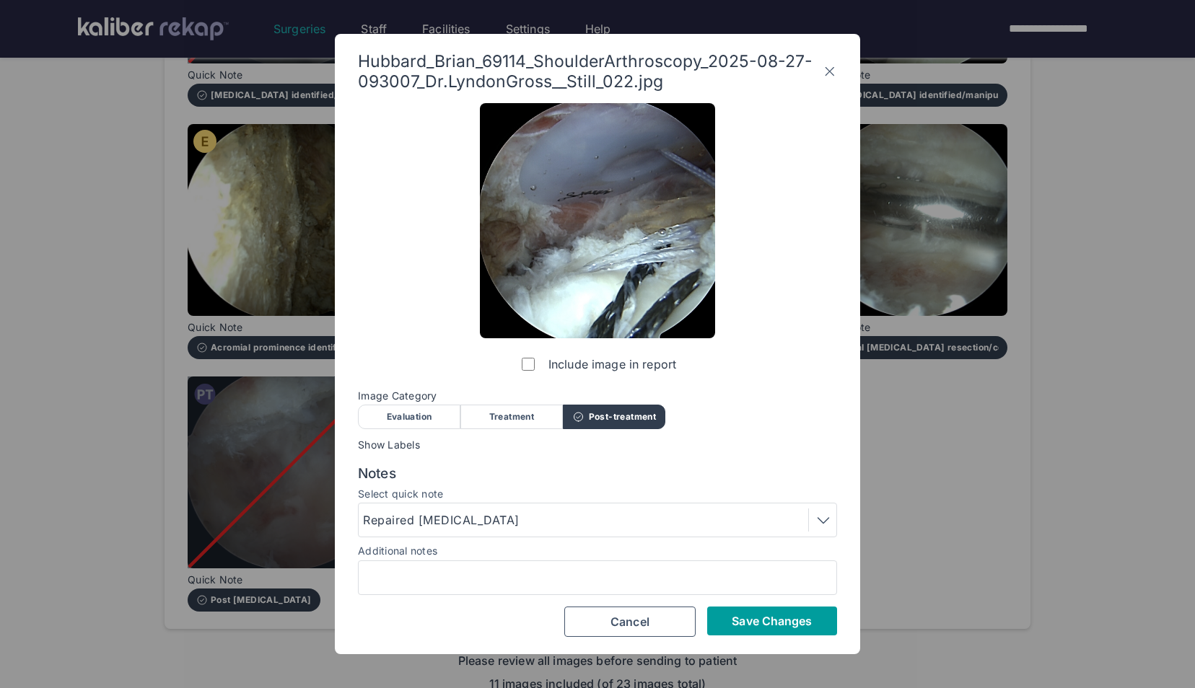
click at [742, 617] on span "Save Changes" at bounding box center [772, 621] width 80 height 14
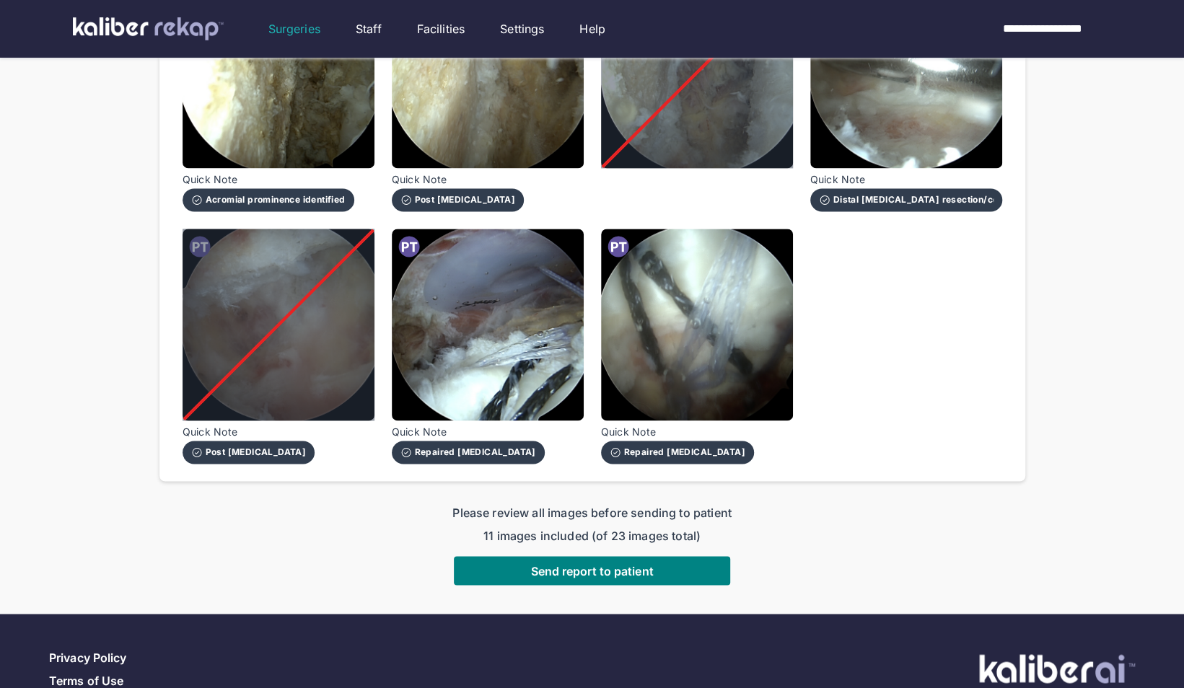
scroll to position [1236, 0]
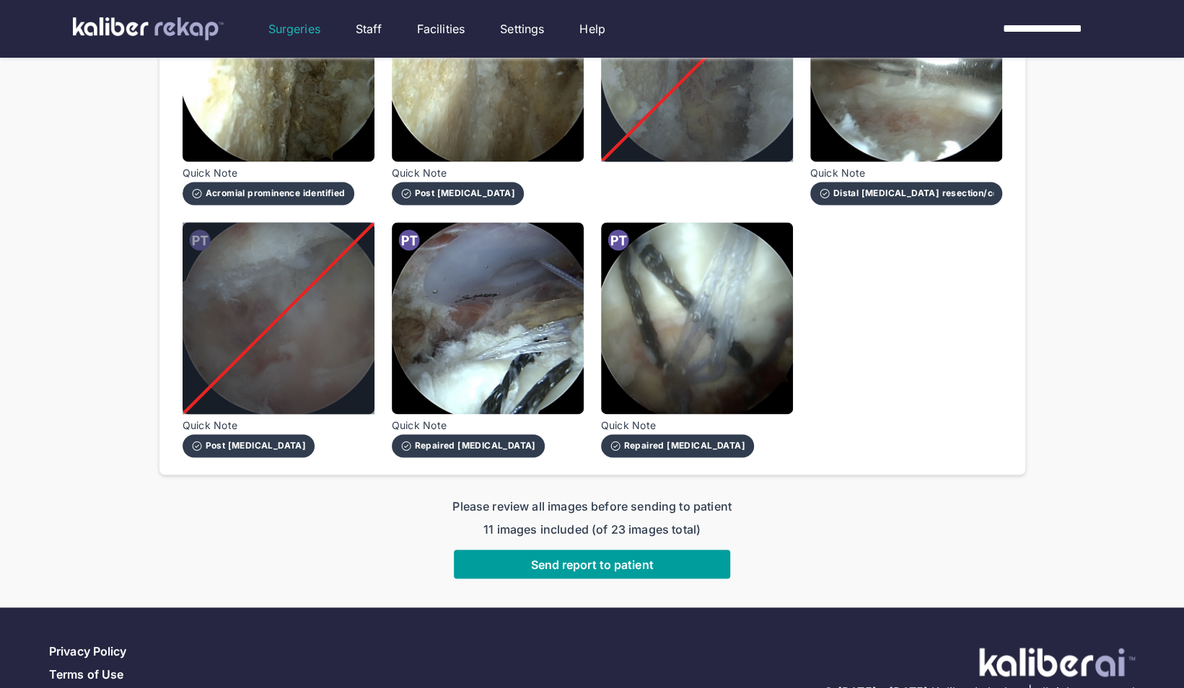
click at [600, 557] on span "Send report to patient" at bounding box center [591, 564] width 123 height 14
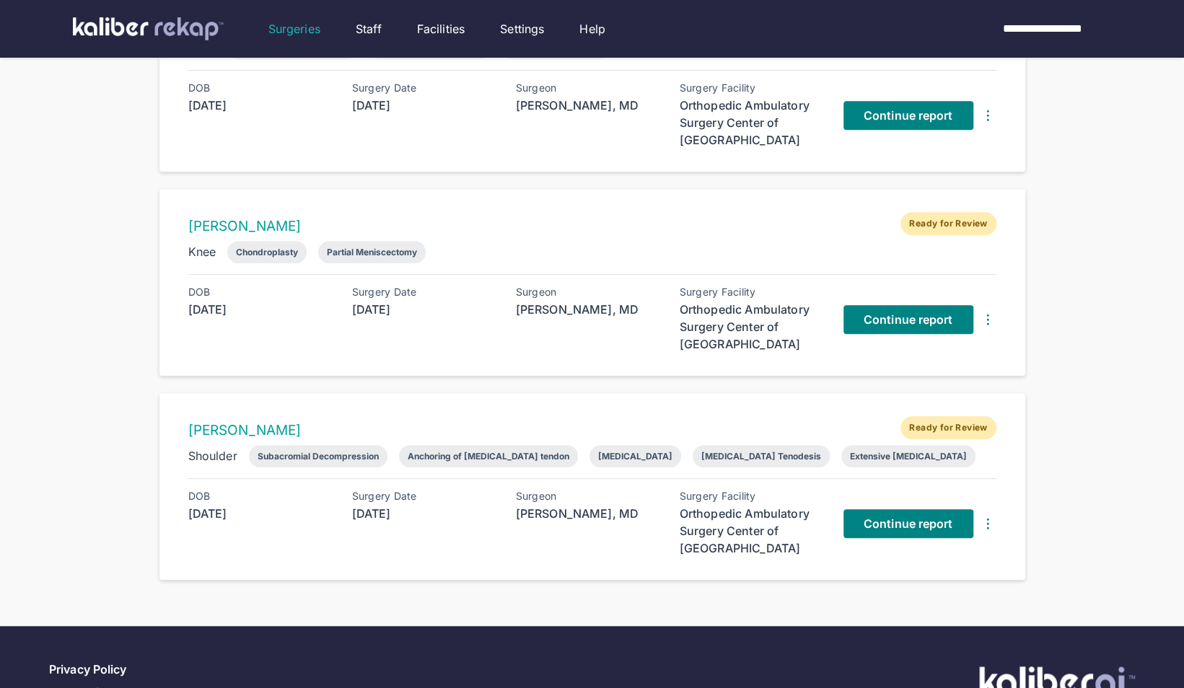
scroll to position [473, 0]
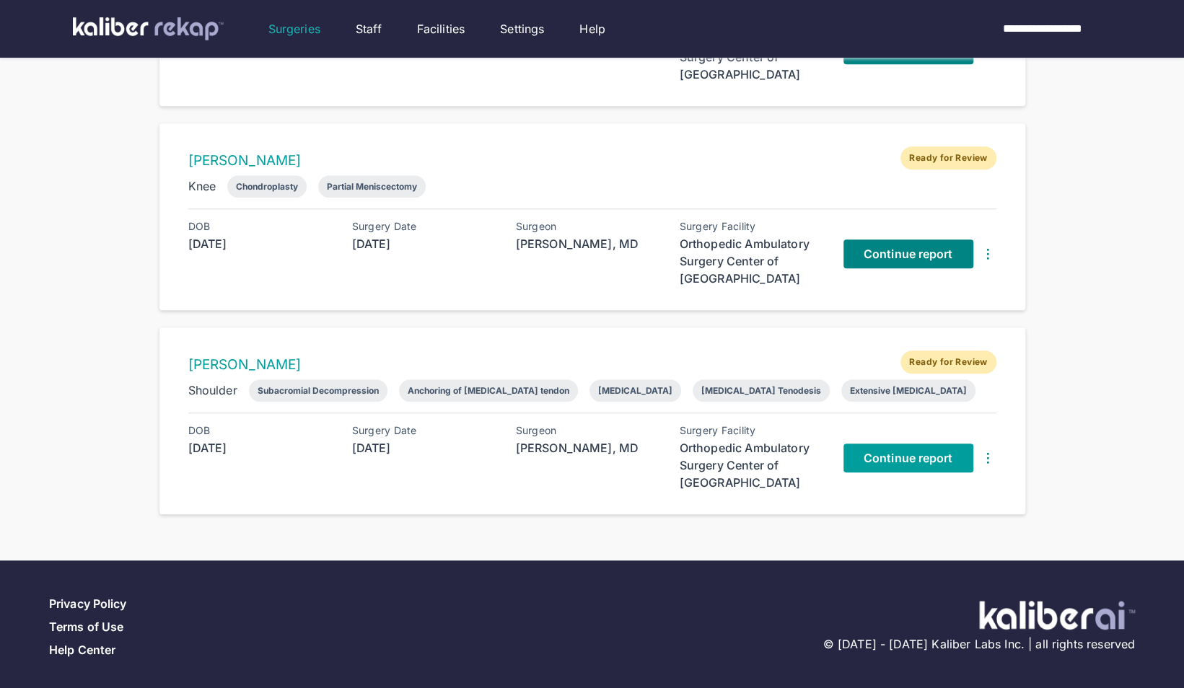
click at [918, 452] on span "Continue report" at bounding box center [908, 458] width 89 height 14
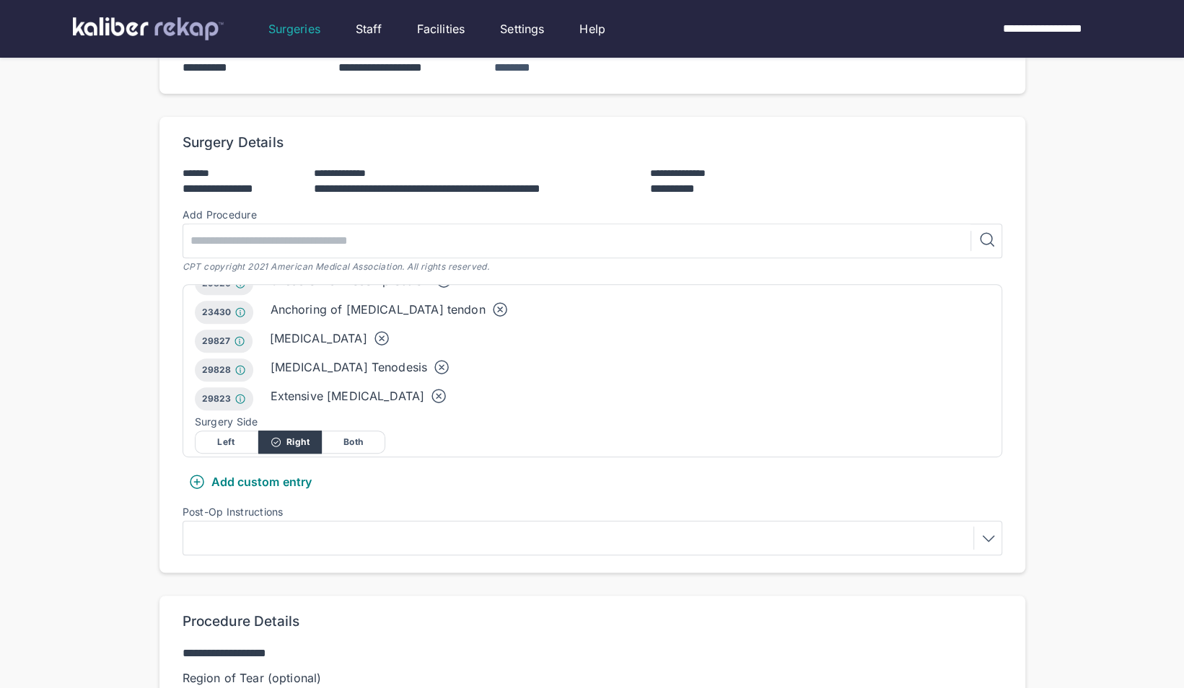
scroll to position [48, 0]
click at [319, 527] on div at bounding box center [592, 538] width 809 height 23
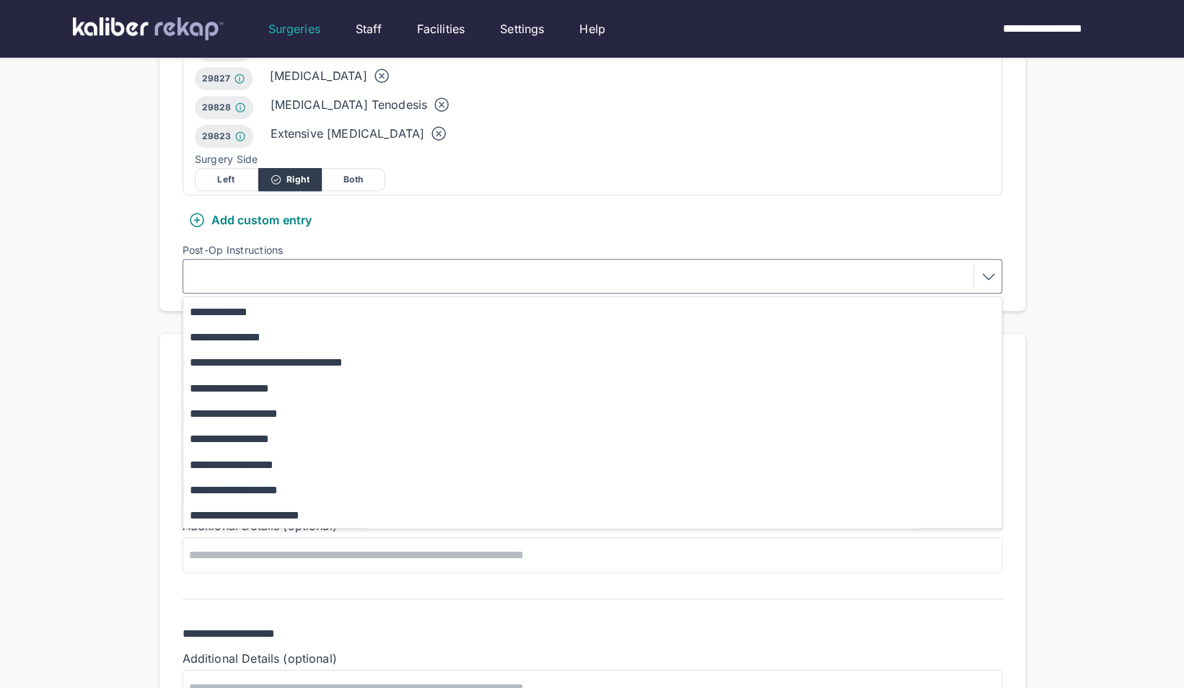
scroll to position [504, 0]
click at [319, 453] on button "**********" at bounding box center [599, 462] width 832 height 25
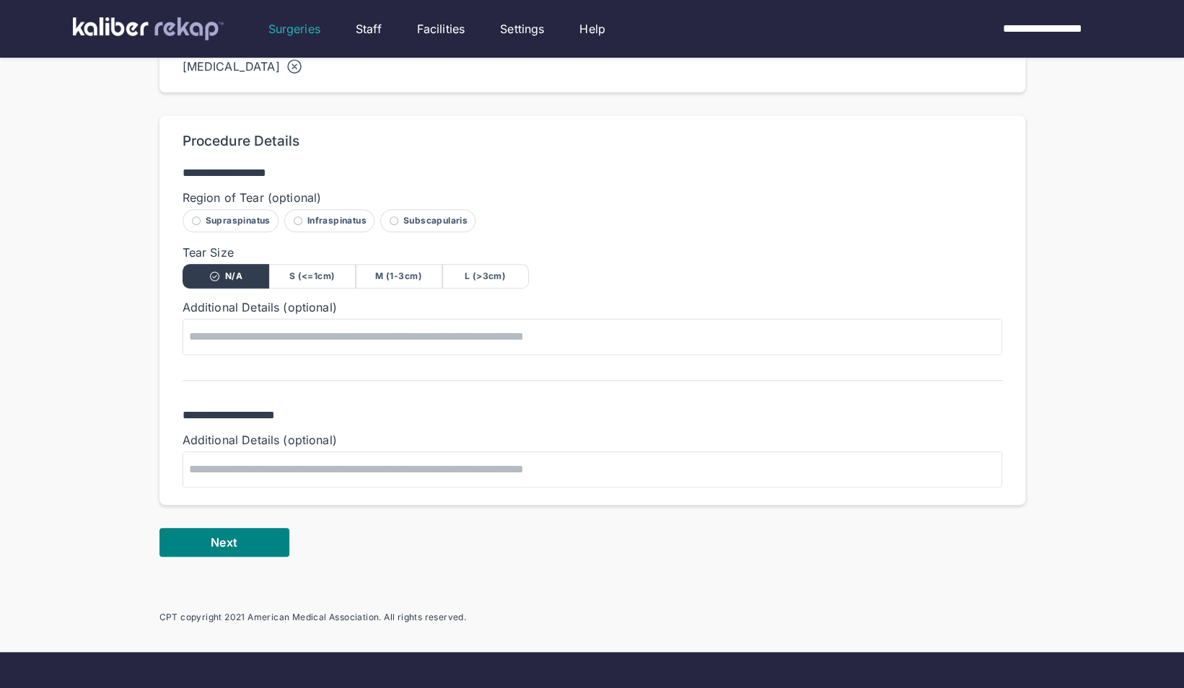
scroll to position [745, 0]
click at [231, 530] on button "Next" at bounding box center [224, 541] width 130 height 29
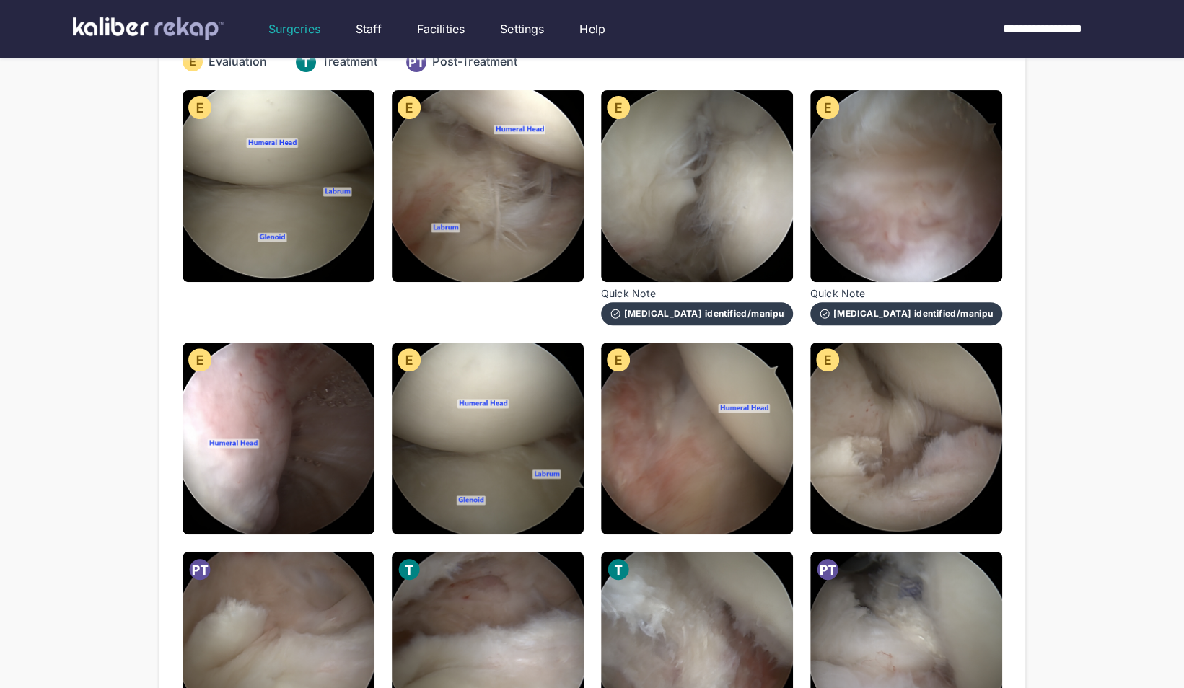
scroll to position [183, 0]
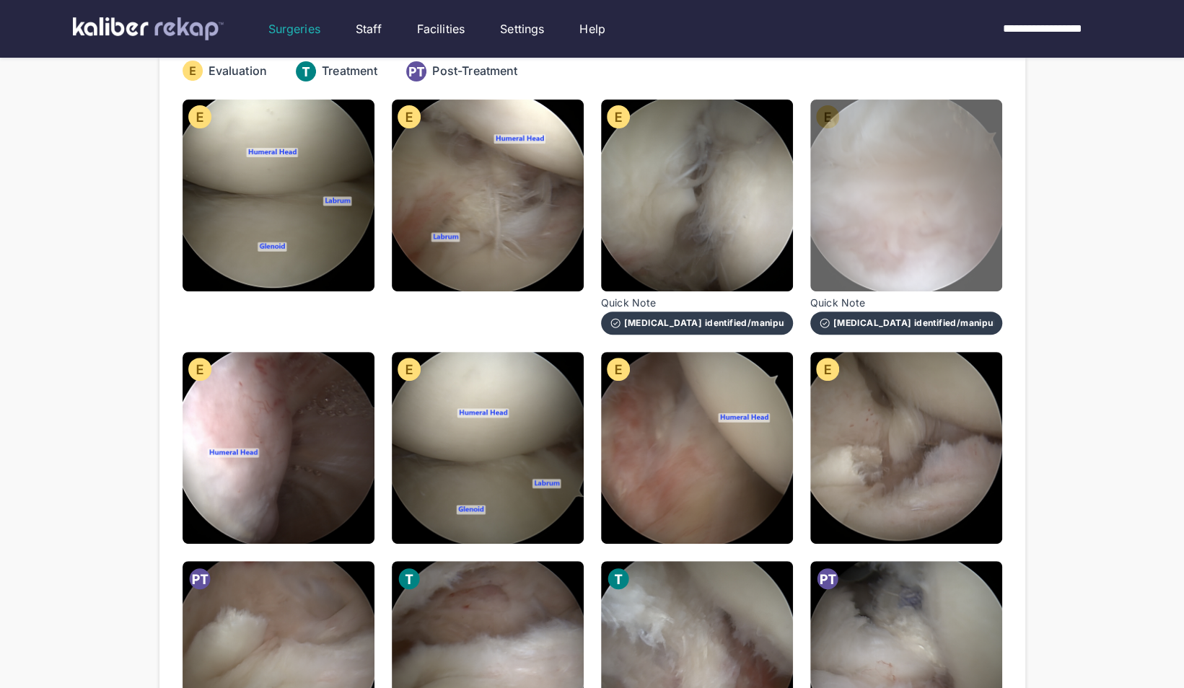
click at [903, 202] on img at bounding box center [906, 196] width 192 height 192
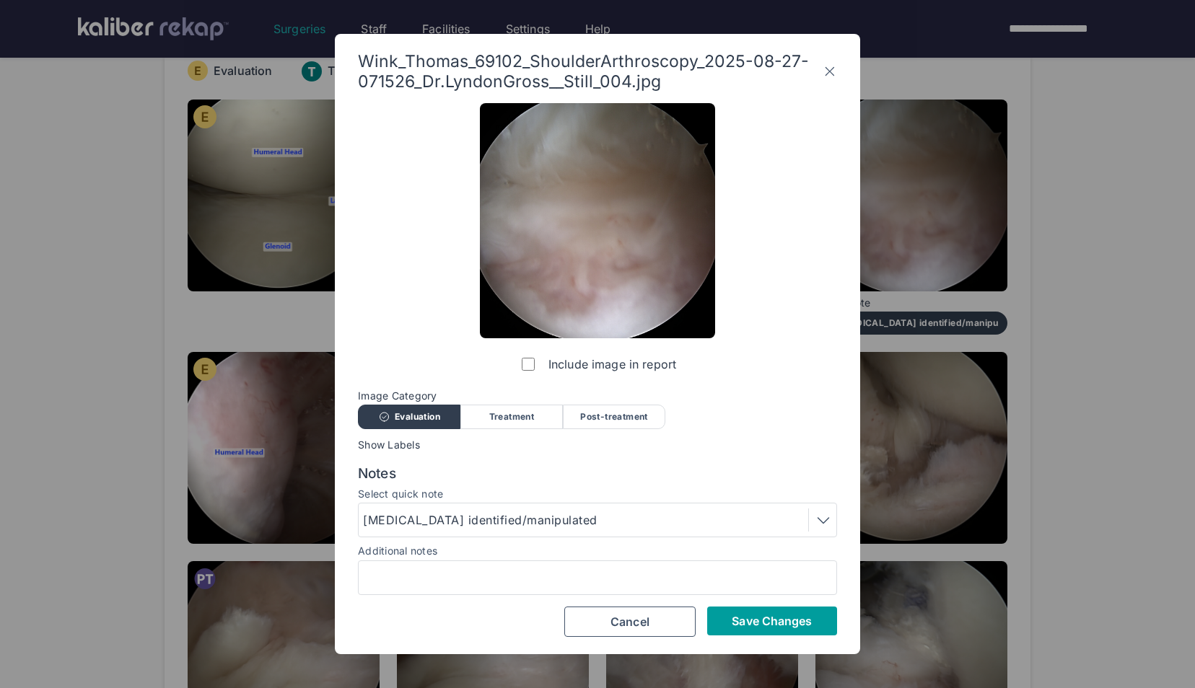
click at [760, 612] on button "Save Changes" at bounding box center [772, 621] width 130 height 29
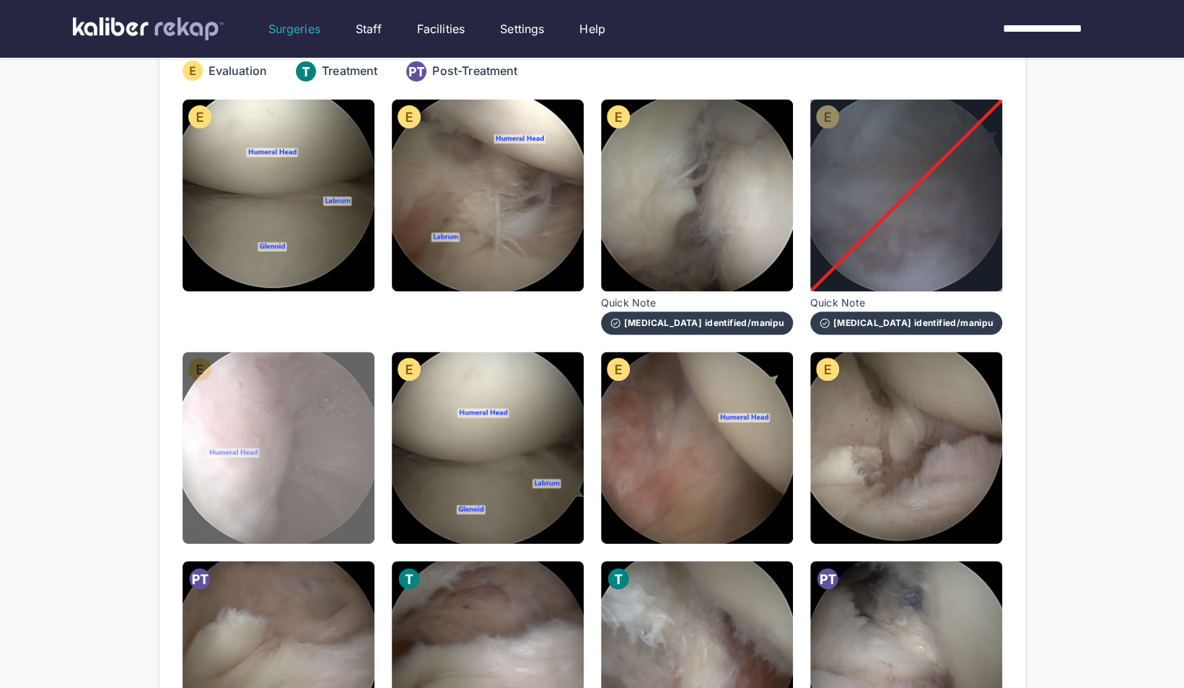
click at [303, 418] on img at bounding box center [279, 448] width 192 height 192
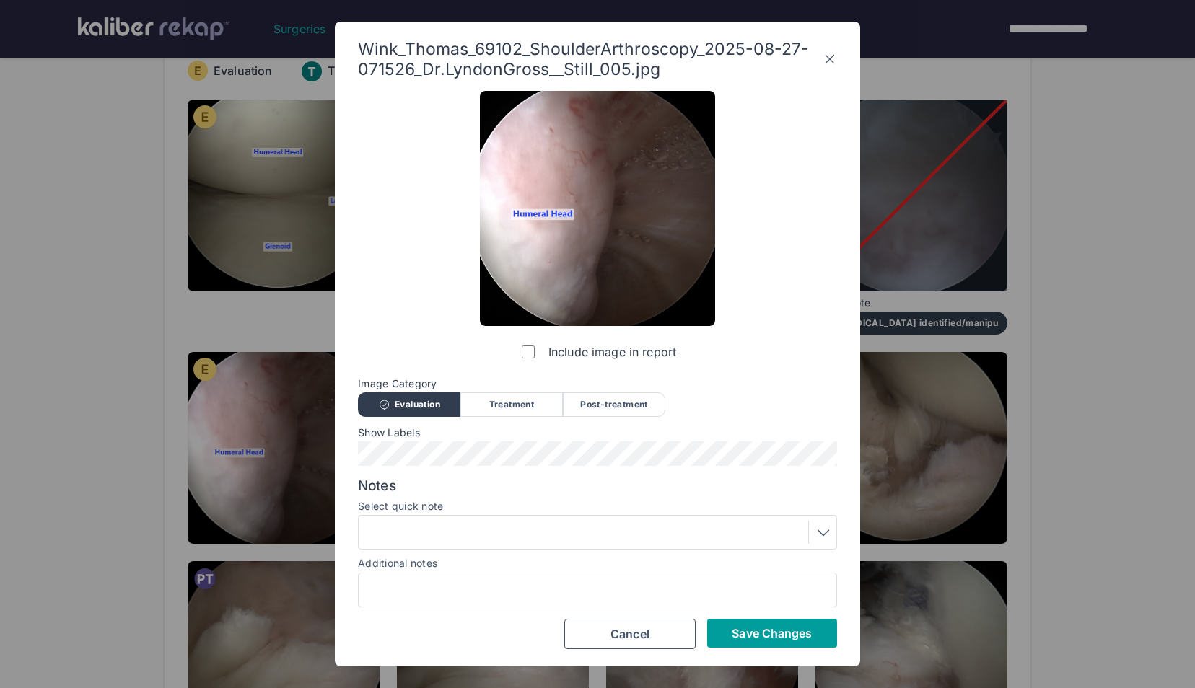
click at [782, 644] on button "Save Changes" at bounding box center [772, 633] width 130 height 29
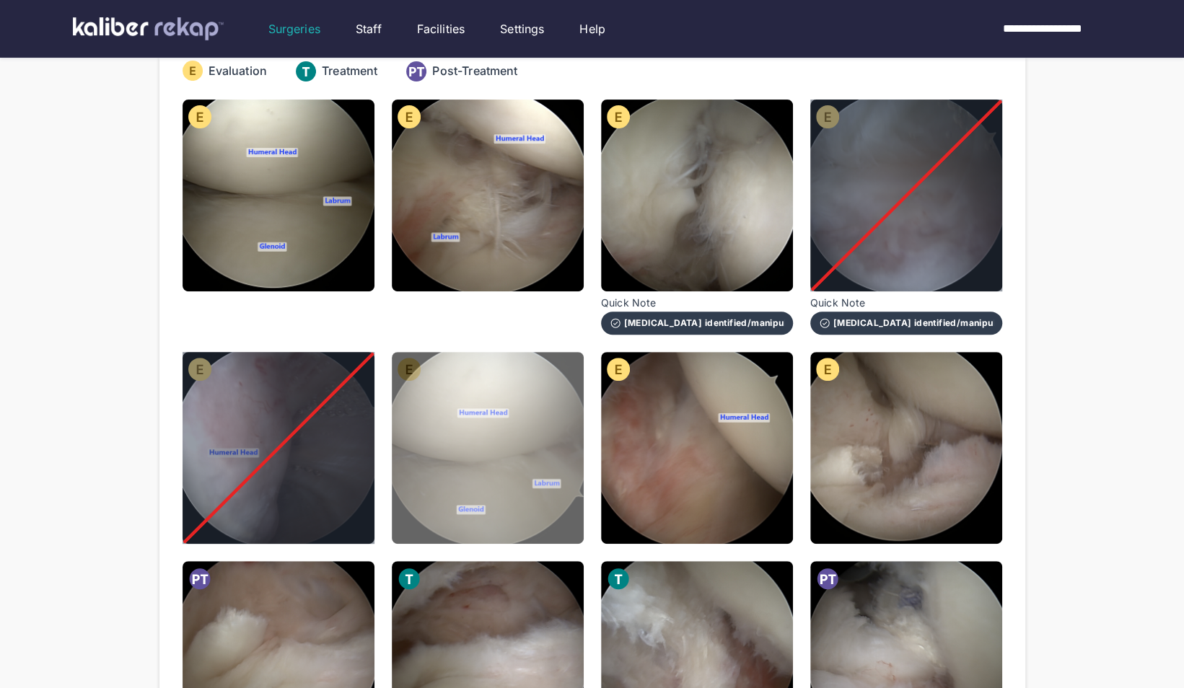
click at [531, 491] on img at bounding box center [488, 448] width 192 height 192
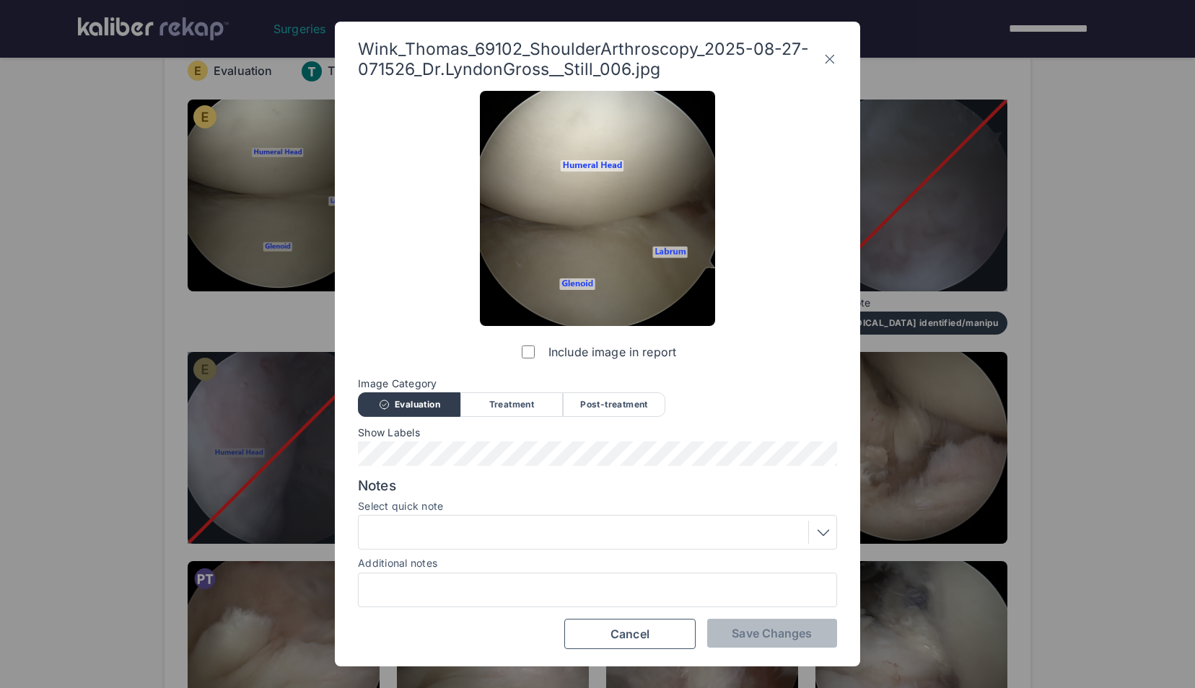
click at [535, 359] on label "Include image in report" at bounding box center [597, 352] width 157 height 29
click at [762, 652] on div "Wink_Thomas_69102_ShoulderArthroscopy_2025-08-27-071526_Dr.LyndonGross__Still_0…" at bounding box center [597, 344] width 525 height 644
click at [755, 641] on button "Save Changes" at bounding box center [772, 633] width 130 height 29
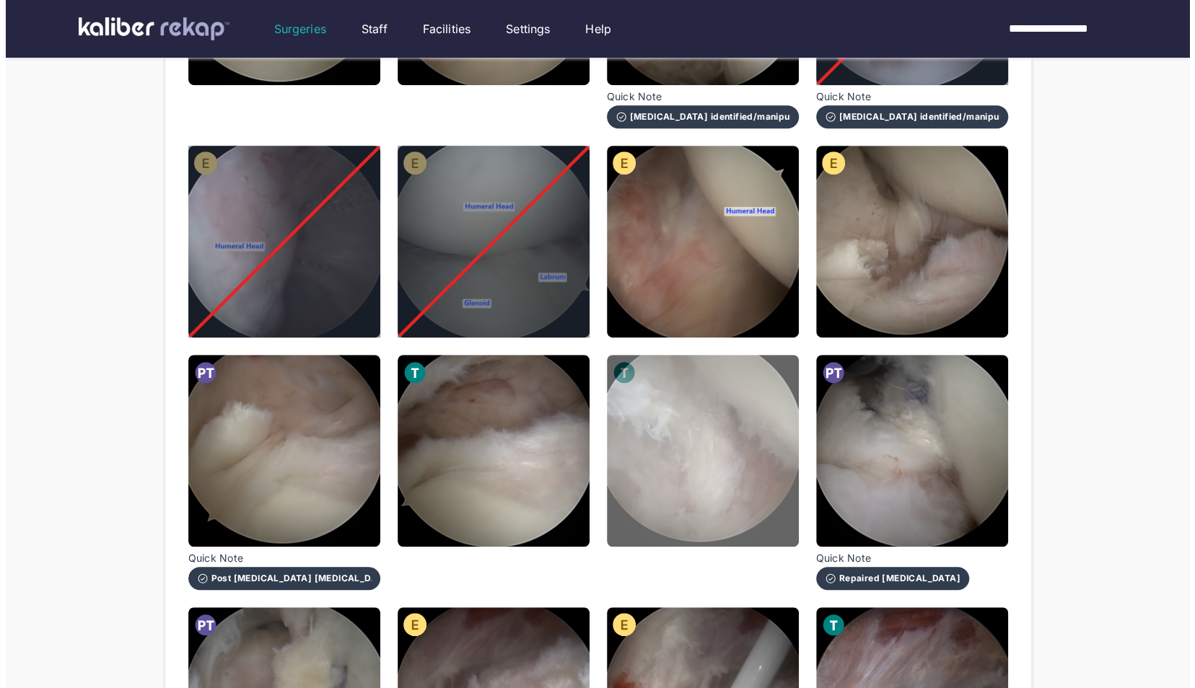
scroll to position [386, 0]
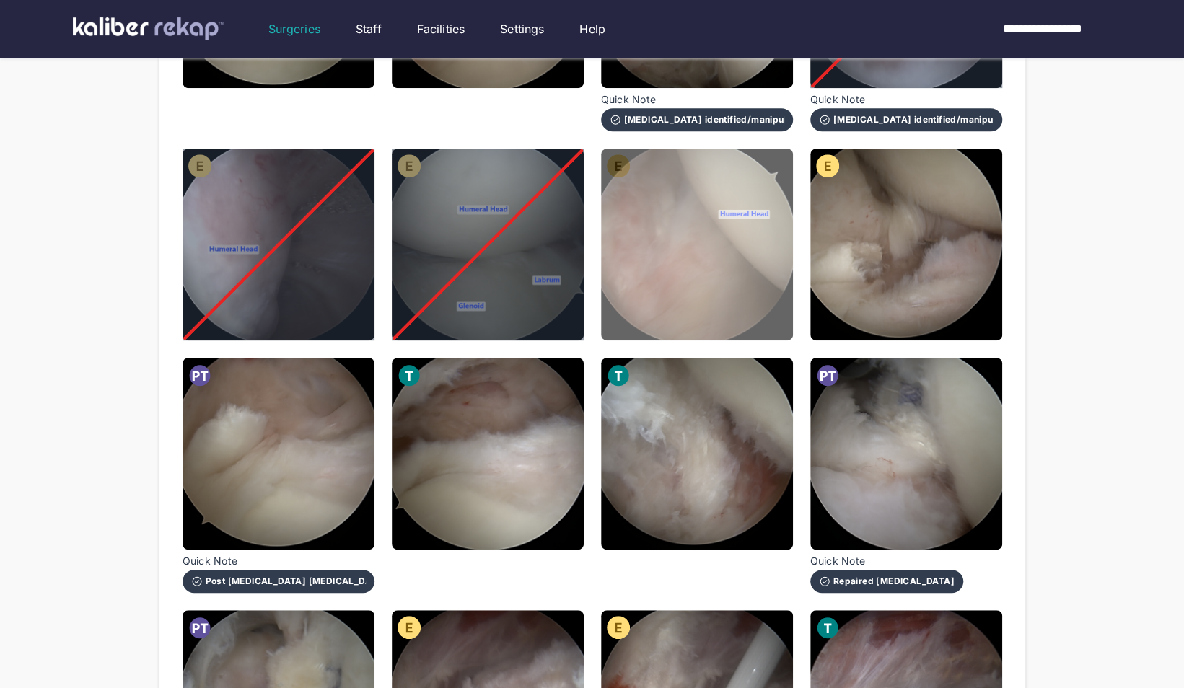
click at [667, 281] on img at bounding box center [697, 245] width 192 height 192
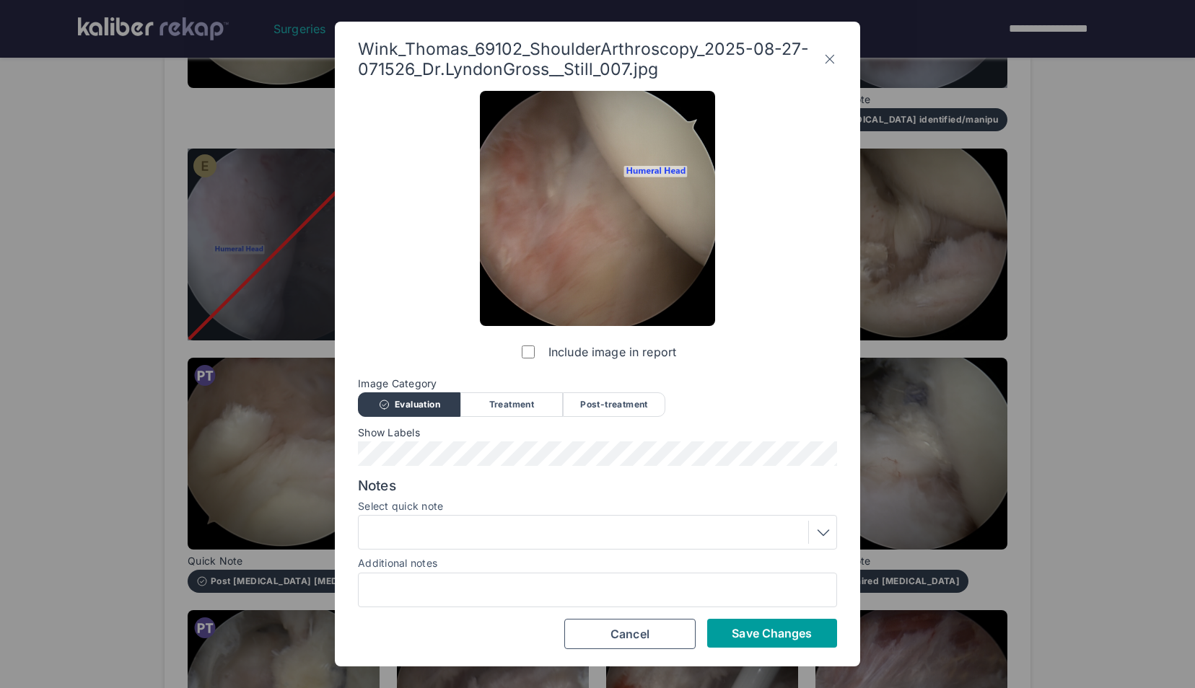
click at [742, 630] on span "Save Changes" at bounding box center [772, 633] width 80 height 14
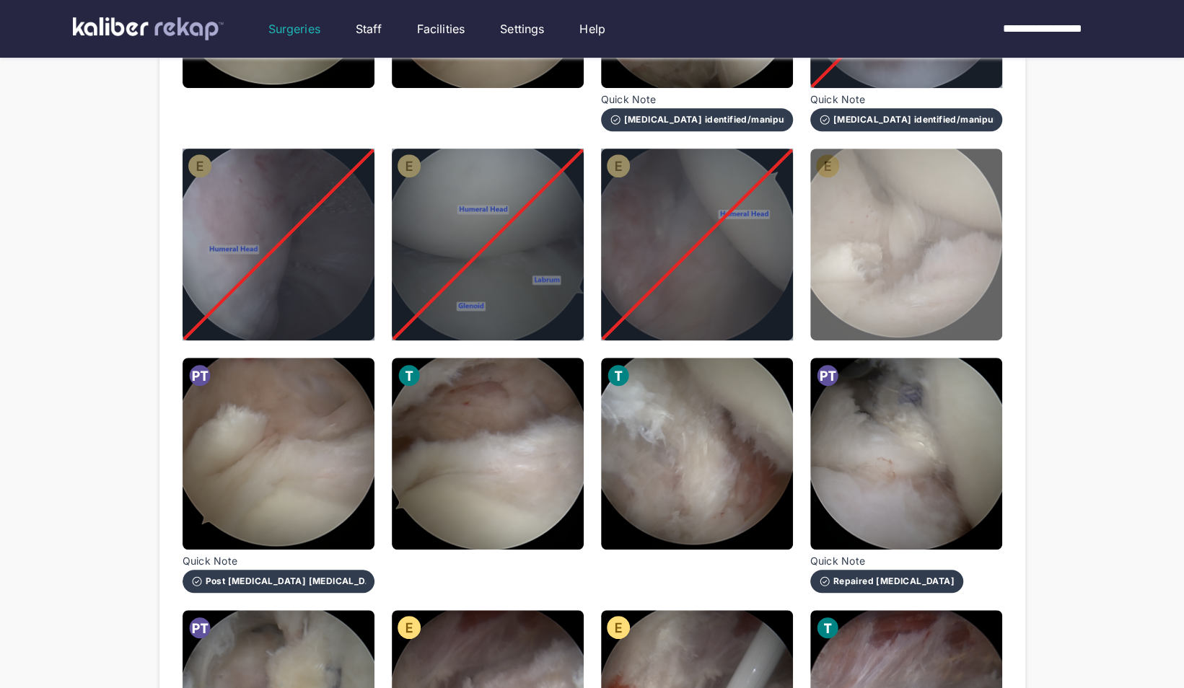
click at [930, 235] on img at bounding box center [906, 245] width 192 height 192
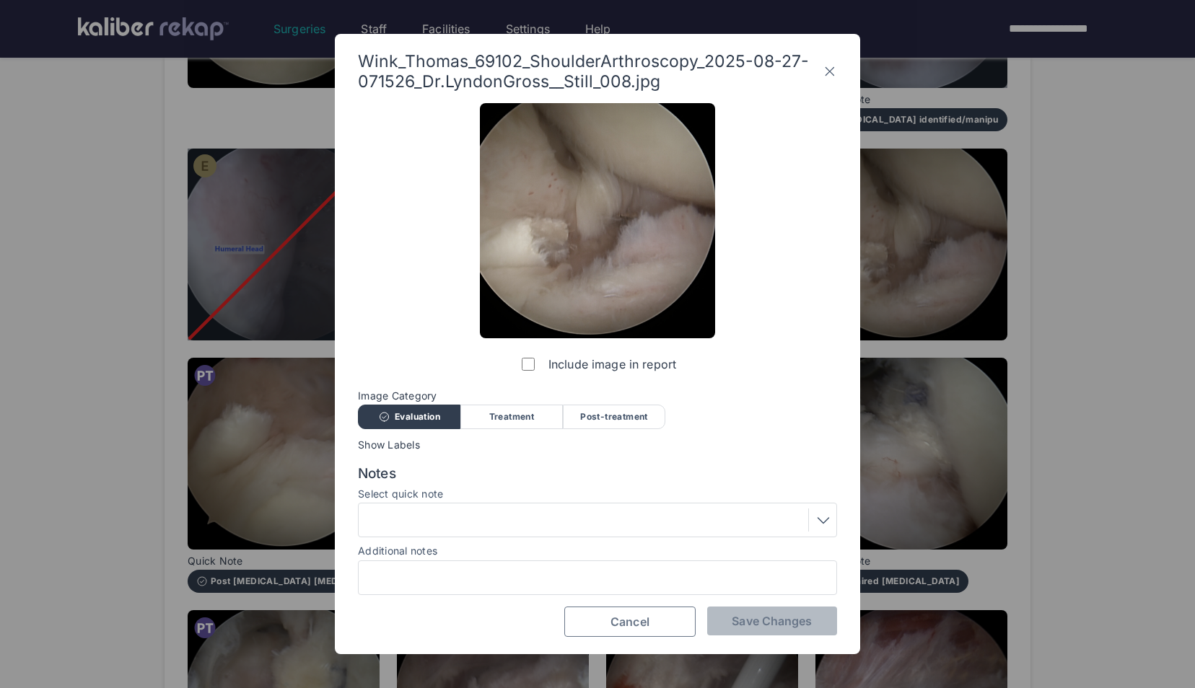
click at [644, 631] on button "Cancel" at bounding box center [629, 622] width 131 height 30
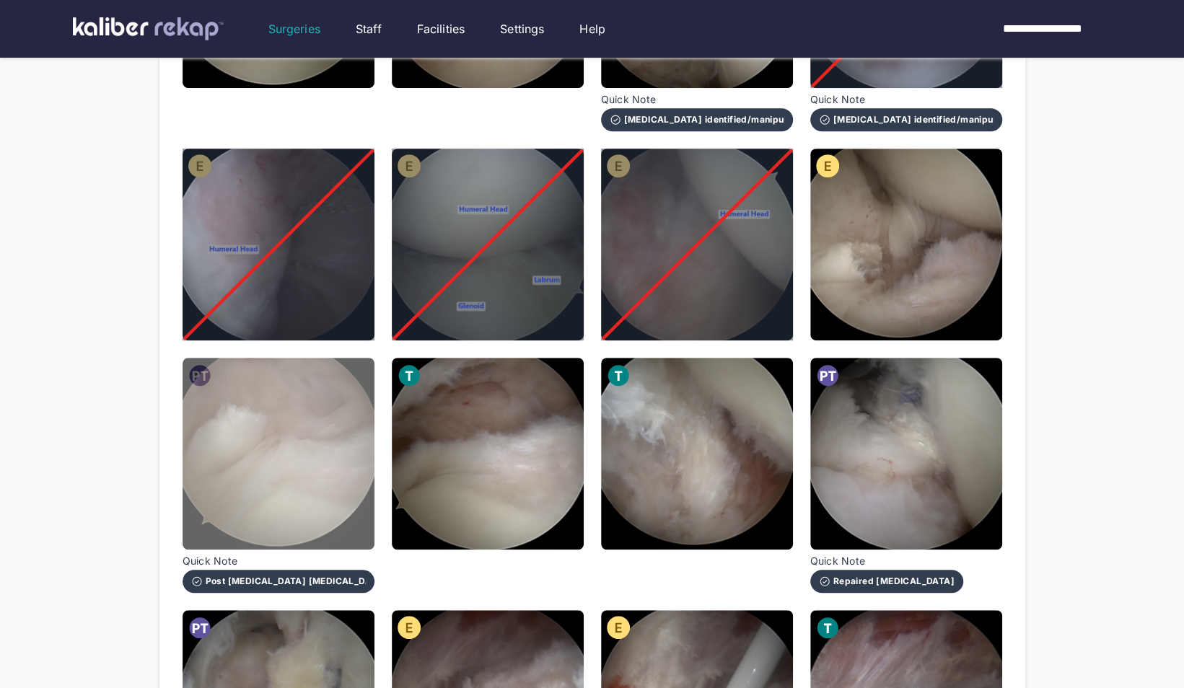
click at [241, 452] on img at bounding box center [279, 454] width 192 height 192
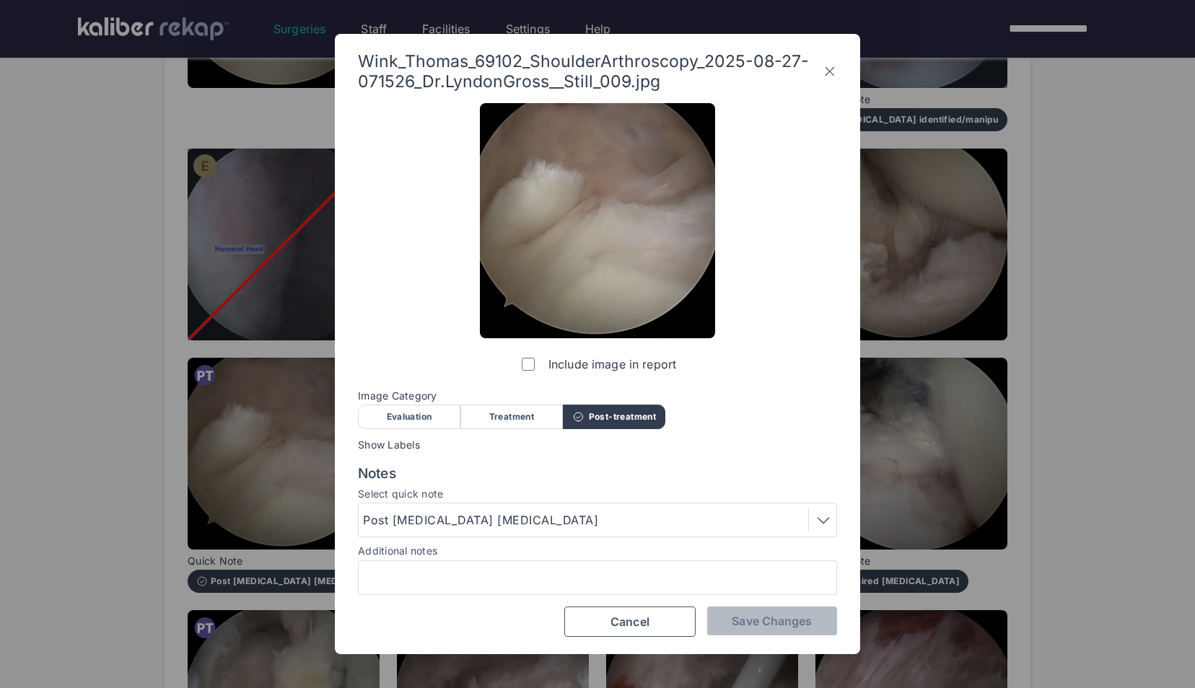
click at [421, 419] on div "Evaluation" at bounding box center [409, 417] width 102 height 25
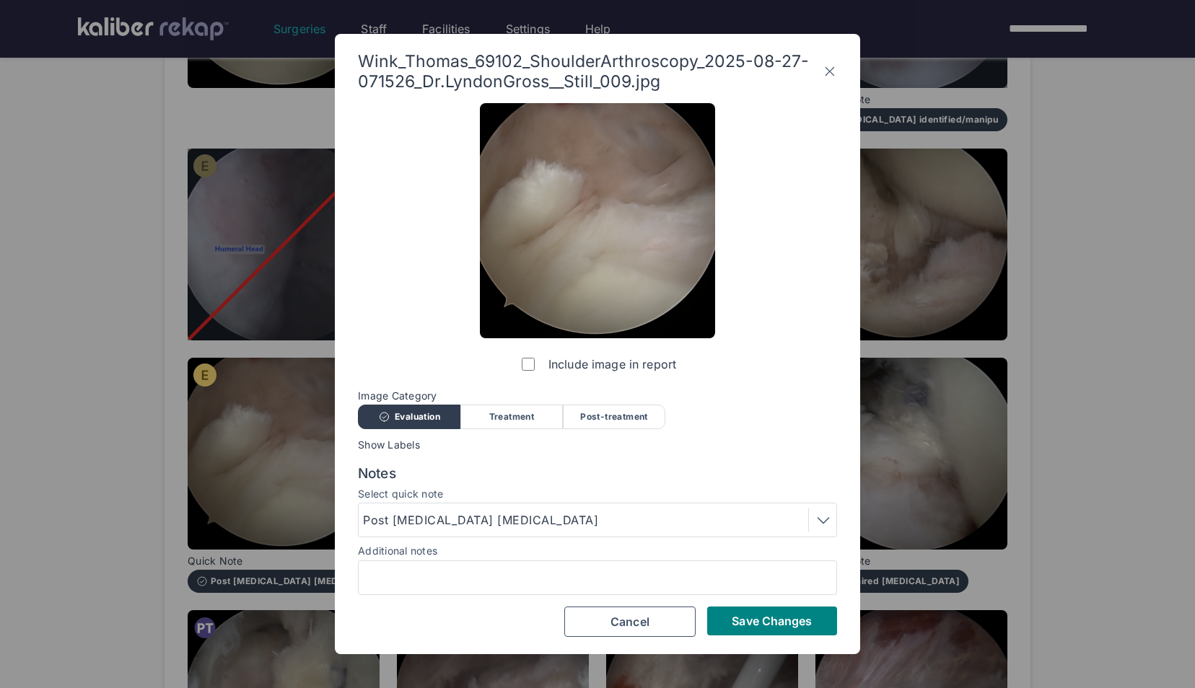
click at [561, 515] on div "Post [MEDICAL_DATA] [MEDICAL_DATA]" at bounding box center [597, 520] width 469 height 23
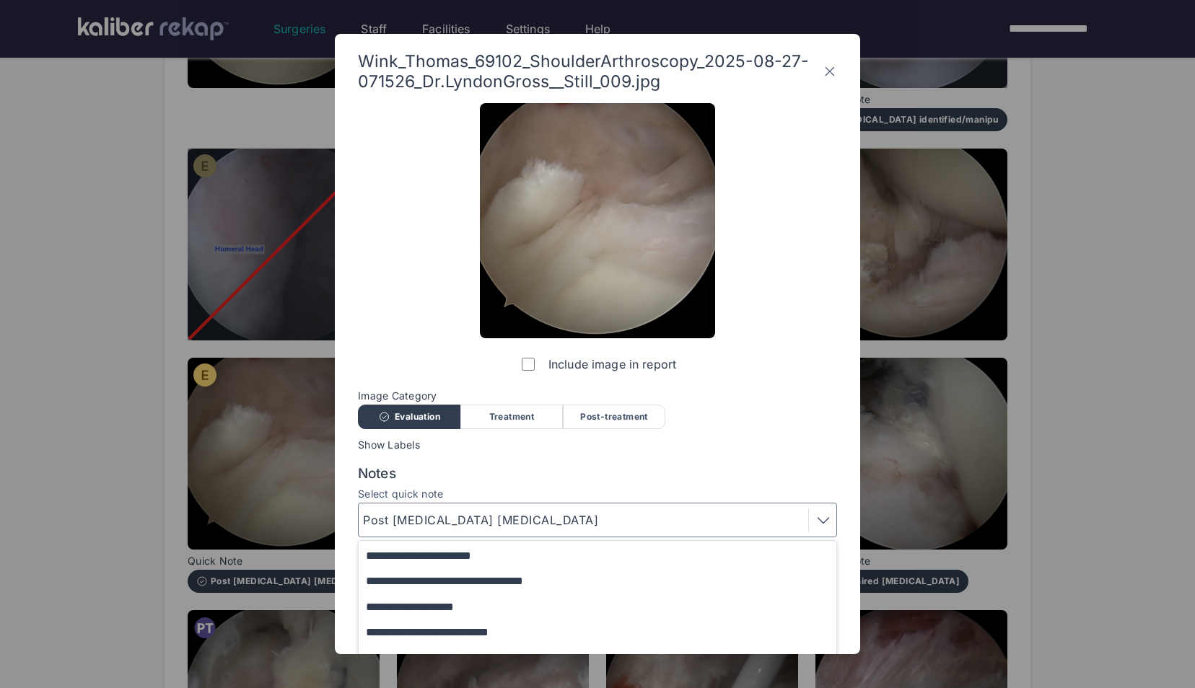
scroll to position [97, 0]
click at [466, 551] on button "**********" at bounding box center [604, 556] width 491 height 25
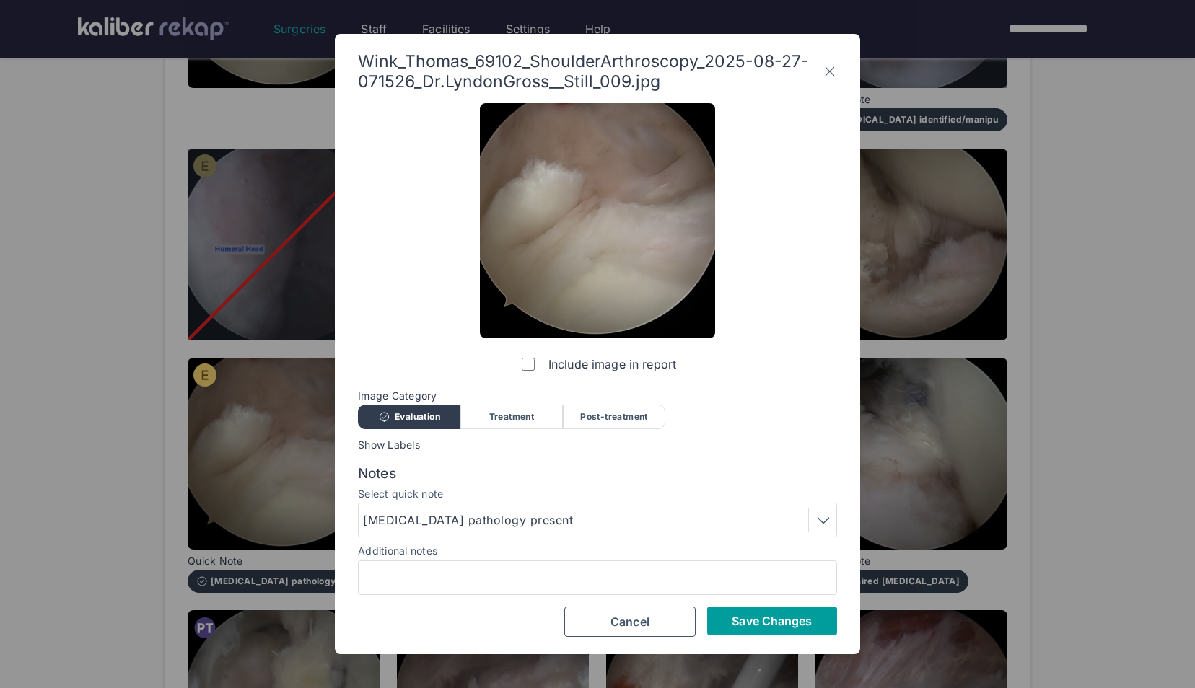
click at [773, 610] on button "Save Changes" at bounding box center [772, 621] width 130 height 29
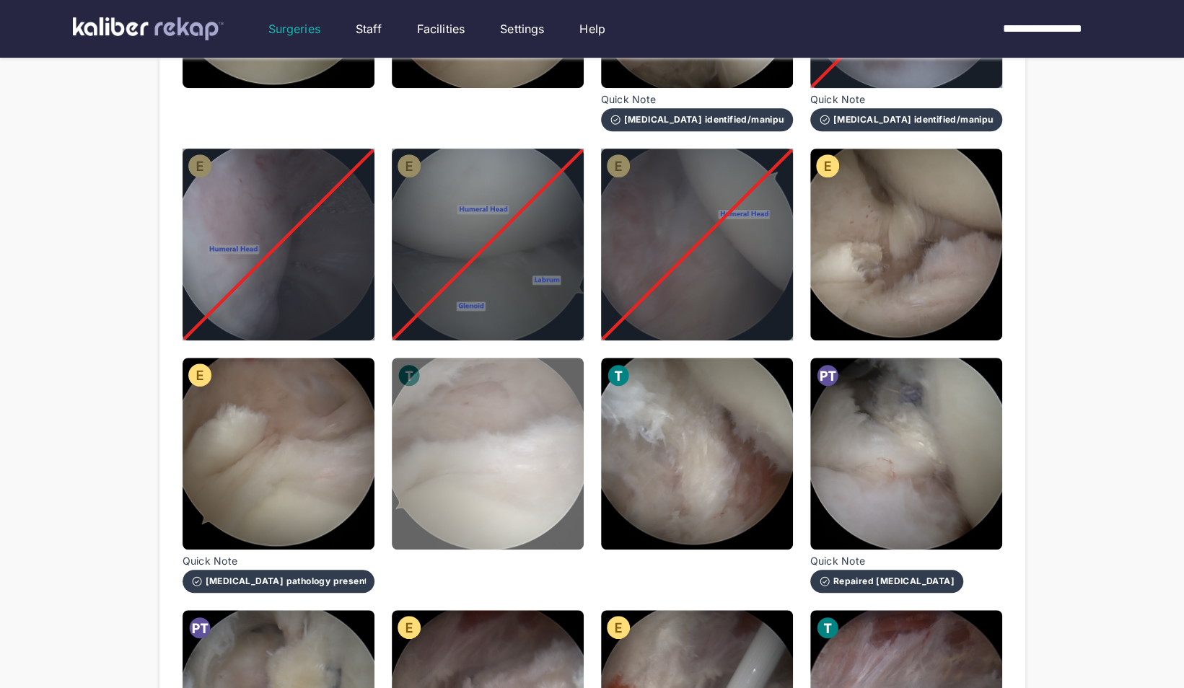
click at [530, 486] on img at bounding box center [488, 454] width 192 height 192
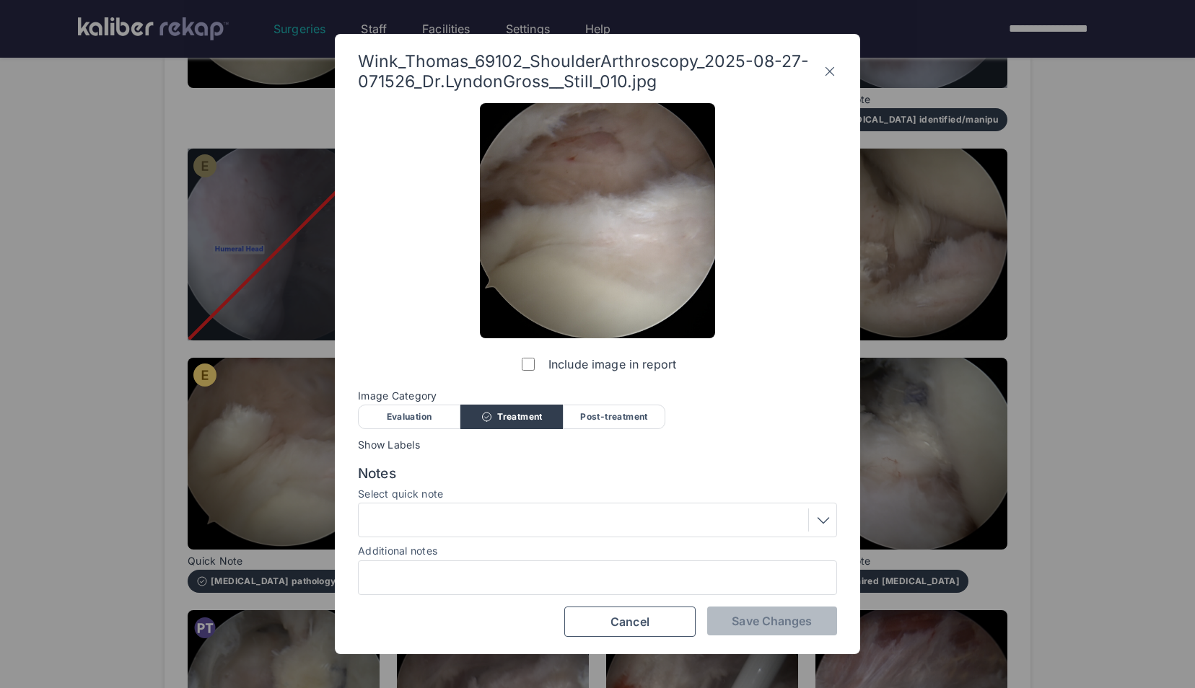
click at [589, 413] on div "Post-treatment" at bounding box center [614, 417] width 102 height 25
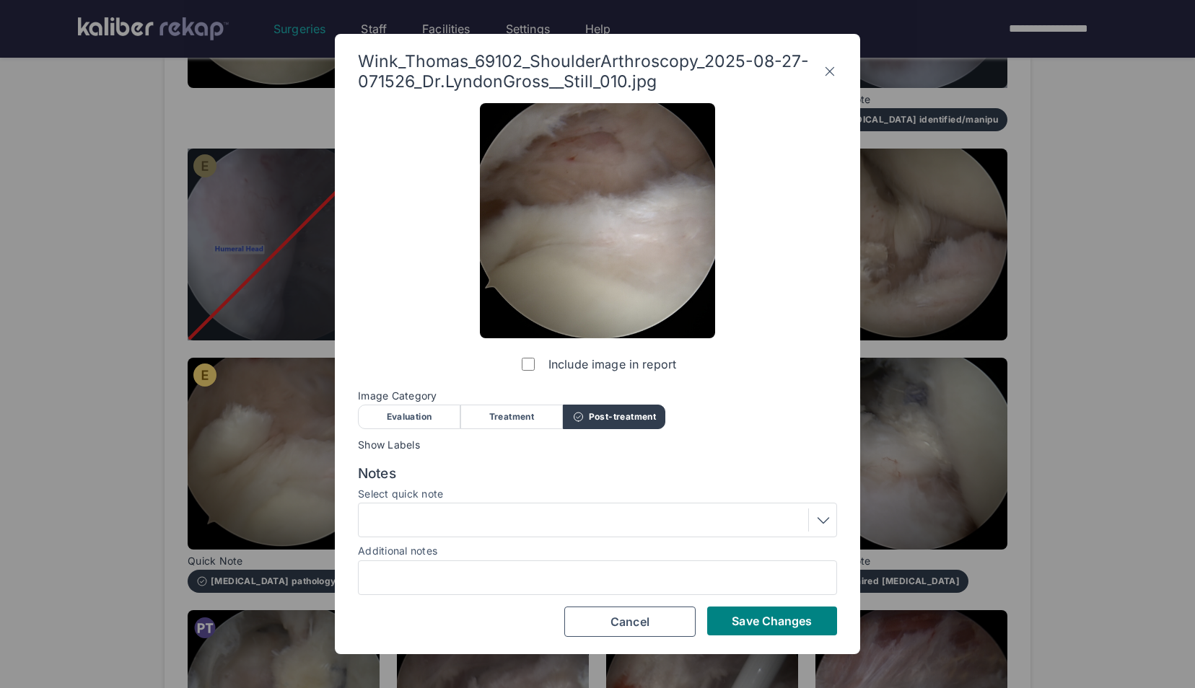
click at [522, 507] on div at bounding box center [597, 520] width 479 height 35
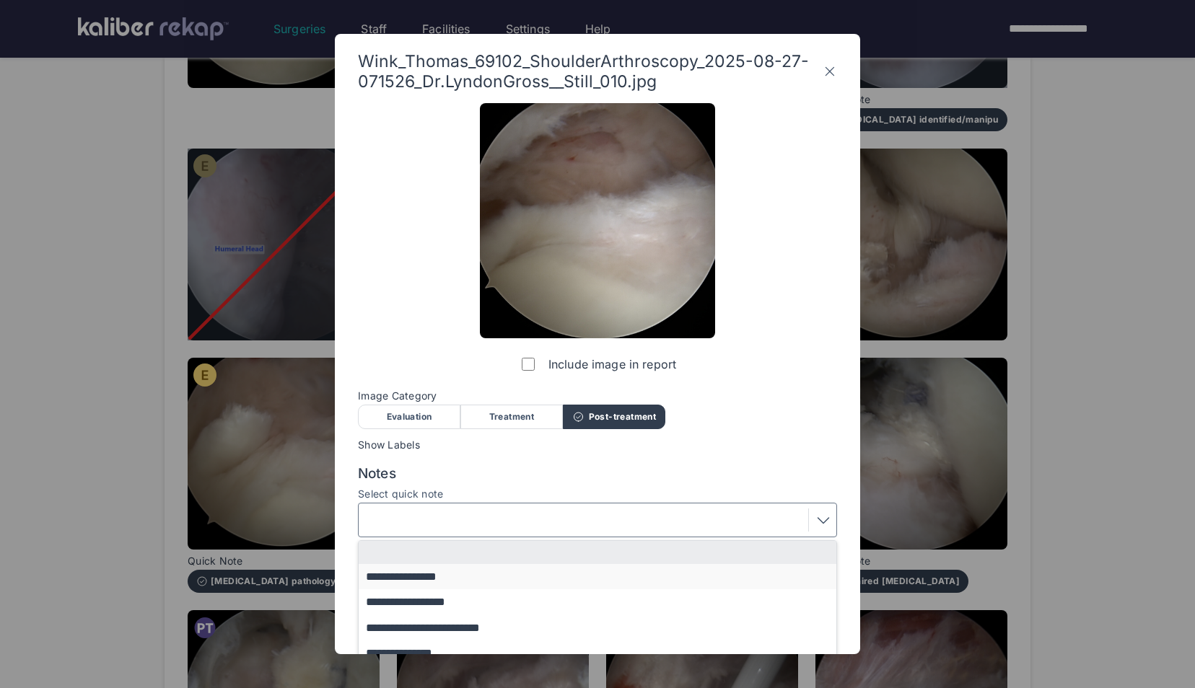
click at [450, 579] on button "**********" at bounding box center [604, 576] width 491 height 25
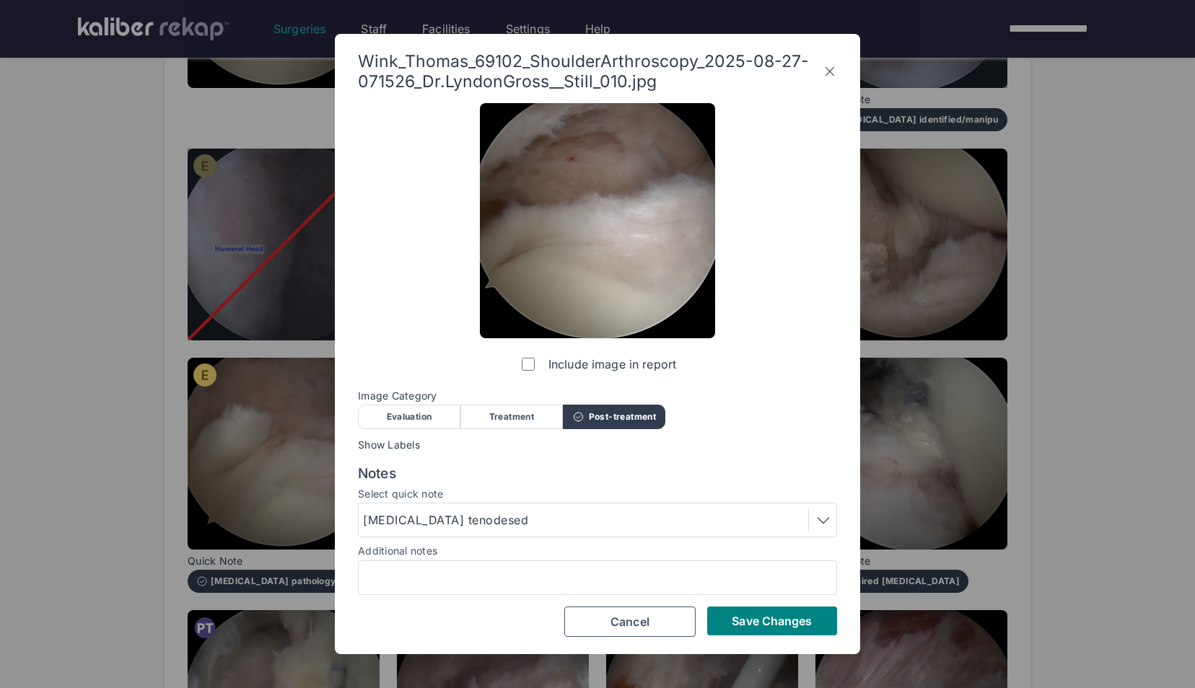
click at [468, 520] on div "[MEDICAL_DATA] tenodesed" at bounding box center [448, 520] width 170 height 17
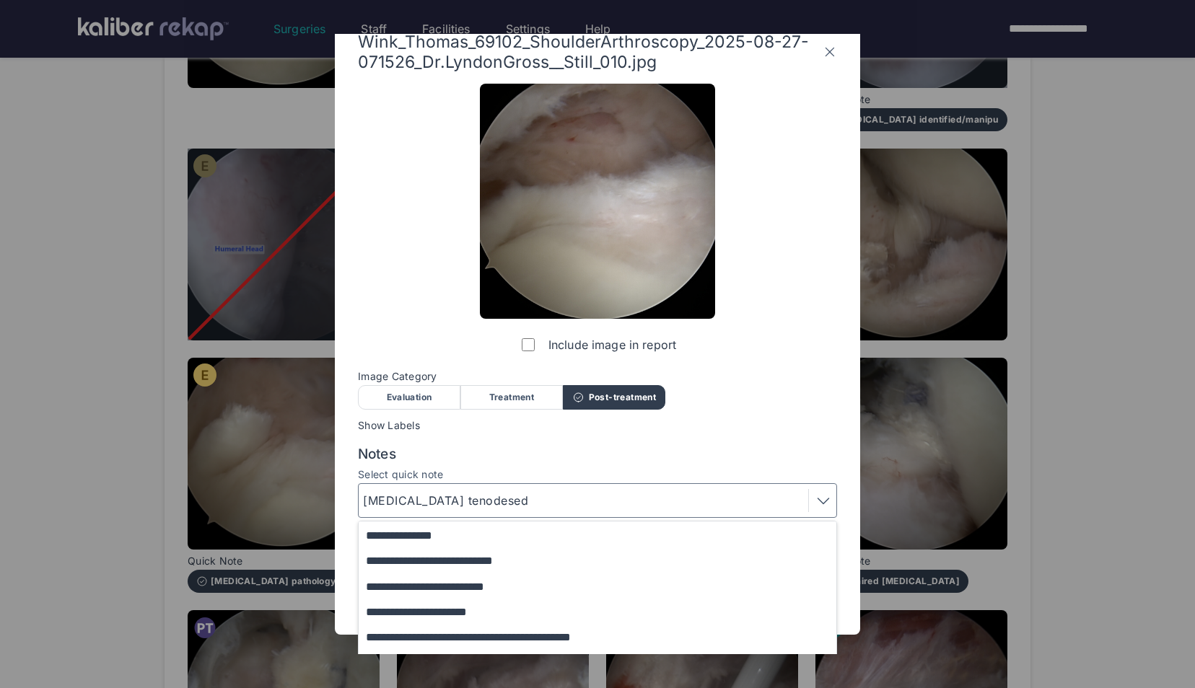
scroll to position [19, 0]
click at [473, 609] on button "**********" at bounding box center [604, 612] width 491 height 25
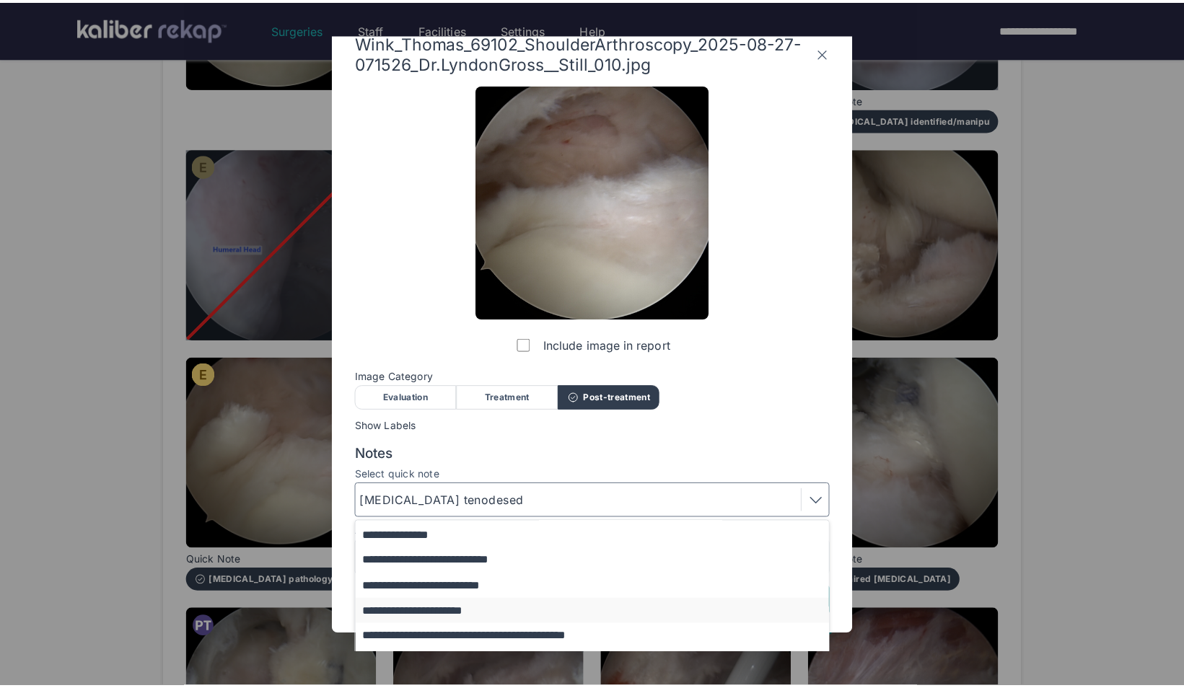
scroll to position [0, 0]
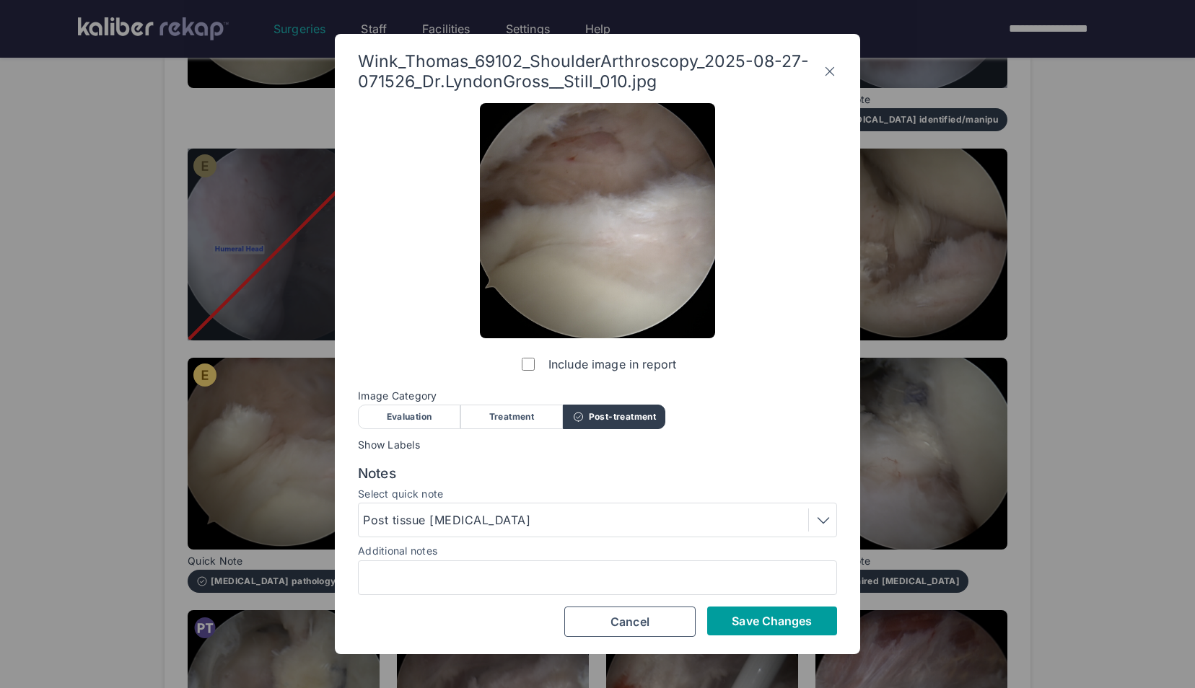
click at [747, 617] on span "Save Changes" at bounding box center [772, 621] width 80 height 14
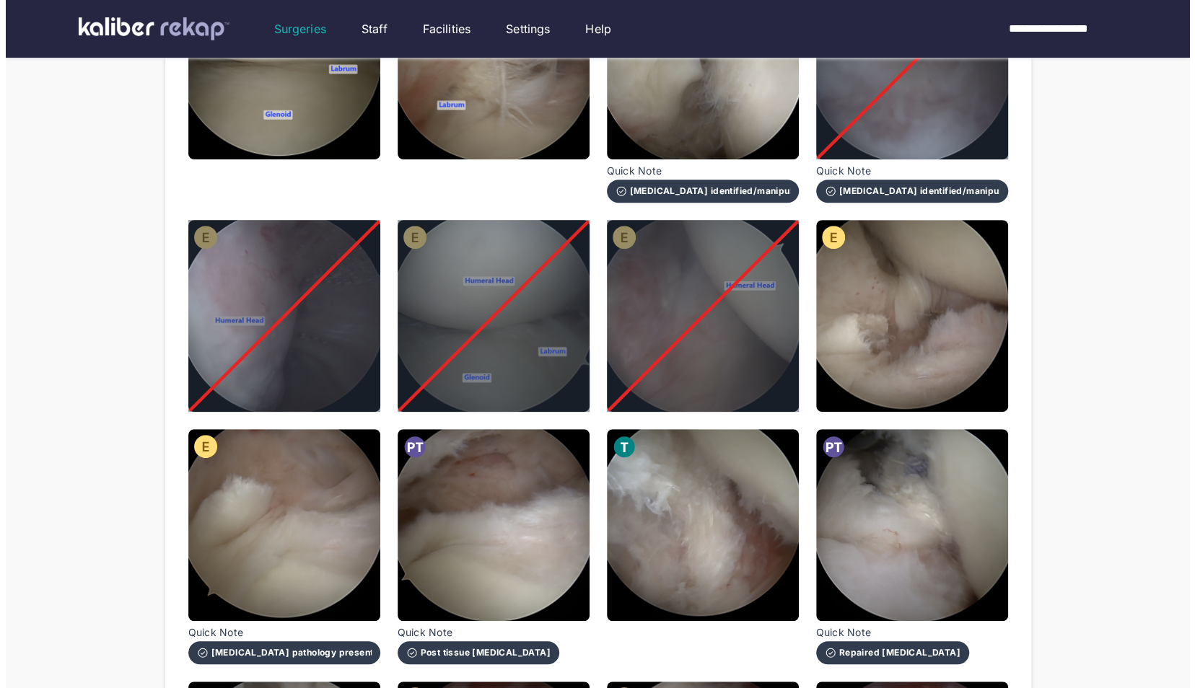
scroll to position [314, 0]
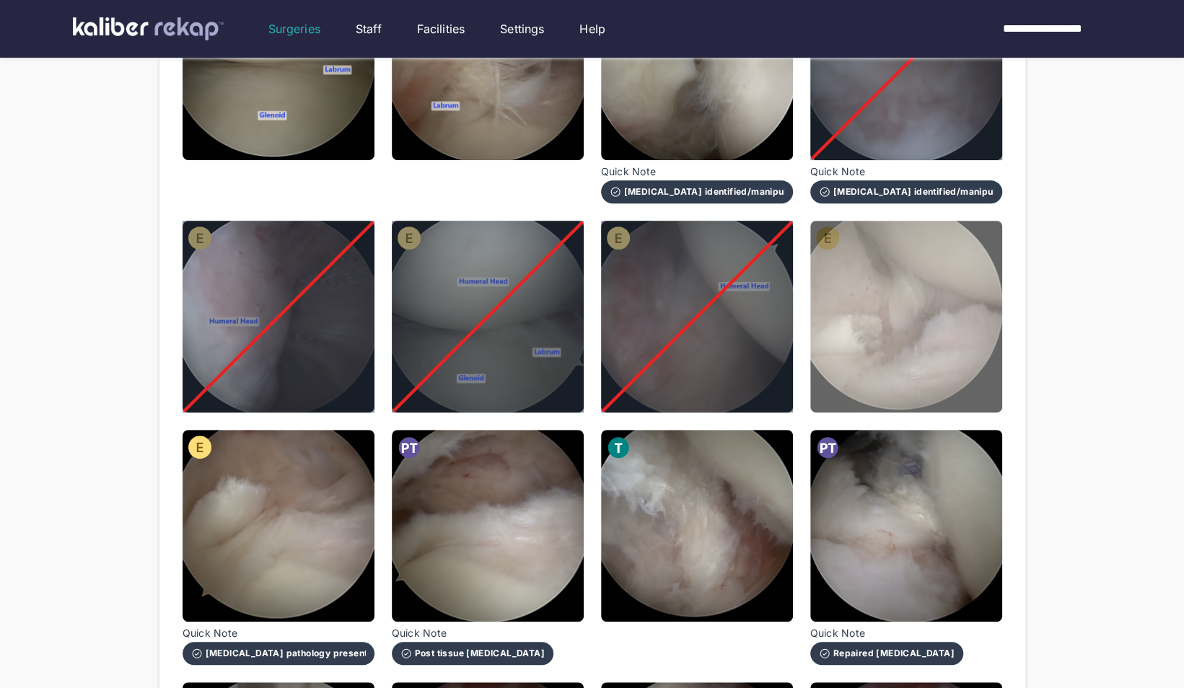
click at [929, 355] on img at bounding box center [906, 317] width 192 height 192
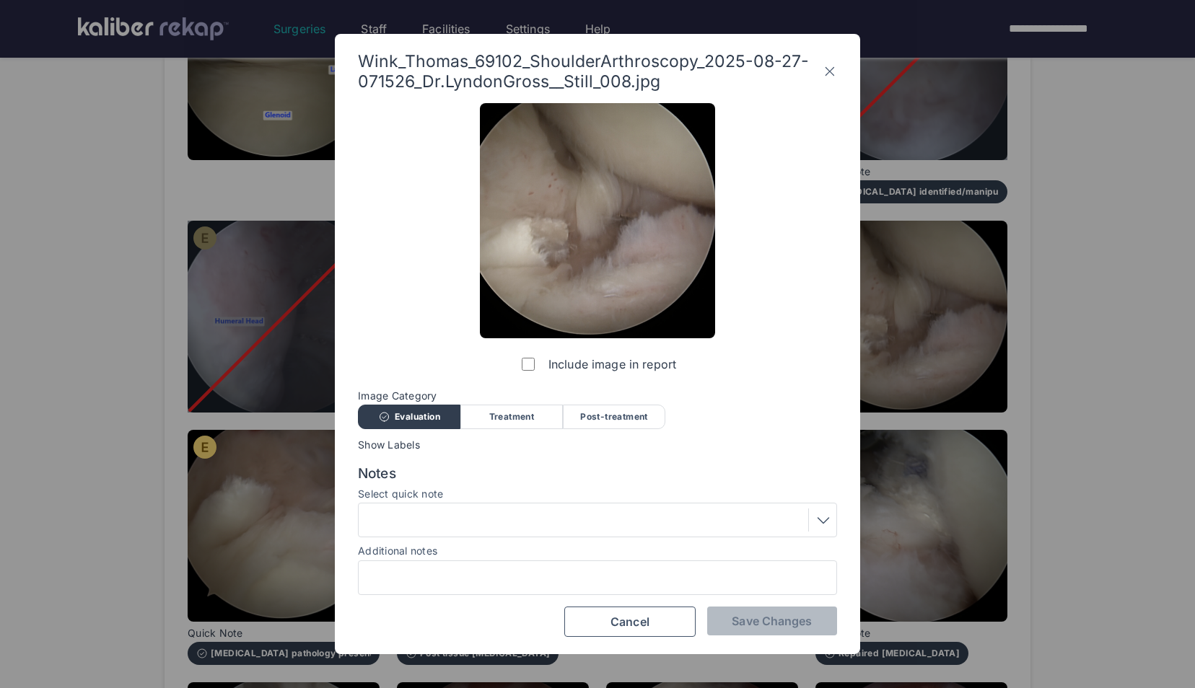
click at [528, 382] on div "Include image in report Image Category Evaluation Treatment Post-treatment Eval…" at bounding box center [597, 370] width 479 height 534
click at [528, 379] on label "Include image in report" at bounding box center [597, 364] width 157 height 29
click at [796, 613] on button "Save Changes" at bounding box center [772, 621] width 130 height 29
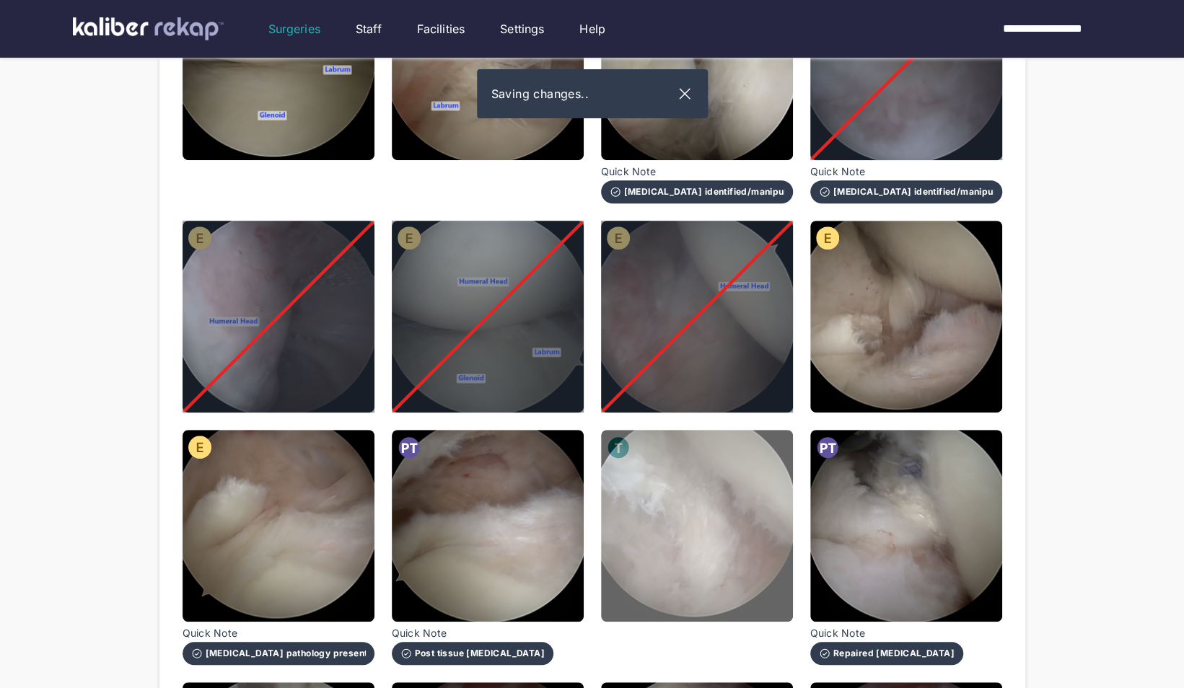
click at [694, 544] on img at bounding box center [697, 526] width 192 height 192
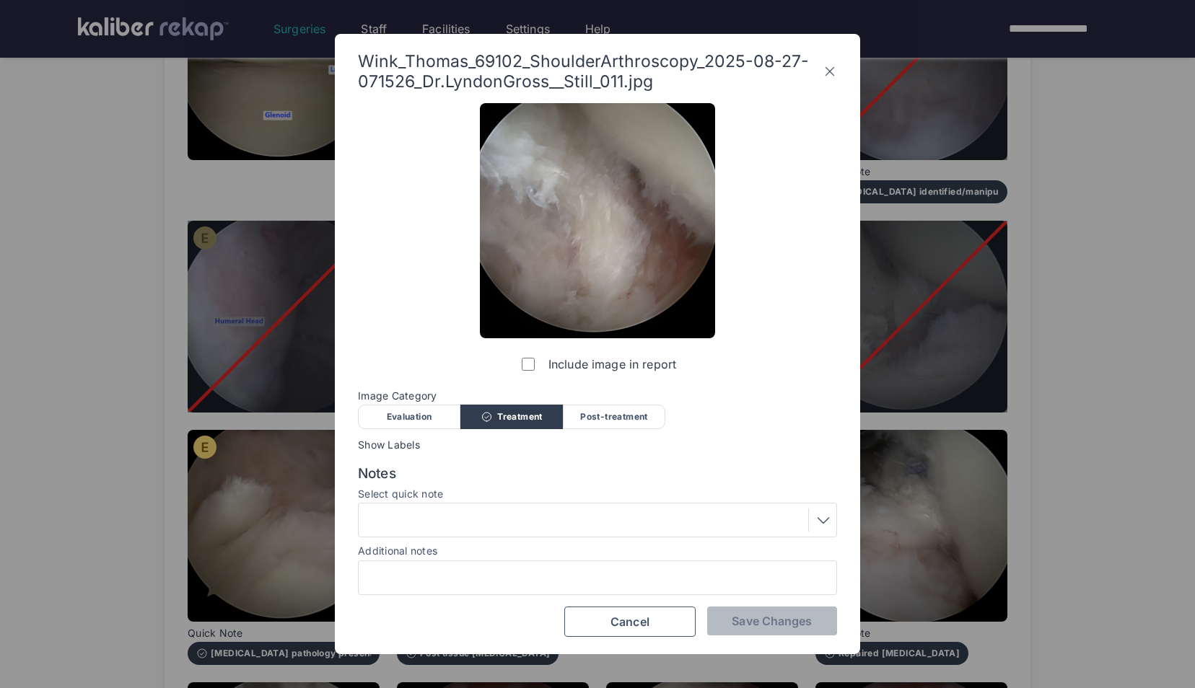
click at [421, 414] on div "Evaluation" at bounding box center [409, 417] width 102 height 25
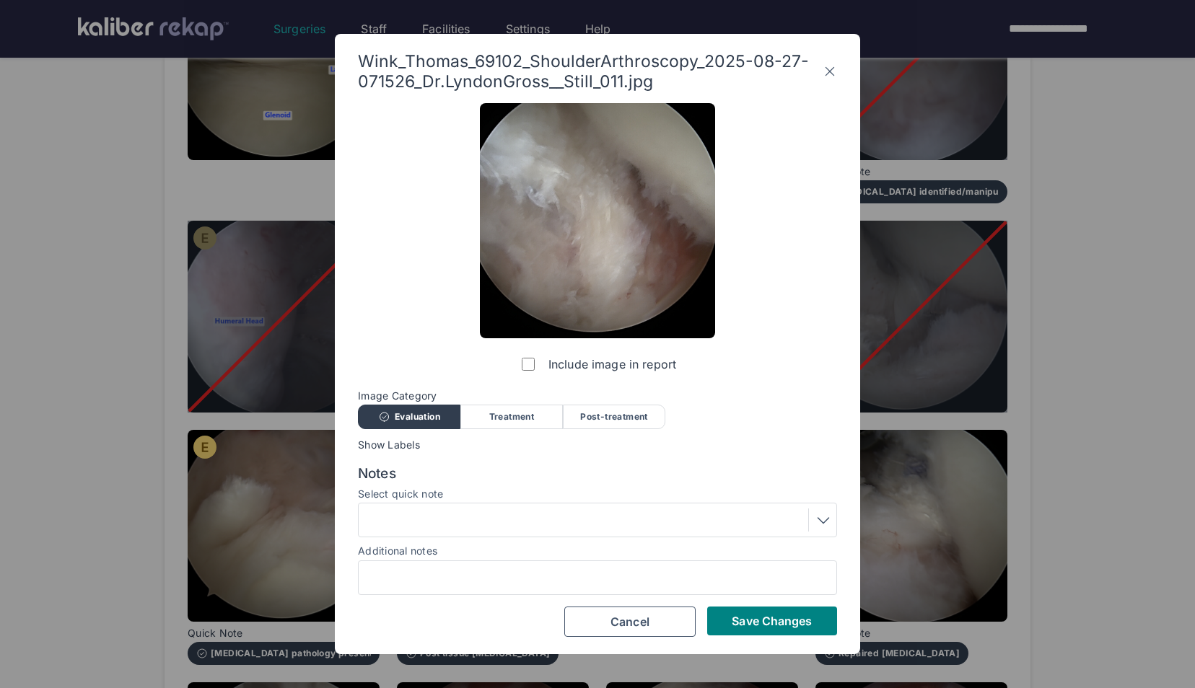
click at [485, 514] on div at bounding box center [597, 520] width 469 height 23
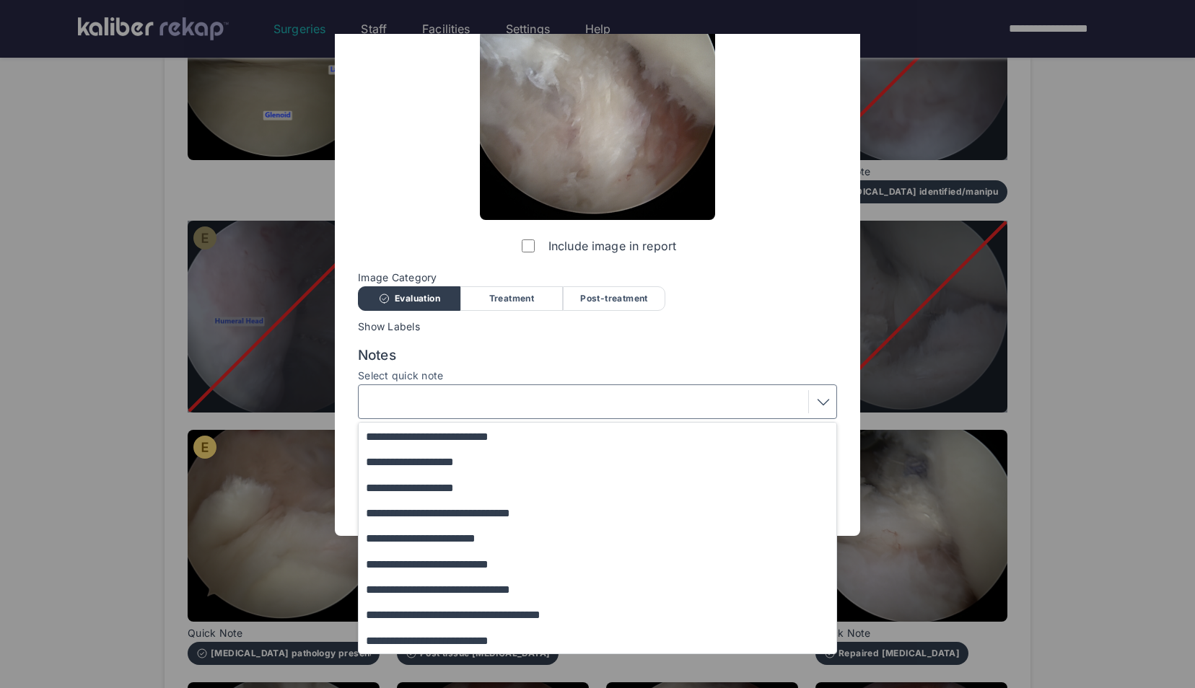
scroll to position [118, 0]
click at [514, 610] on button "**********" at bounding box center [604, 614] width 491 height 25
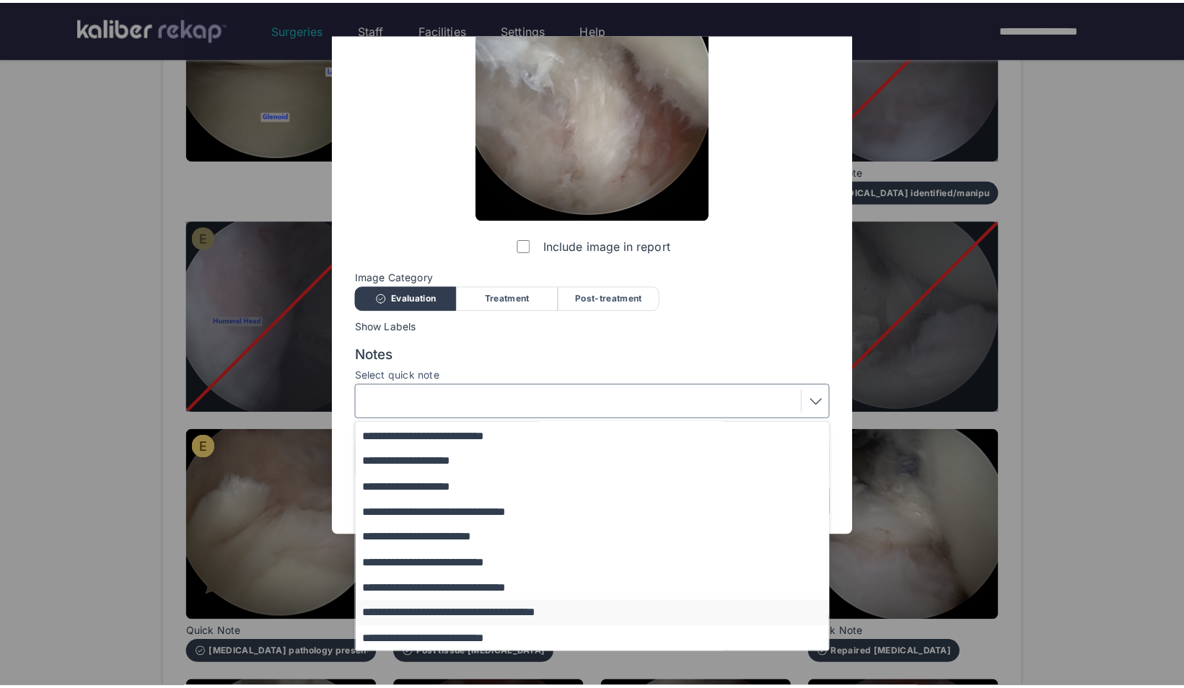
scroll to position [0, 0]
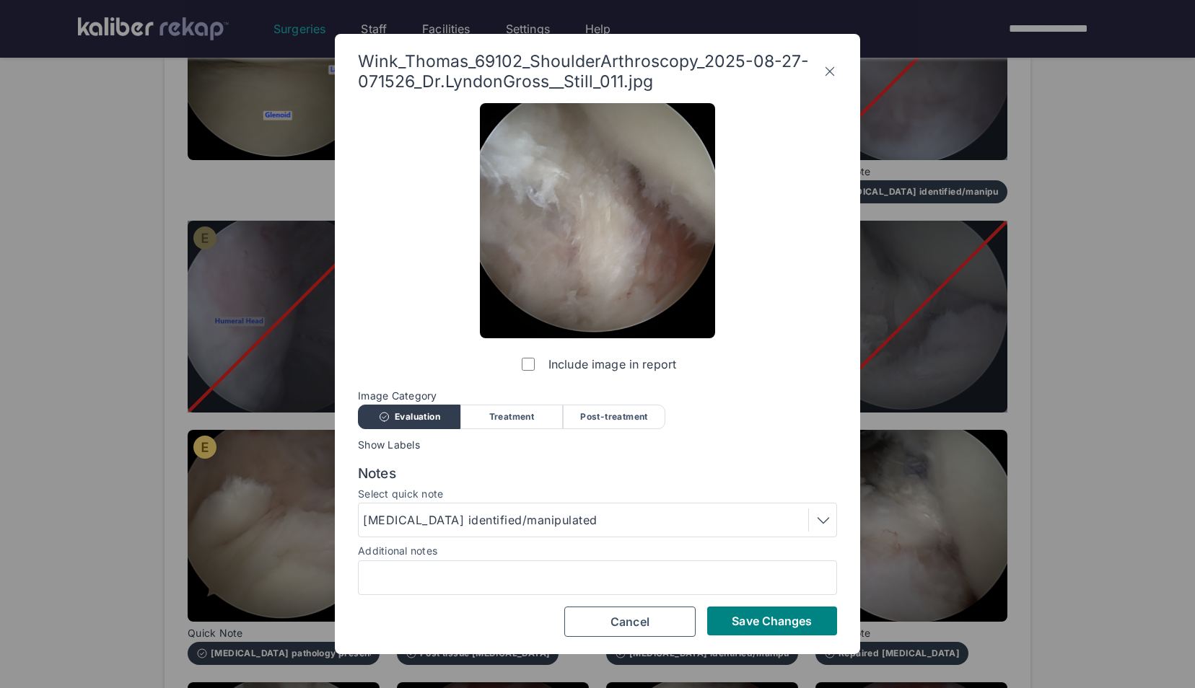
click at [750, 606] on div "Include image in report Image Category Evaluation Treatment Post-treatment Eval…" at bounding box center [597, 370] width 479 height 534
click at [759, 609] on button "Save Changes" at bounding box center [772, 621] width 130 height 29
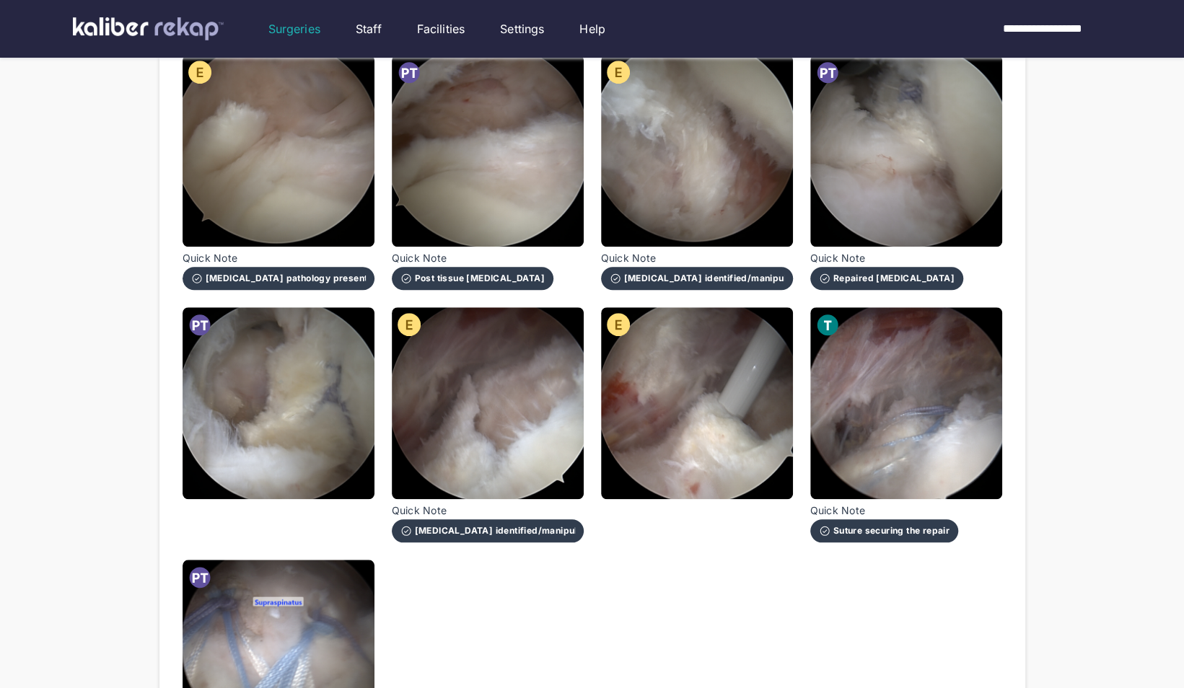
scroll to position [690, 0]
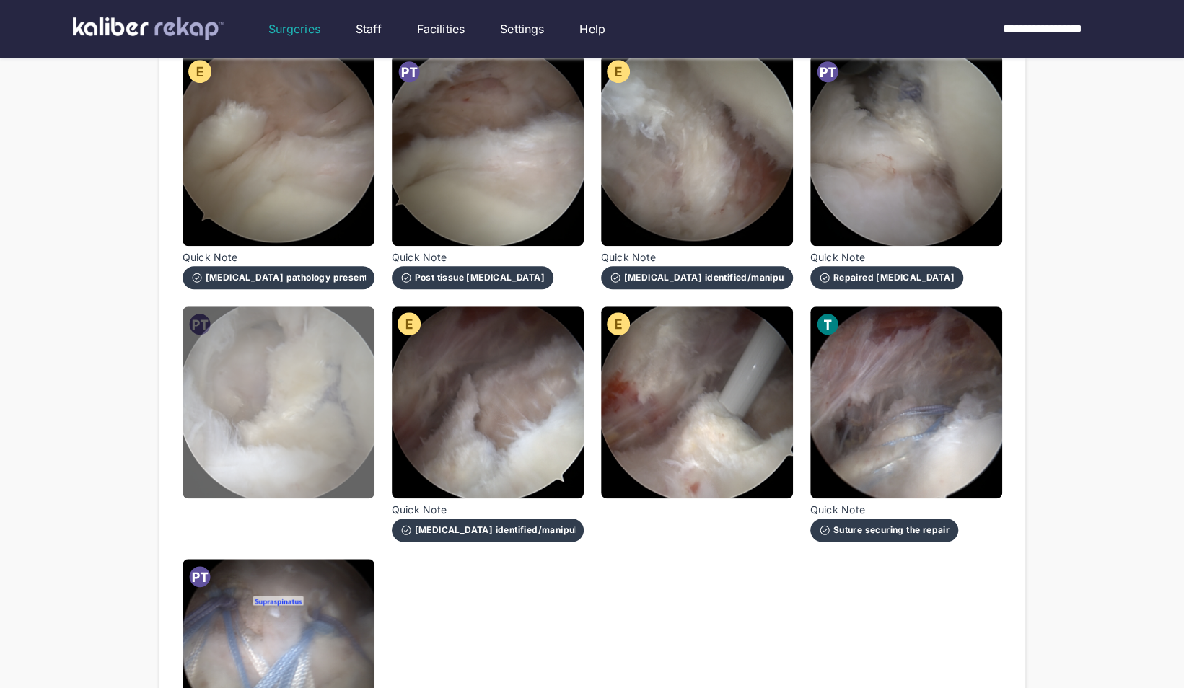
click at [237, 410] on img at bounding box center [279, 403] width 192 height 192
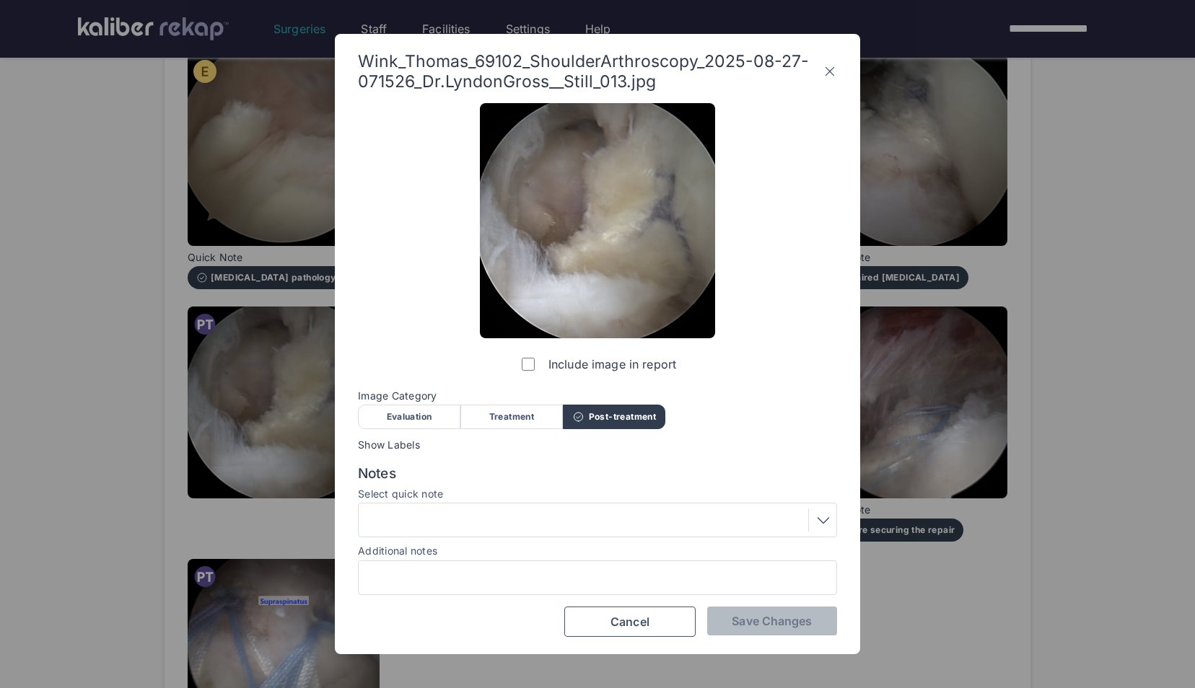
click at [519, 366] on label "Include image in report" at bounding box center [597, 364] width 157 height 29
click at [760, 609] on button "Save Changes" at bounding box center [772, 621] width 130 height 29
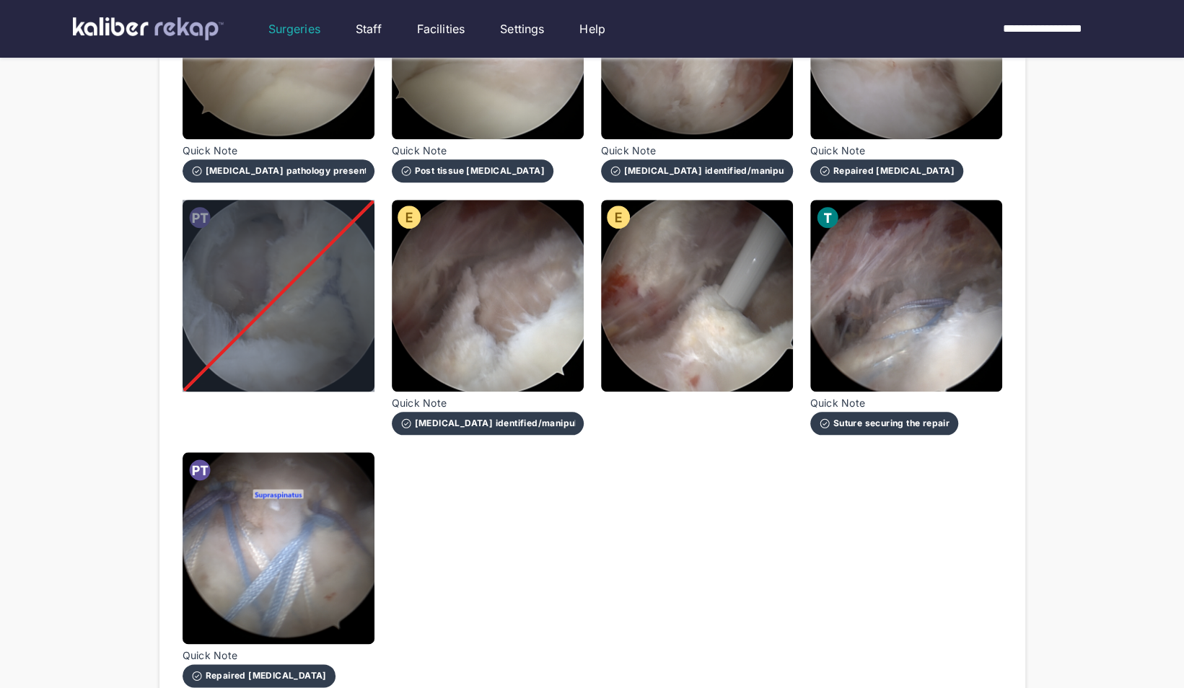
scroll to position [797, 0]
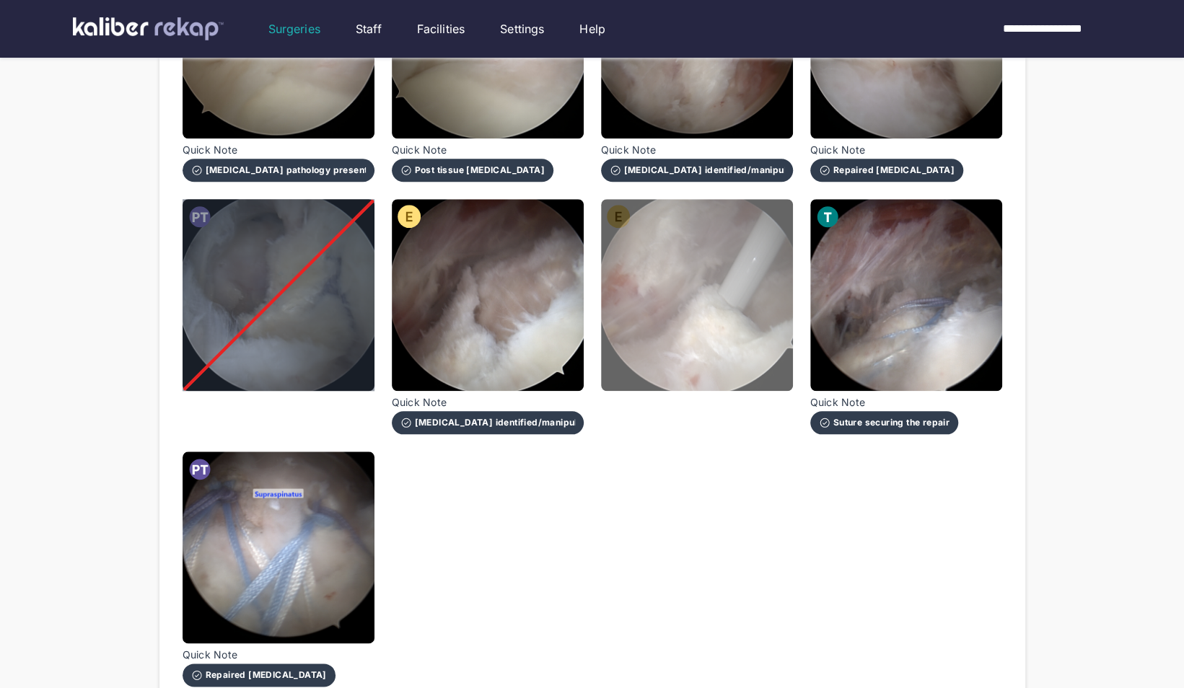
click at [665, 322] on img at bounding box center [697, 295] width 192 height 192
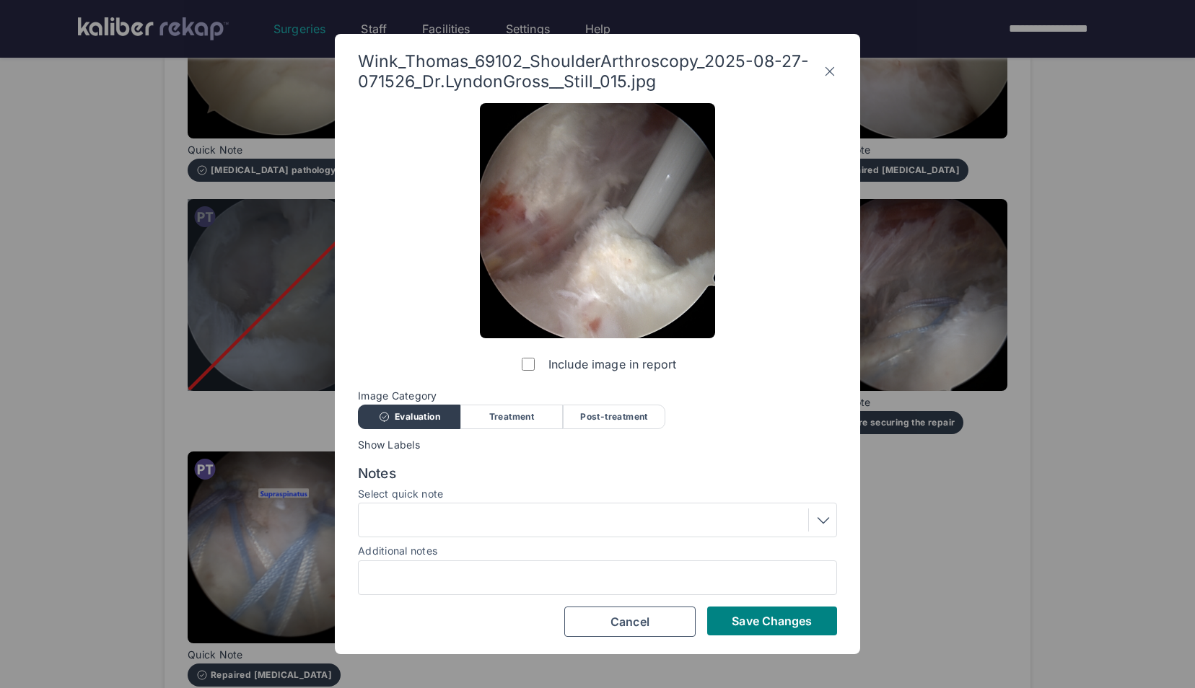
click at [734, 637] on div "Wink_Thomas_69102_ShoulderArthroscopy_2025-08-27-071526_Dr.LyndonGross__Still_0…" at bounding box center [597, 344] width 525 height 620
click at [740, 620] on span "Save Changes" at bounding box center [772, 621] width 80 height 14
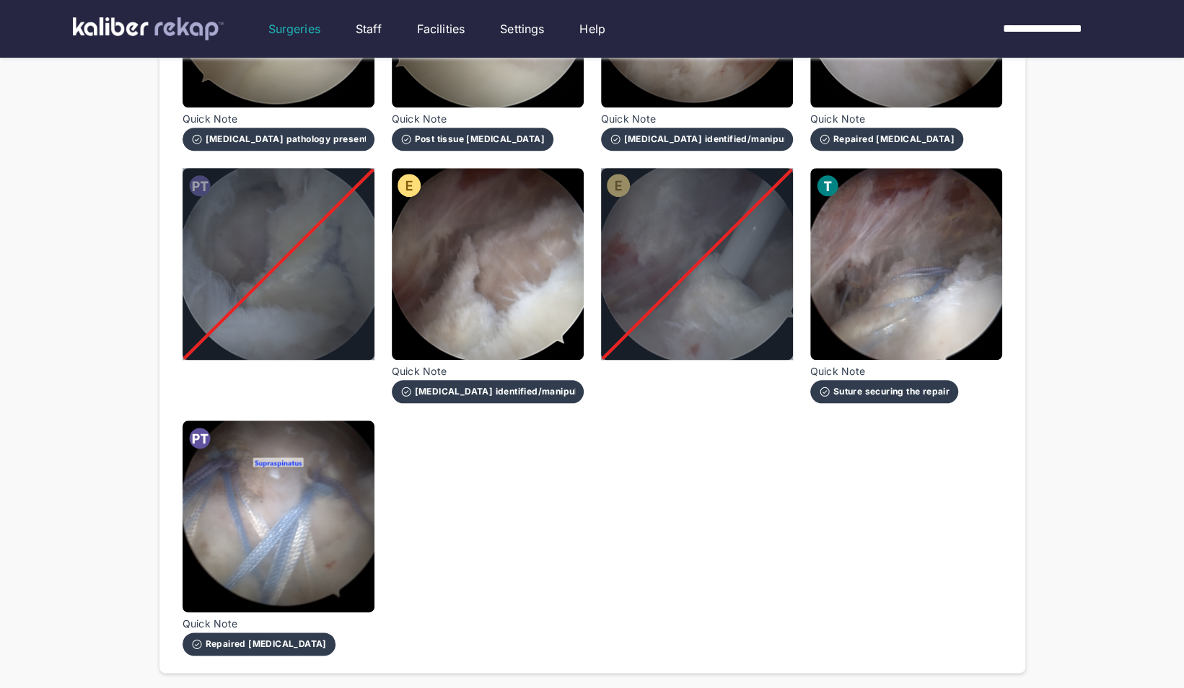
scroll to position [830, 0]
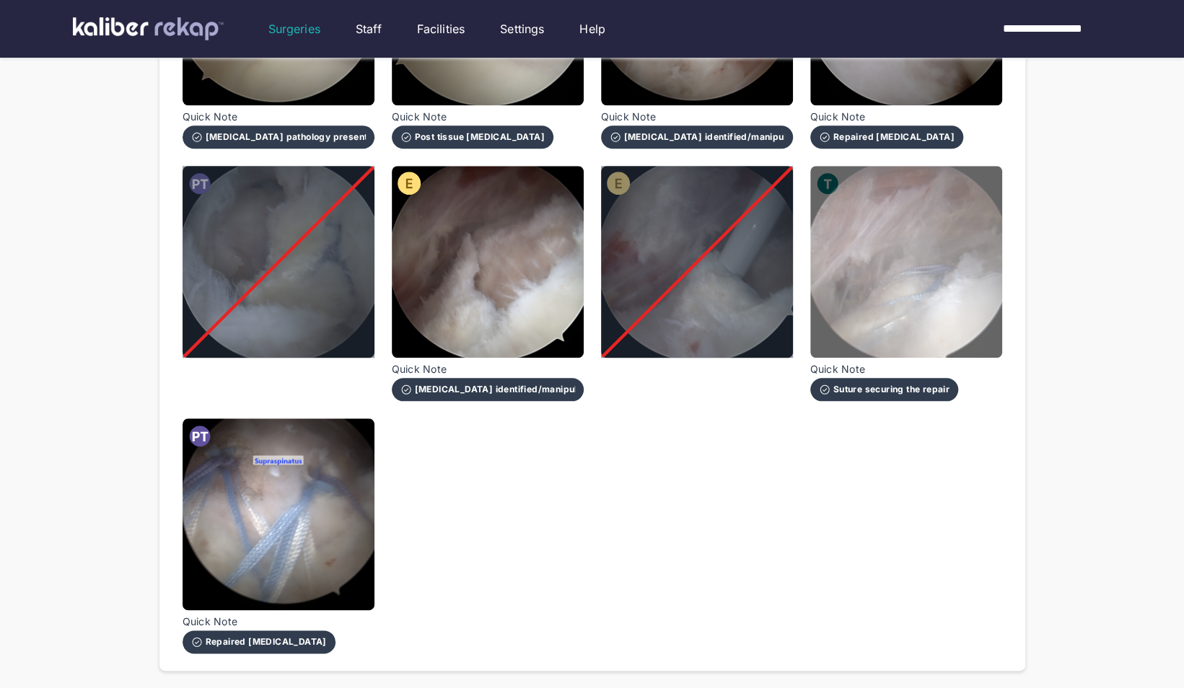
click at [906, 268] on img at bounding box center [906, 262] width 192 height 192
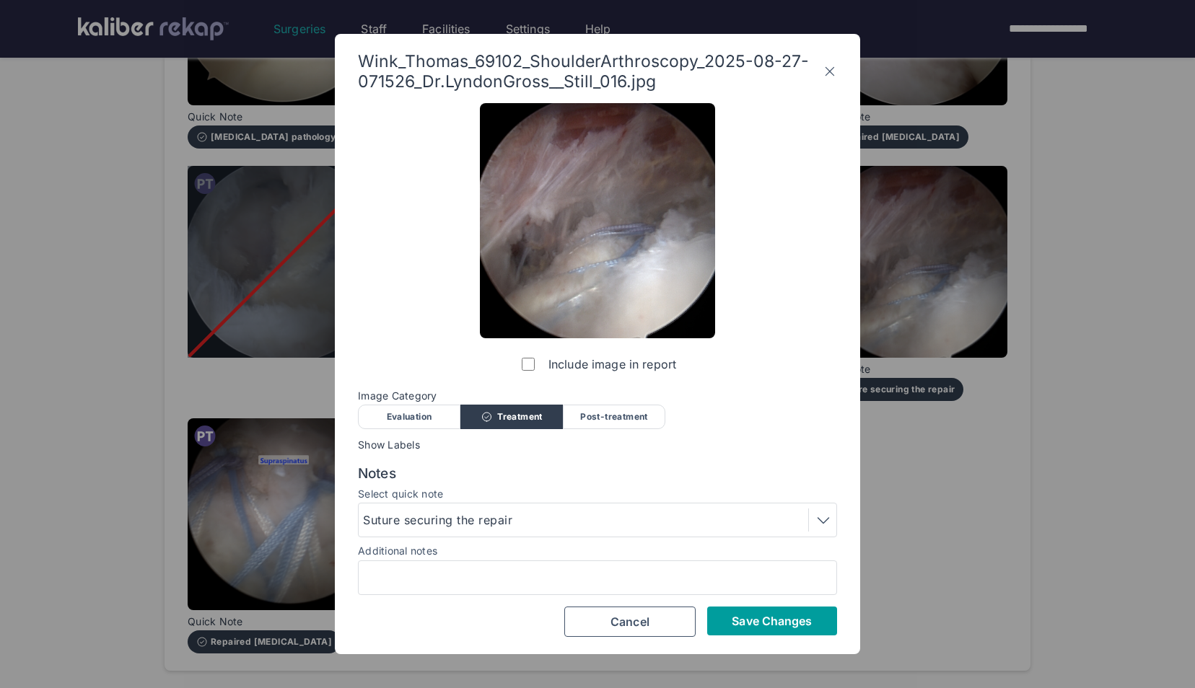
click at [736, 615] on span "Save Changes" at bounding box center [772, 621] width 80 height 14
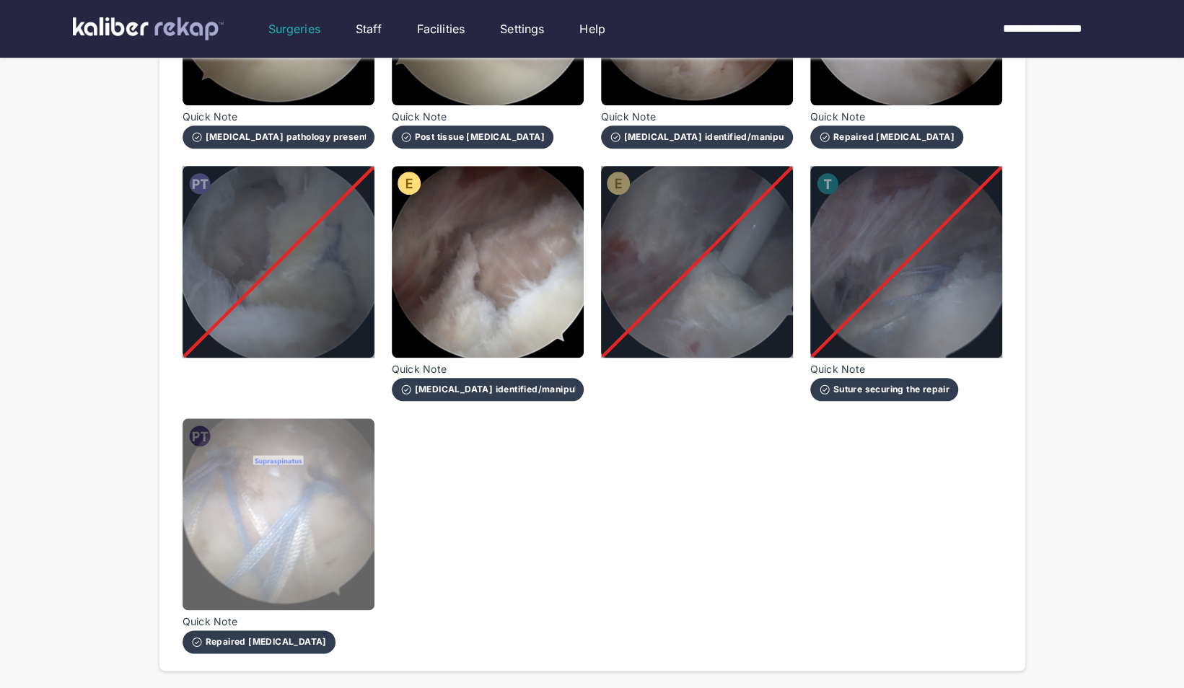
click at [333, 524] on img at bounding box center [279, 514] width 192 height 192
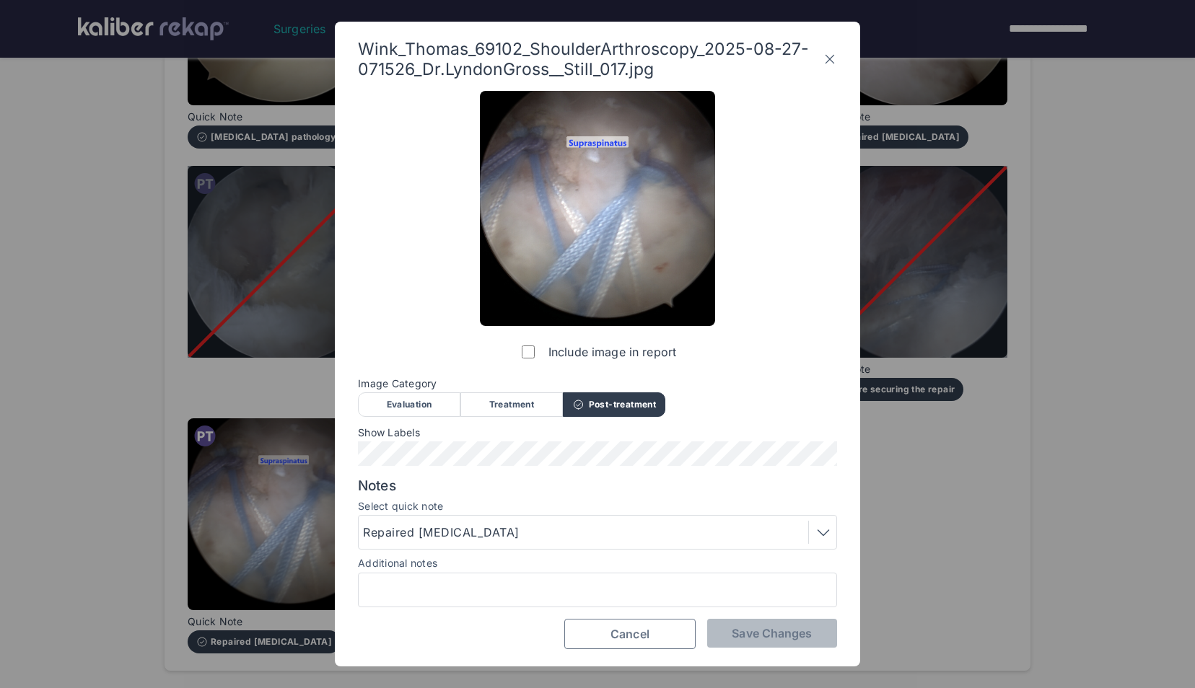
click at [668, 625] on button "Cancel" at bounding box center [629, 634] width 131 height 30
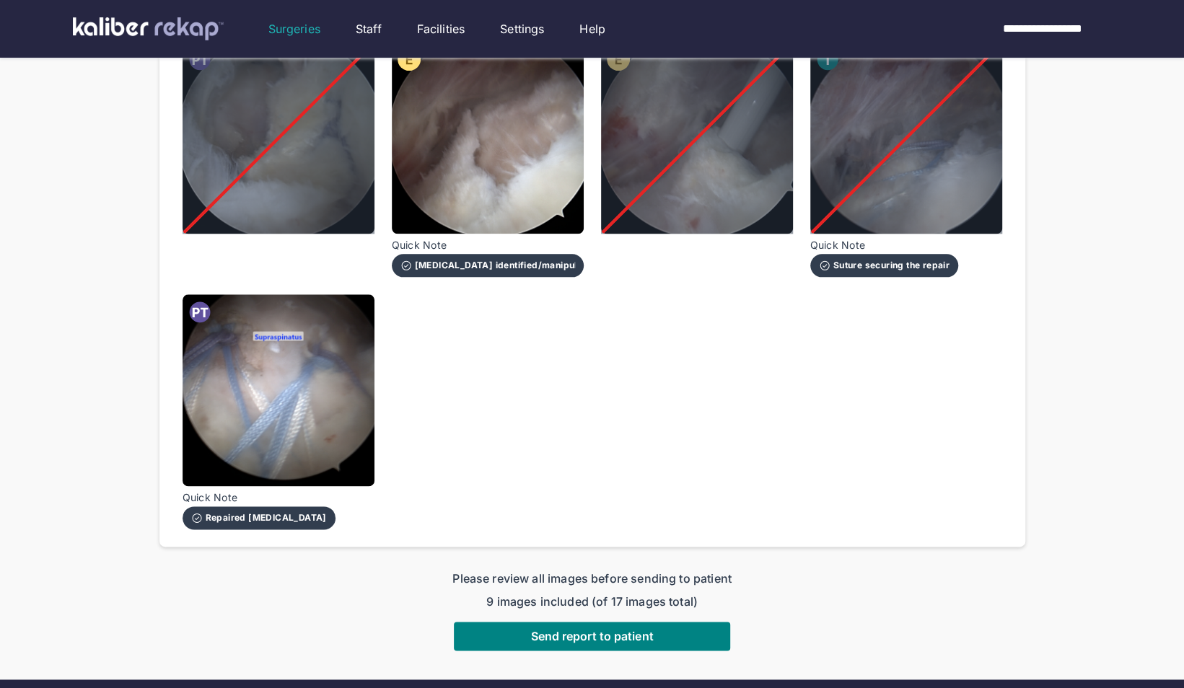
scroll to position [962, 0]
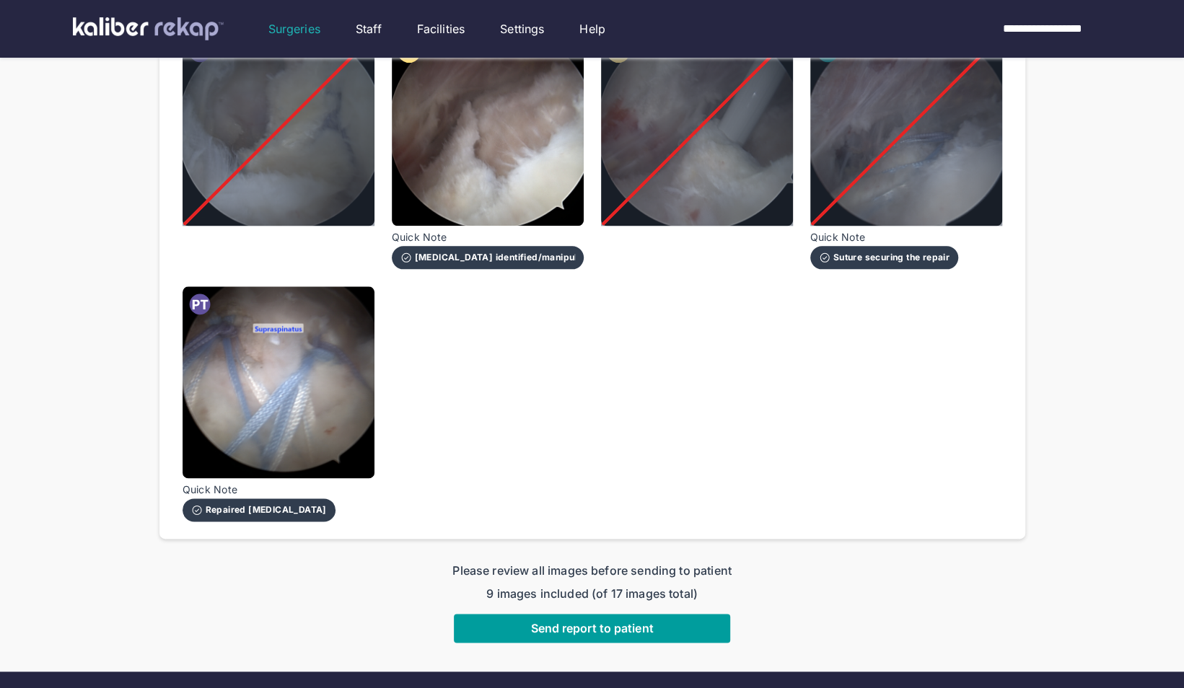
click at [590, 621] on span "Send report to patient" at bounding box center [591, 628] width 123 height 14
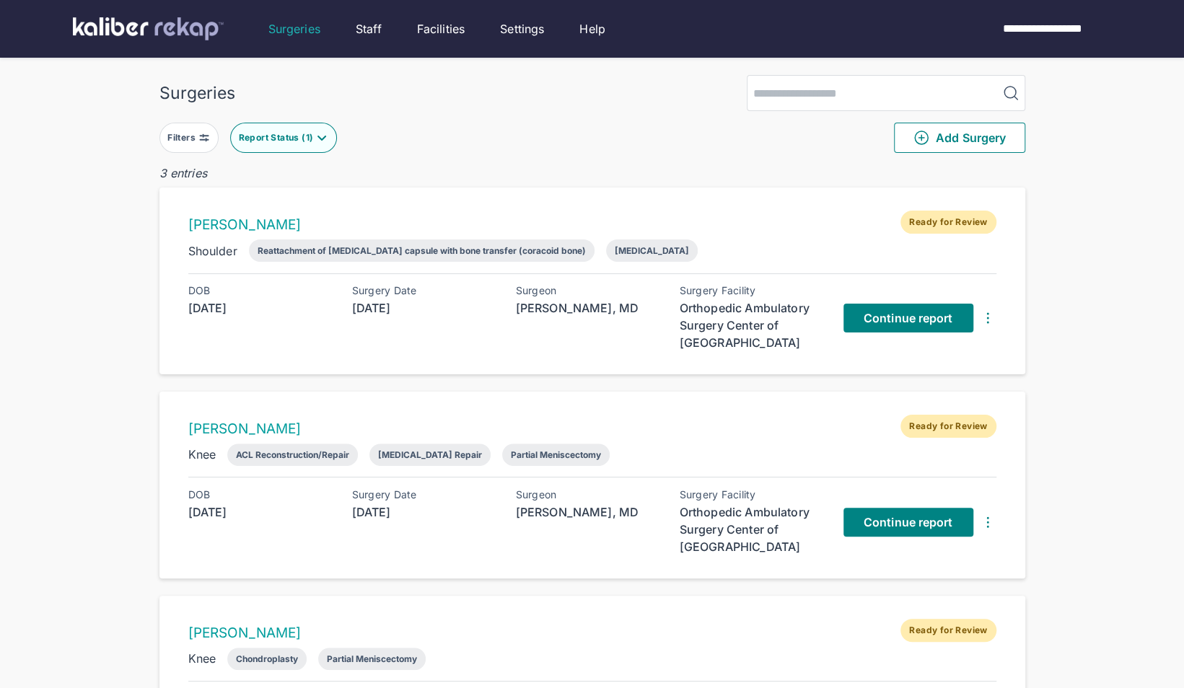
click at [276, 120] on div "Filters Report Status ( 1 ) Add Surgery" at bounding box center [592, 137] width 866 height 53
click at [672, 685] on div "[PERSON_NAME] Ready for Review Knee Chondroplasty Partial Meniscectomy DOB [DEM…" at bounding box center [592, 689] width 866 height 187
